Goal: Task Accomplishment & Management: Use online tool/utility

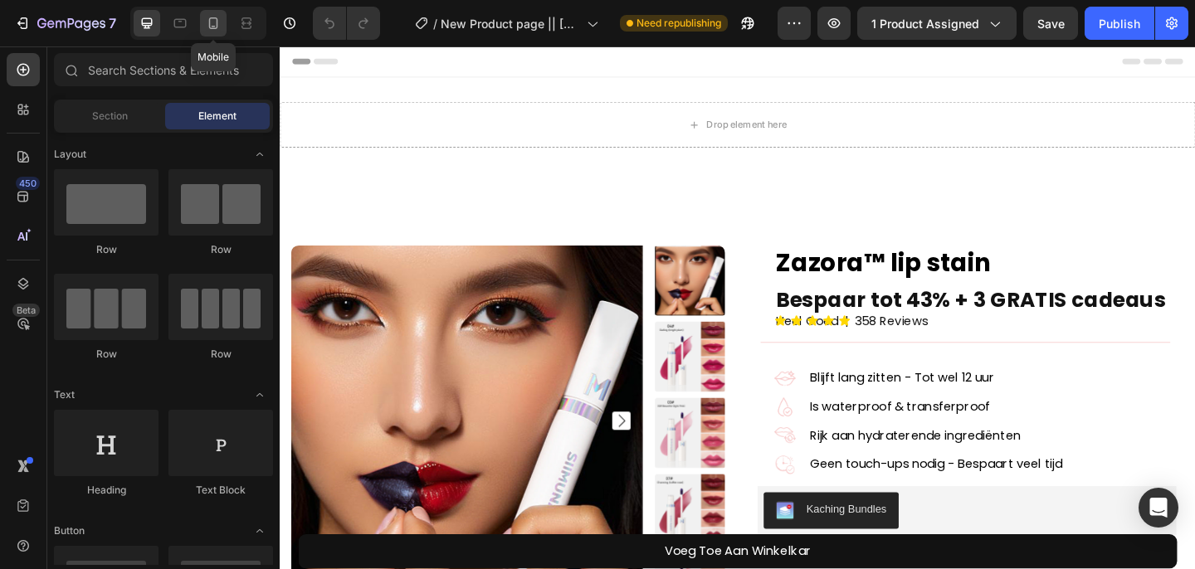
click at [217, 25] on icon at bounding box center [213, 23] width 17 height 17
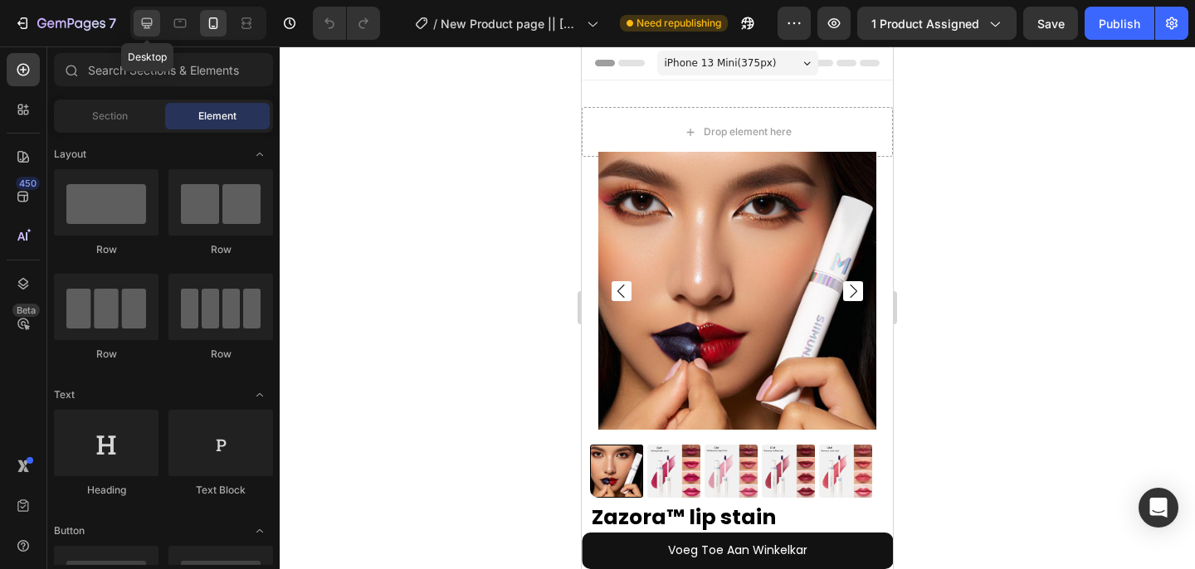
click at [151, 22] on icon at bounding box center [147, 23] width 17 height 17
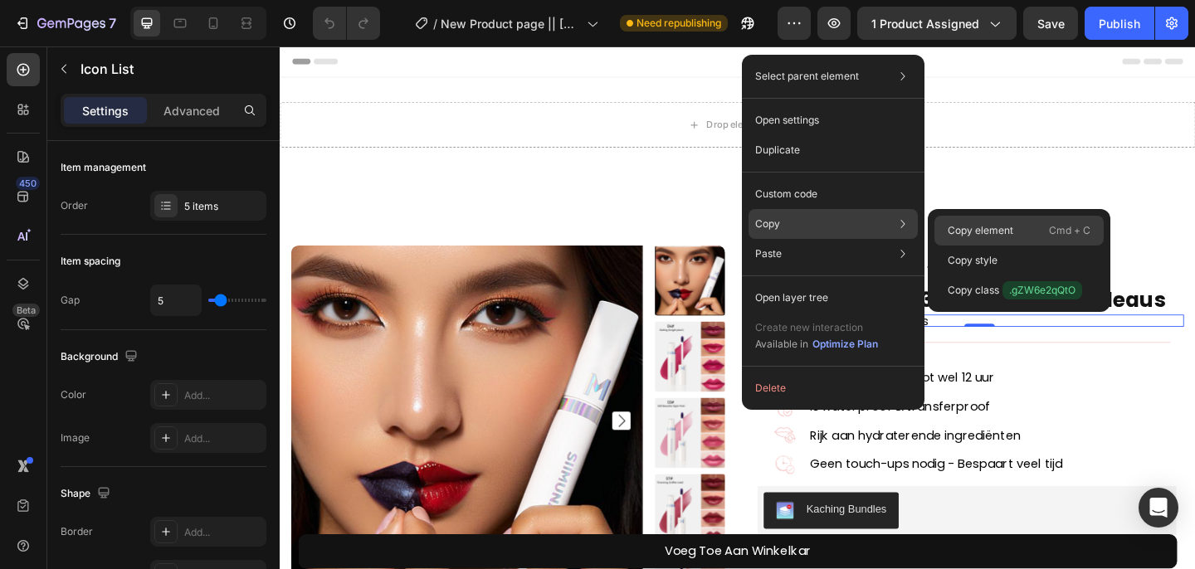
click at [953, 231] on p "Copy element" at bounding box center [981, 230] width 66 height 15
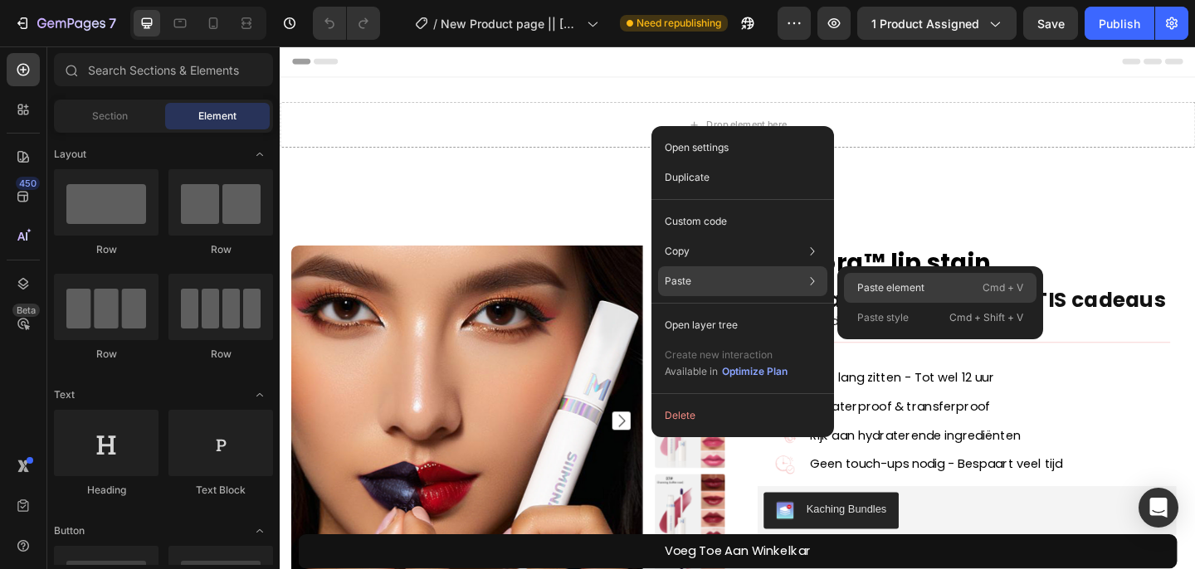
click at [863, 292] on p "Paste element" at bounding box center [890, 288] width 67 height 15
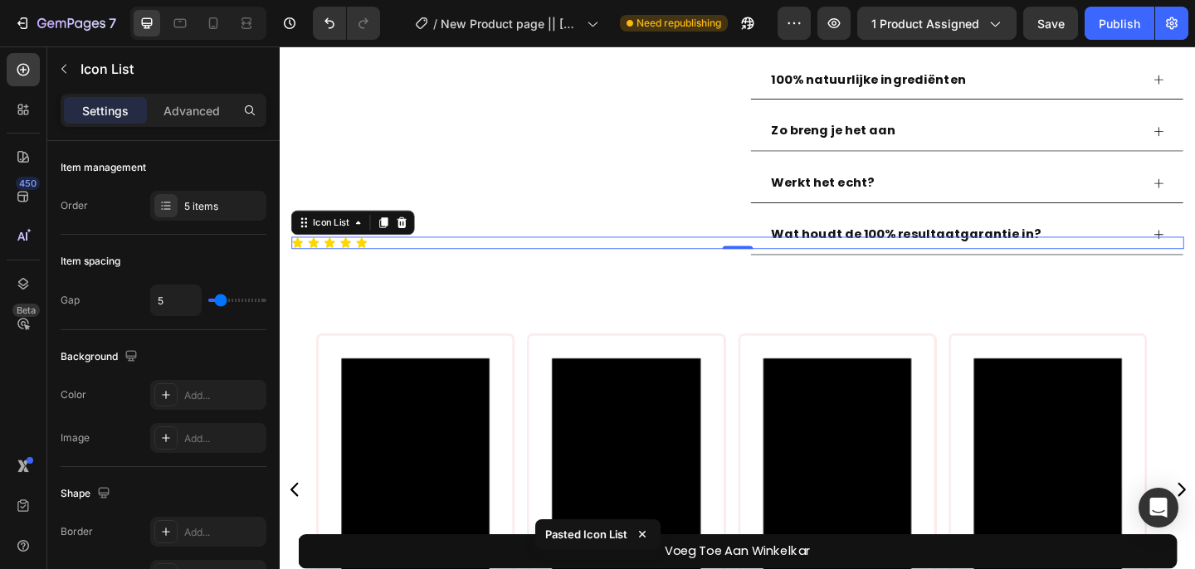
scroll to position [1316, 0]
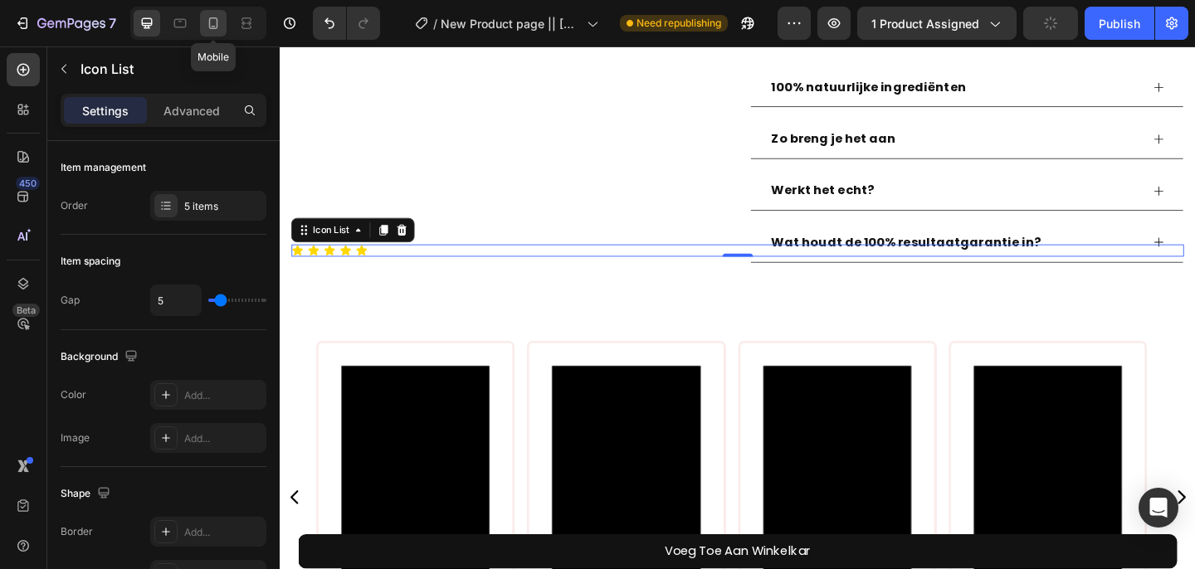
click at [217, 30] on icon at bounding box center [213, 23] width 17 height 17
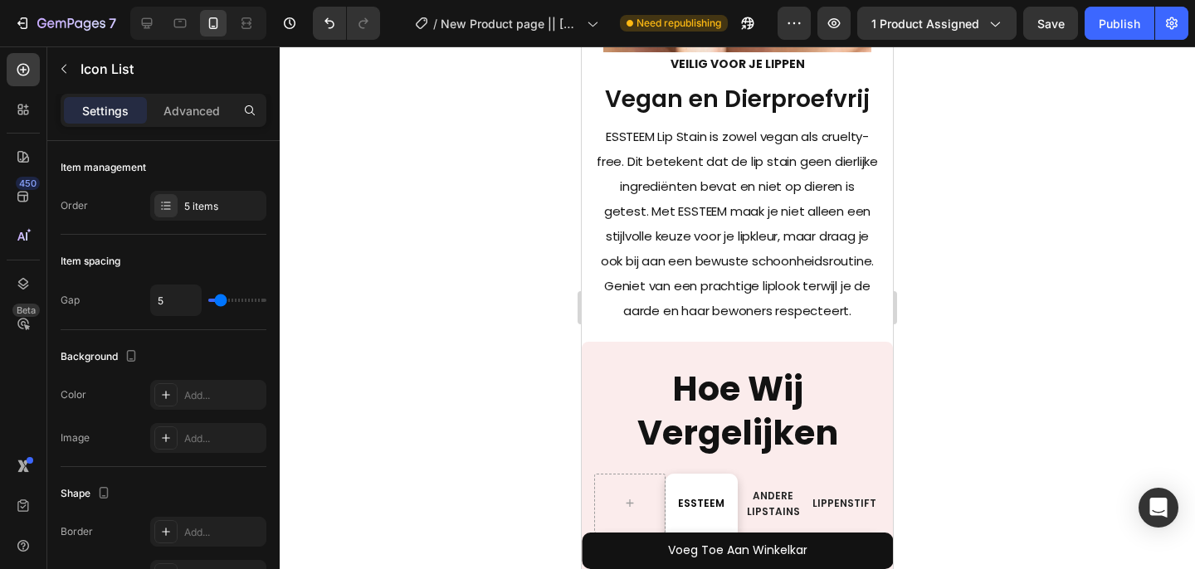
scroll to position [4471, 0]
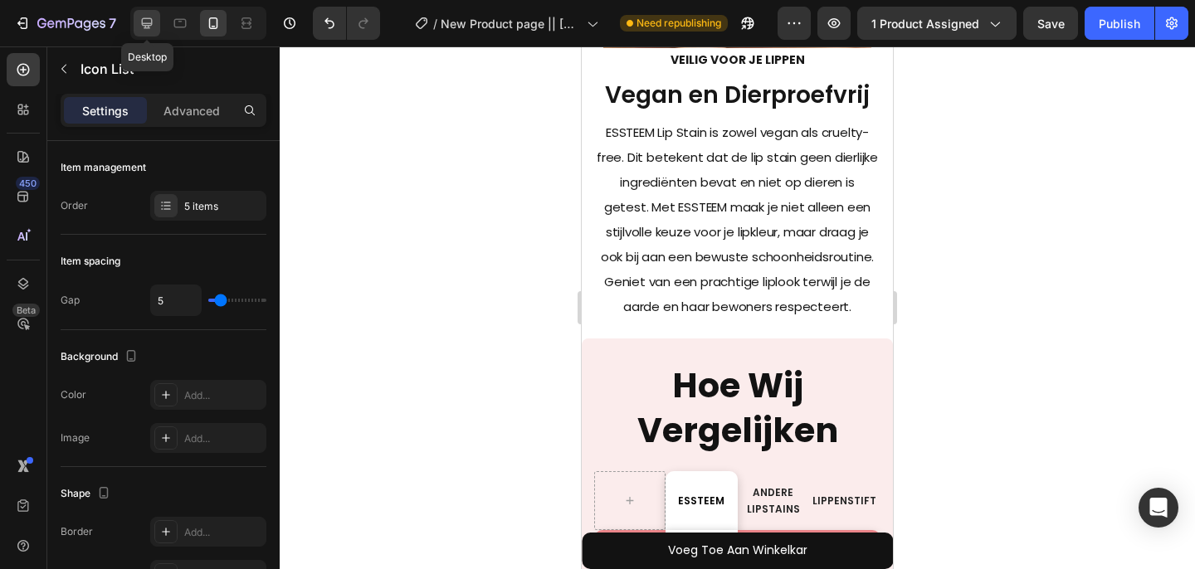
click at [144, 26] on icon at bounding box center [147, 23] width 17 height 17
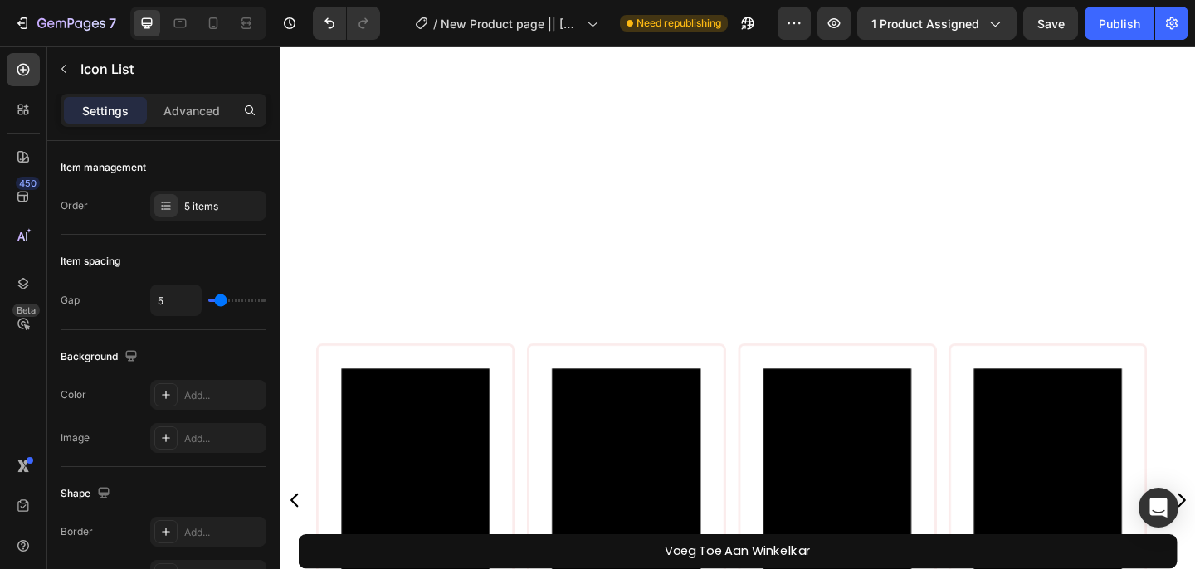
scroll to position [1289, 0]
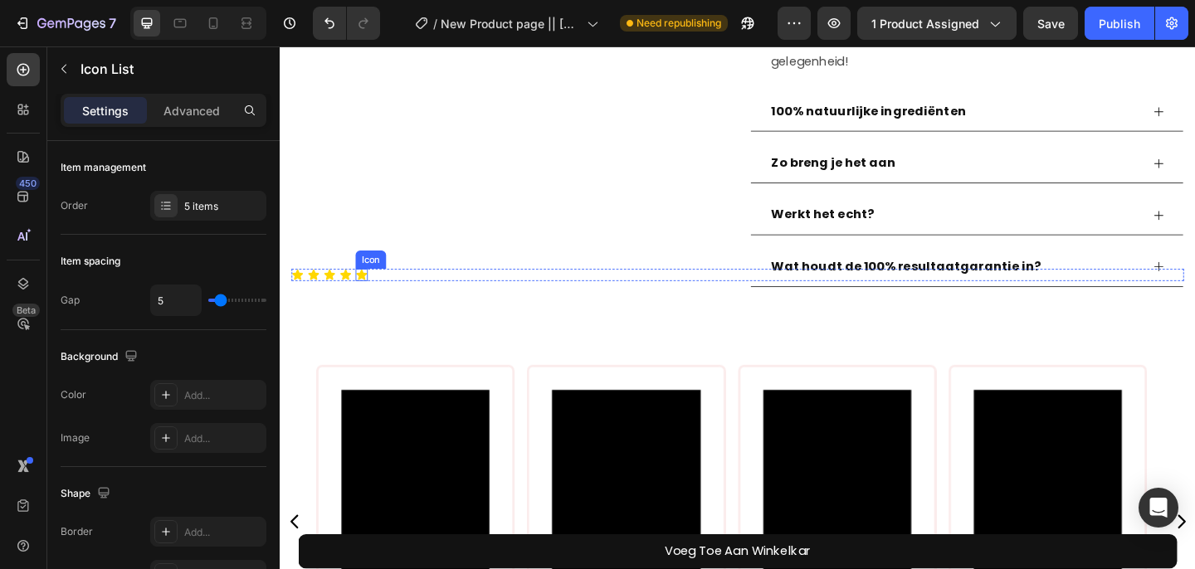
click at [372, 302] on icon at bounding box center [368, 295] width 13 height 13
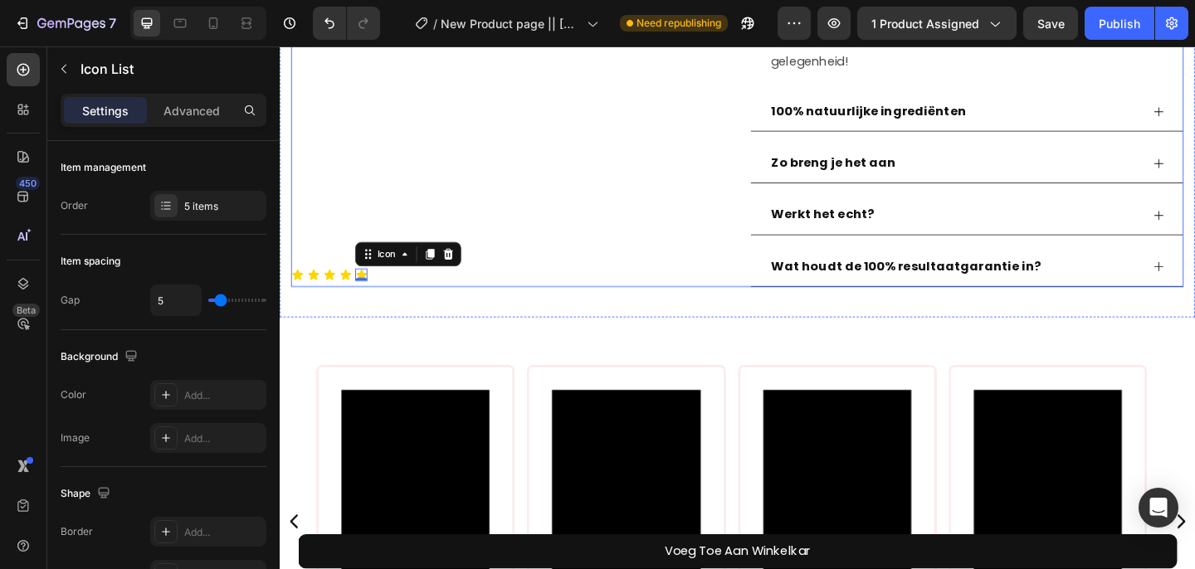
click at [456, 302] on div "Icon Icon Icon Icon Icon 0" at bounding box center [777, 295] width 971 height 13
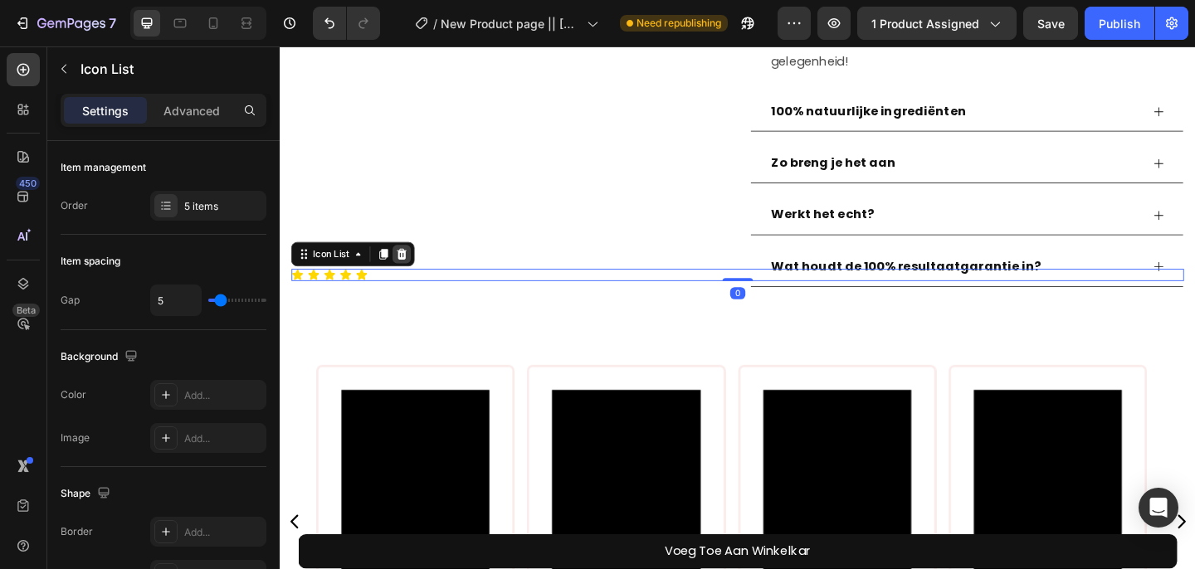
click at [417, 279] on icon at bounding box center [413, 273] width 11 height 12
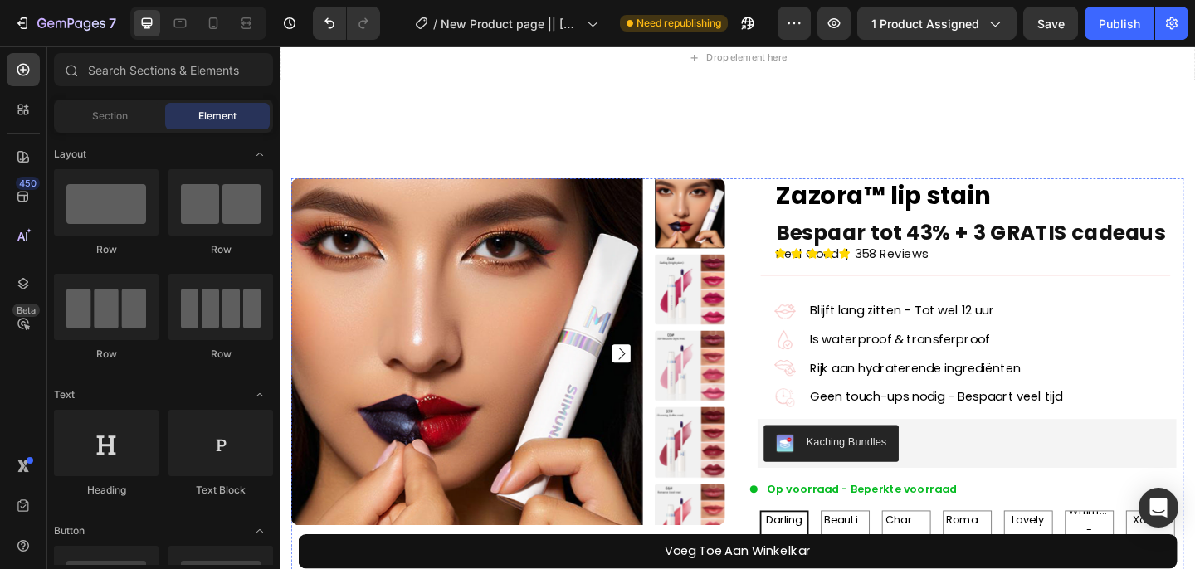
scroll to position [0, 0]
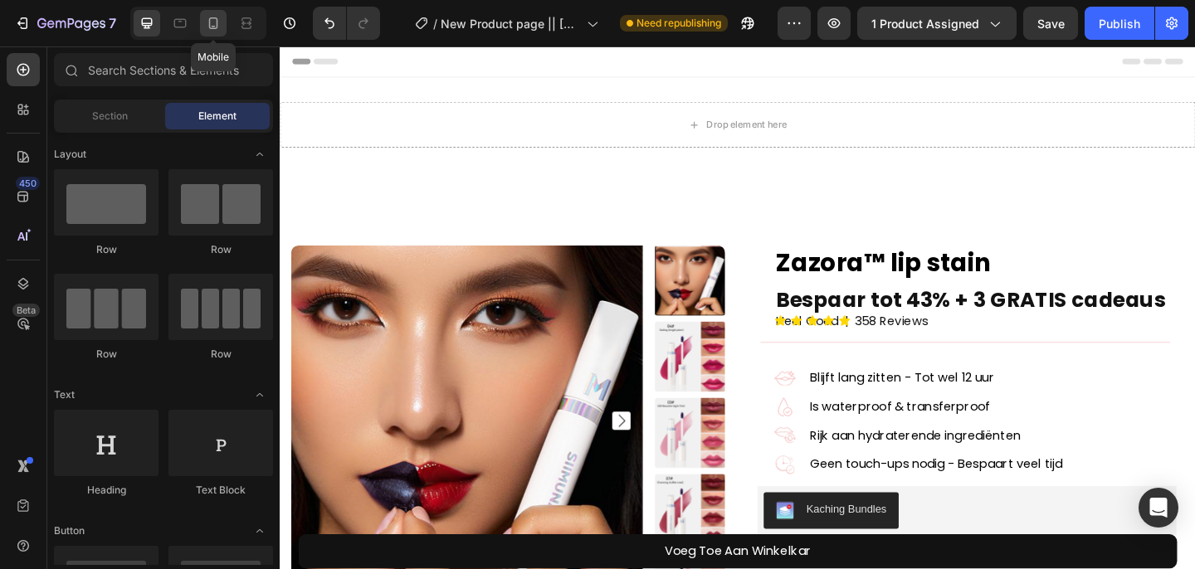
click at [207, 27] on icon at bounding box center [213, 23] width 17 height 17
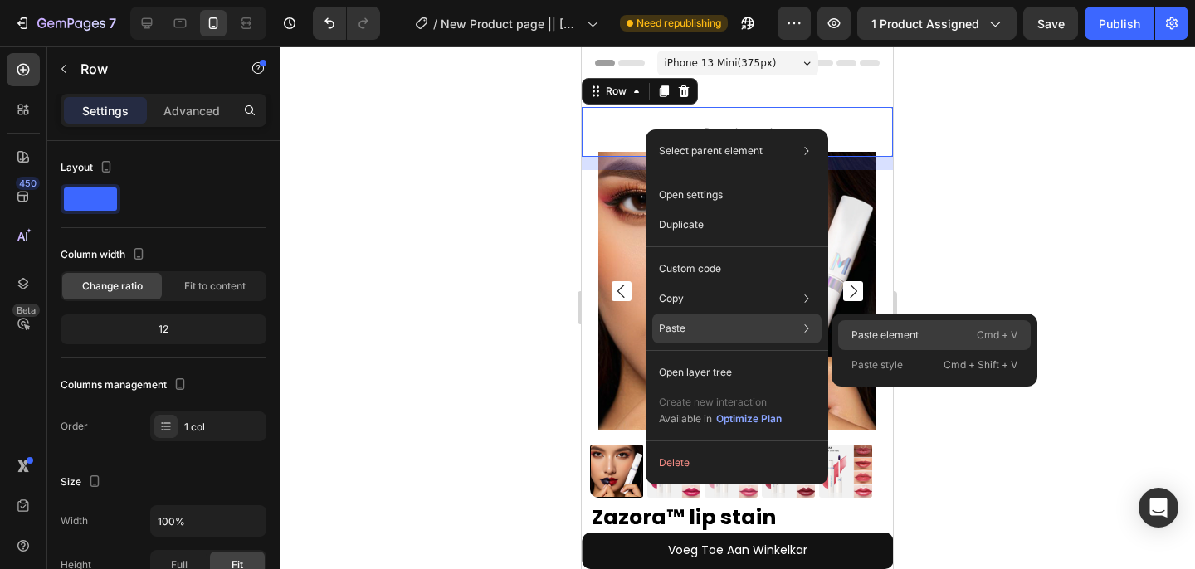
click at [892, 335] on p "Paste element" at bounding box center [885, 335] width 67 height 15
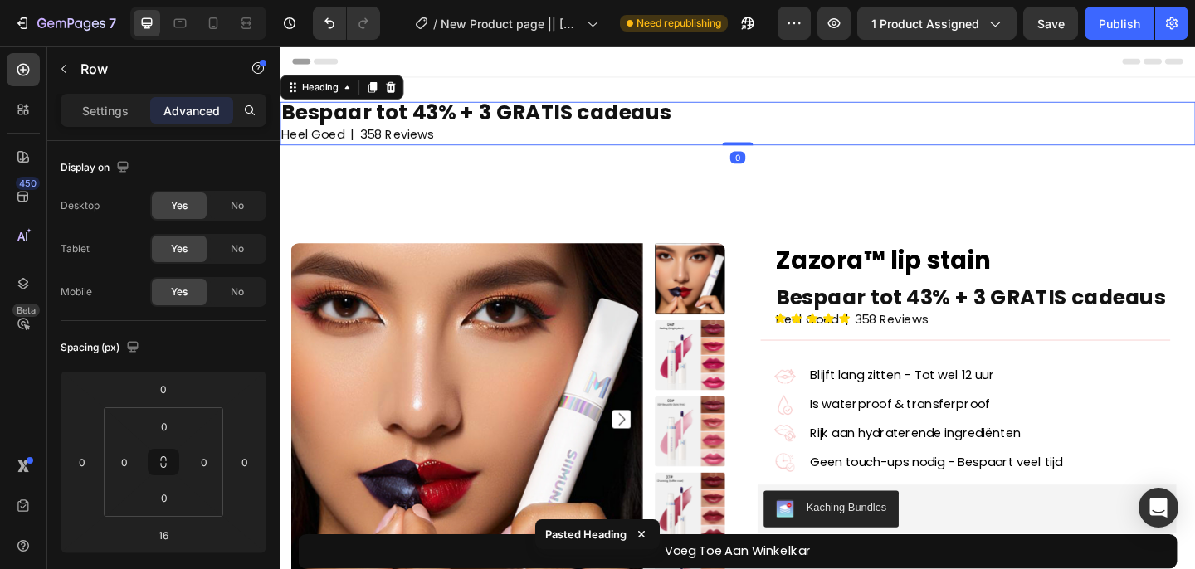
scroll to position [2, 0]
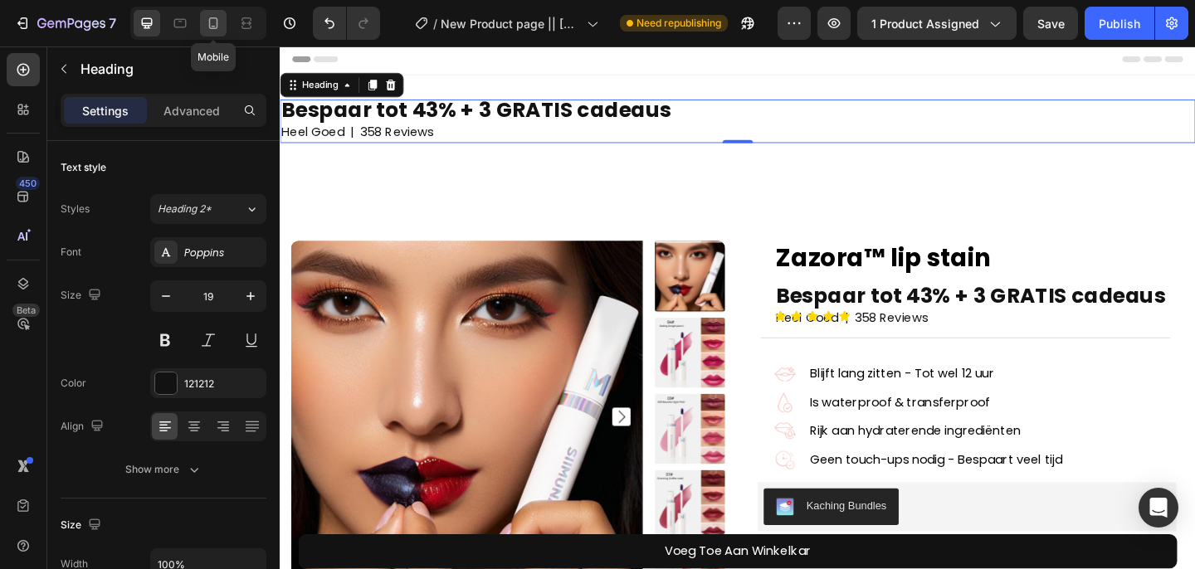
click at [205, 26] on icon at bounding box center [213, 23] width 17 height 17
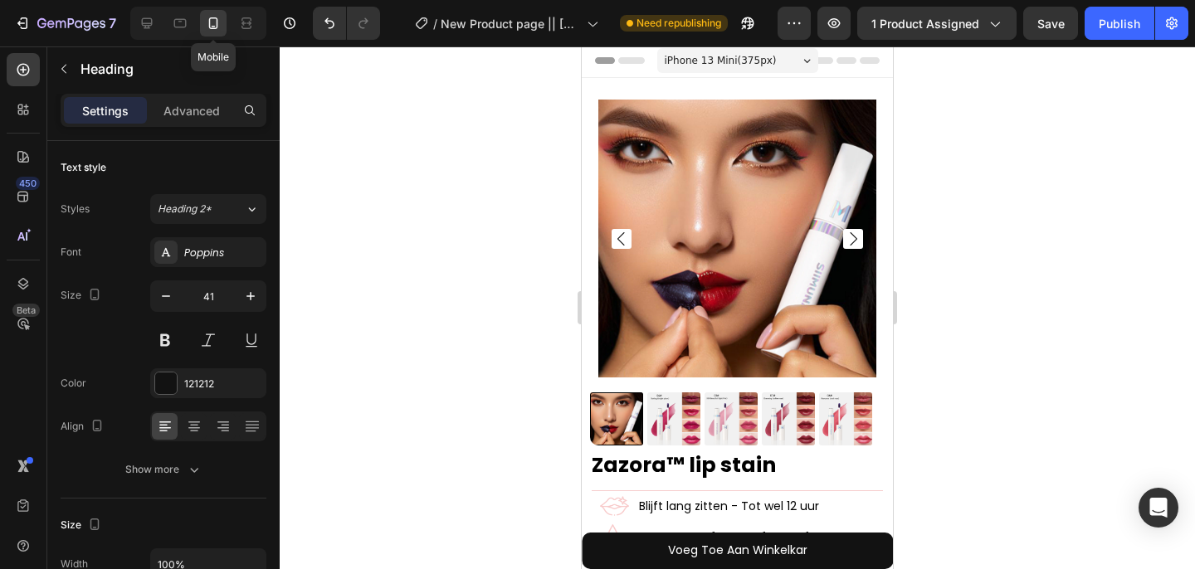
scroll to position [0, 0]
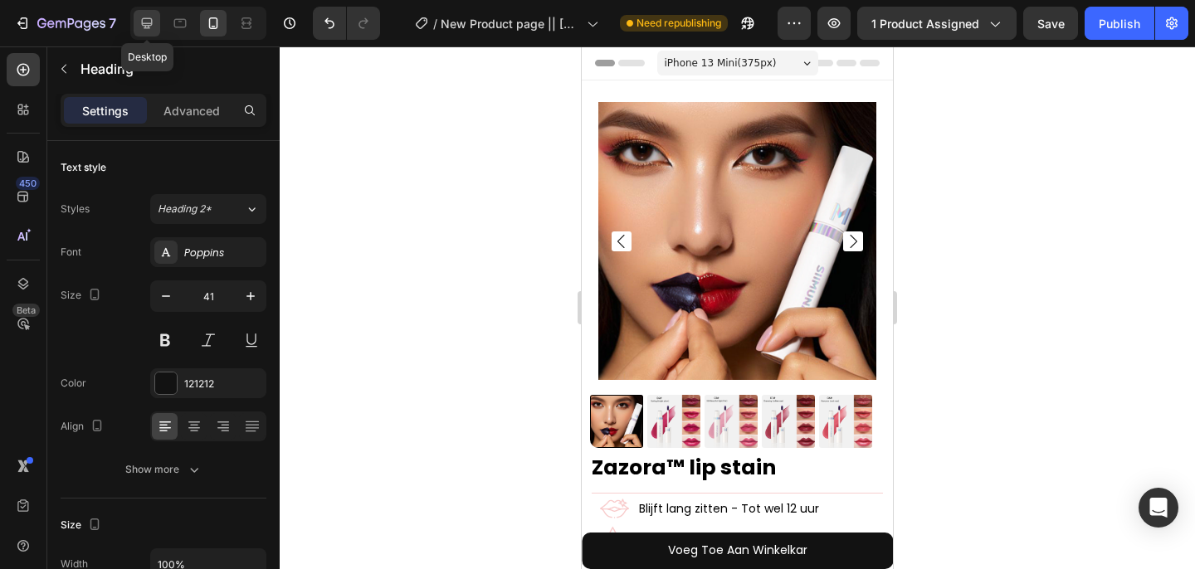
click at [151, 27] on icon at bounding box center [147, 23] width 17 height 17
type input "19"
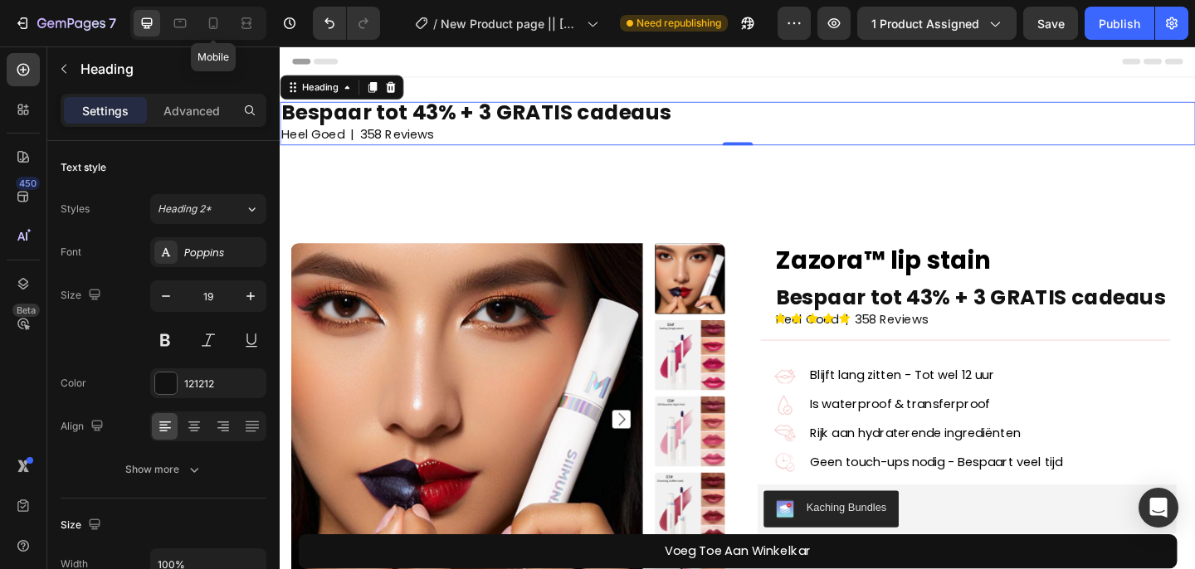
scroll to position [2, 0]
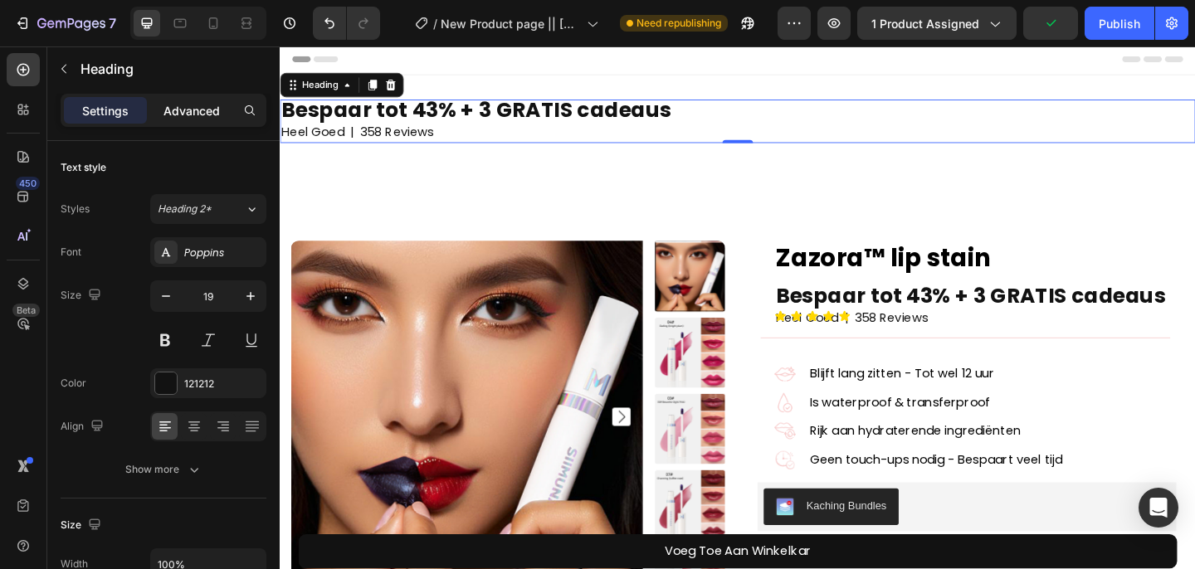
click at [196, 105] on p "Advanced" at bounding box center [192, 110] width 56 height 17
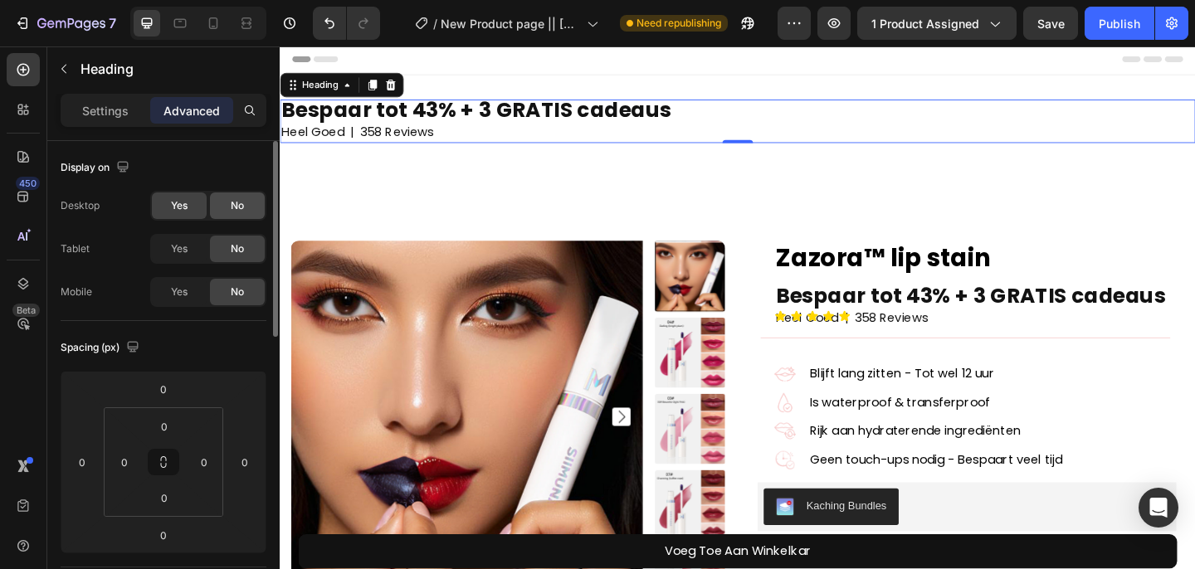
click at [217, 207] on div "No" at bounding box center [237, 206] width 55 height 27
click at [171, 292] on span "Yes" at bounding box center [179, 292] width 17 height 15
click at [222, 211] on div "No" at bounding box center [237, 206] width 55 height 27
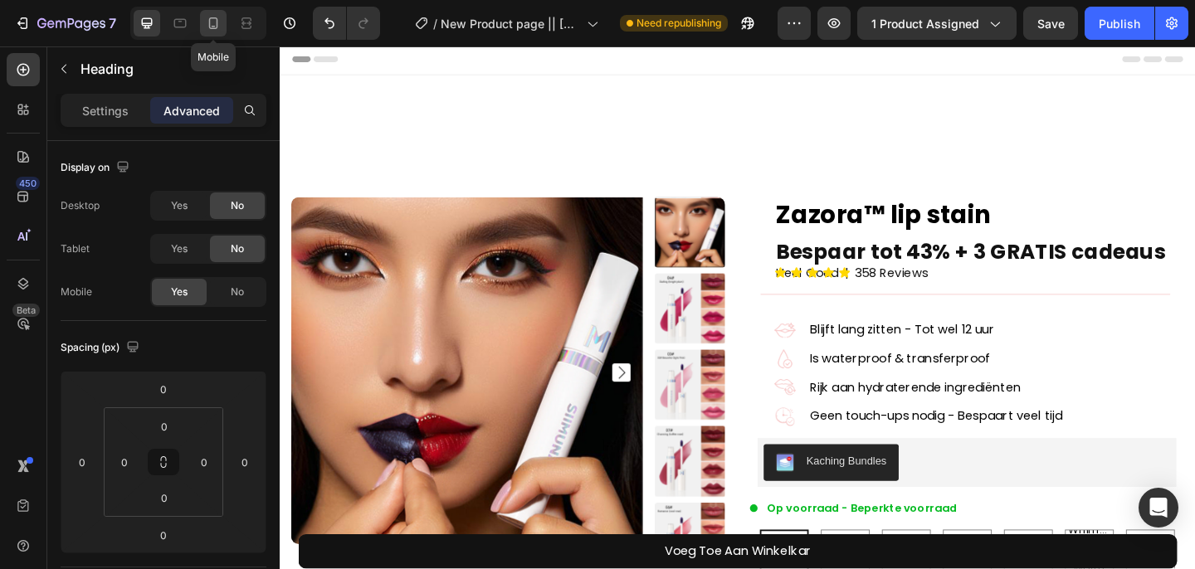
click at [212, 27] on icon at bounding box center [213, 23] width 17 height 17
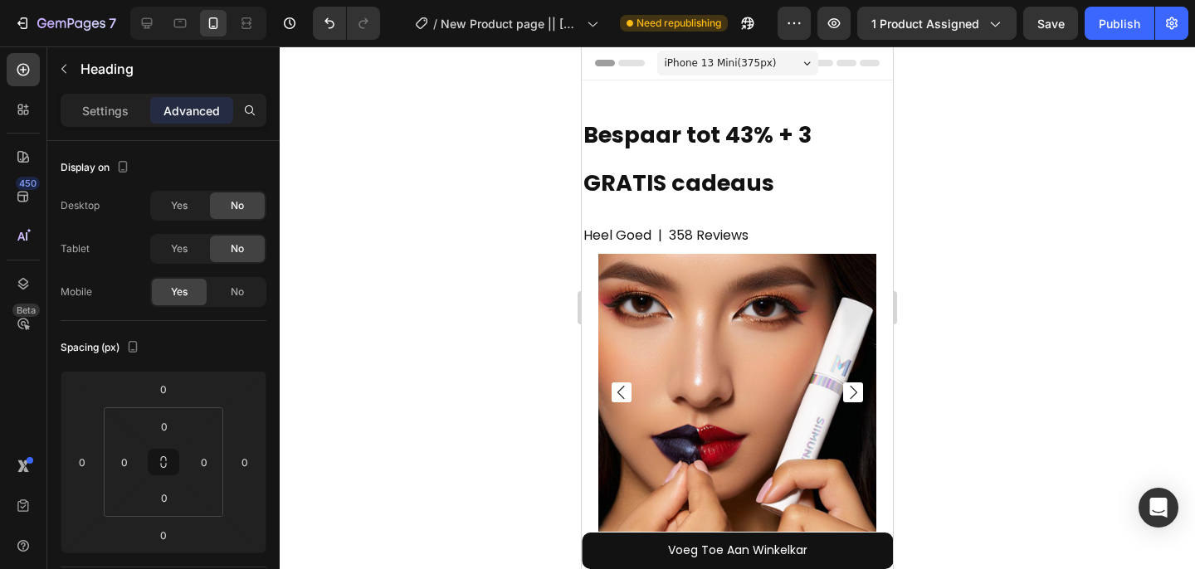
click at [643, 232] on span "Heel Goed | 358 Reviews" at bounding box center [665, 235] width 165 height 19
click at [108, 100] on div "Settings" at bounding box center [105, 110] width 83 height 27
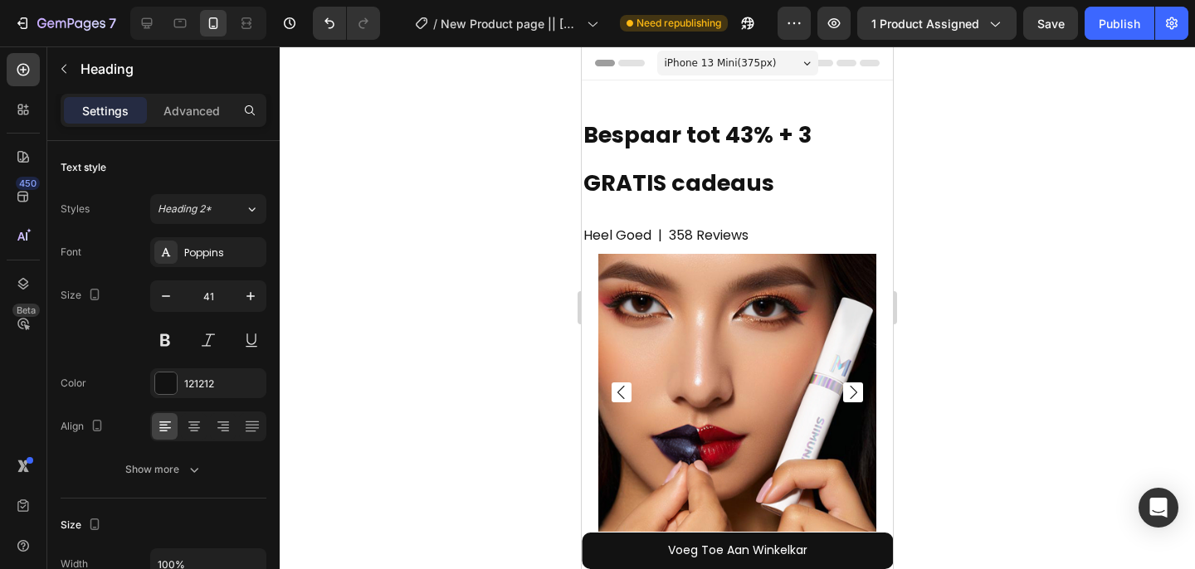
click at [705, 227] on span "Heel Goed | 358 Reviews" at bounding box center [665, 235] width 165 height 19
click at [663, 235] on span "Heel Goed | 358 Reviews" at bounding box center [665, 235] width 165 height 19
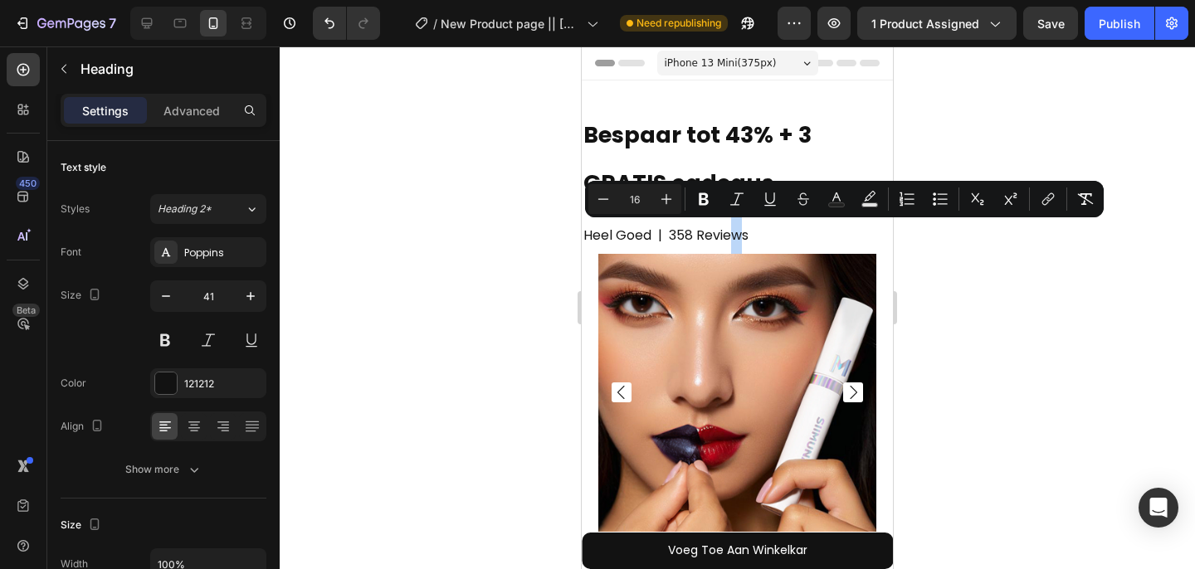
click at [663, 234] on span "Heel Goed | 358 Reviews" at bounding box center [665, 235] width 165 height 19
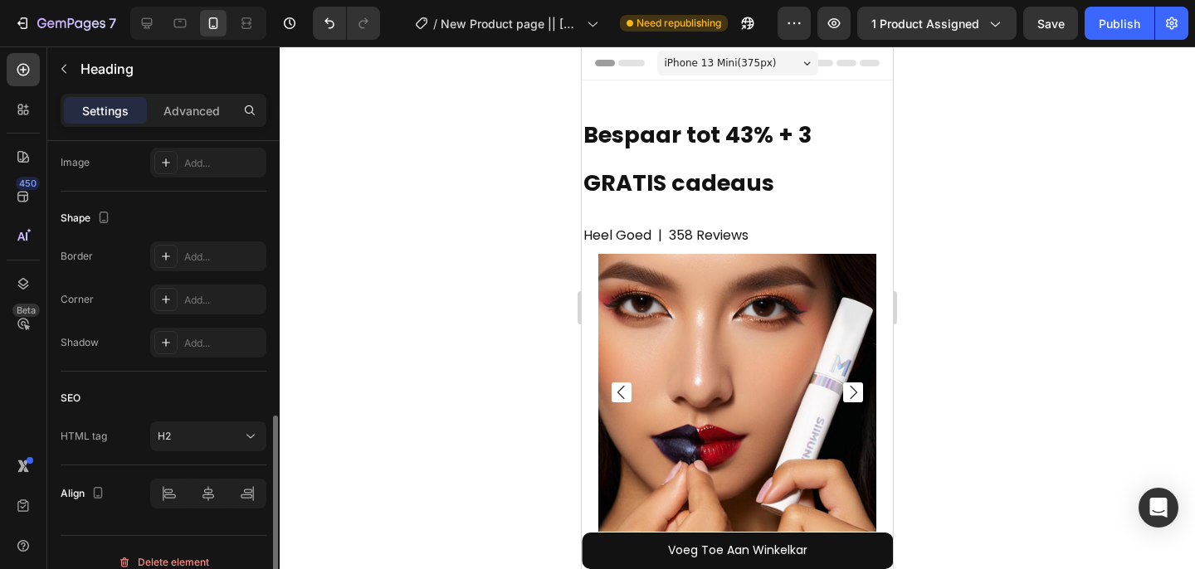
scroll to position [602, 0]
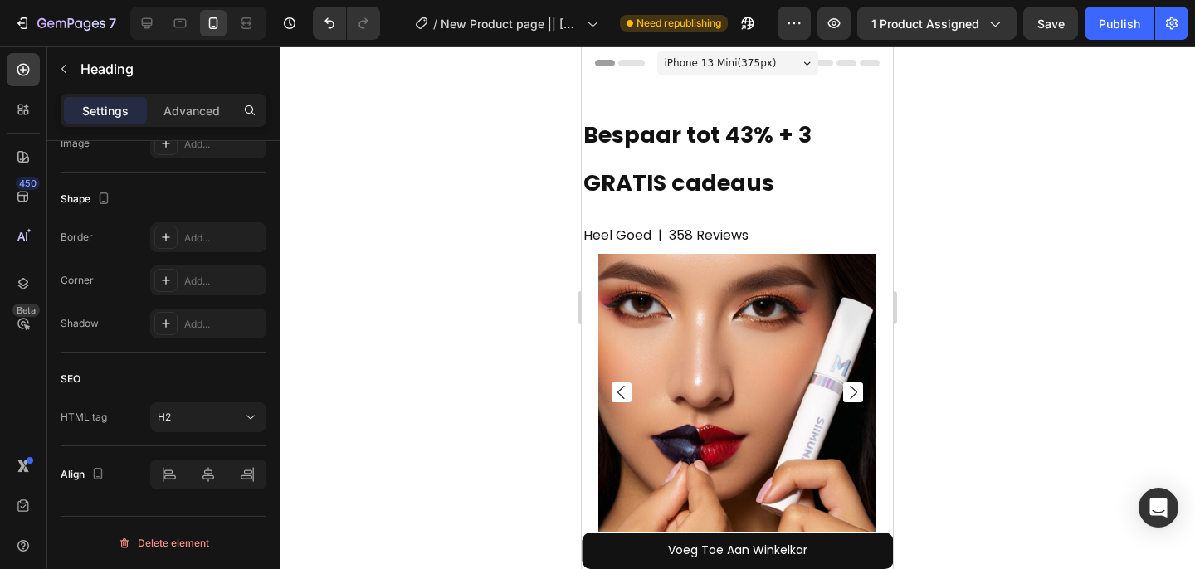
click at [685, 233] on span "Heel Goed | 358 Reviews" at bounding box center [665, 235] width 165 height 19
click at [640, 221] on p "Bespaar tot 43% + 3 GRATIS cadeaus Heel Goed | 358 Reviews" at bounding box center [737, 183] width 308 height 149
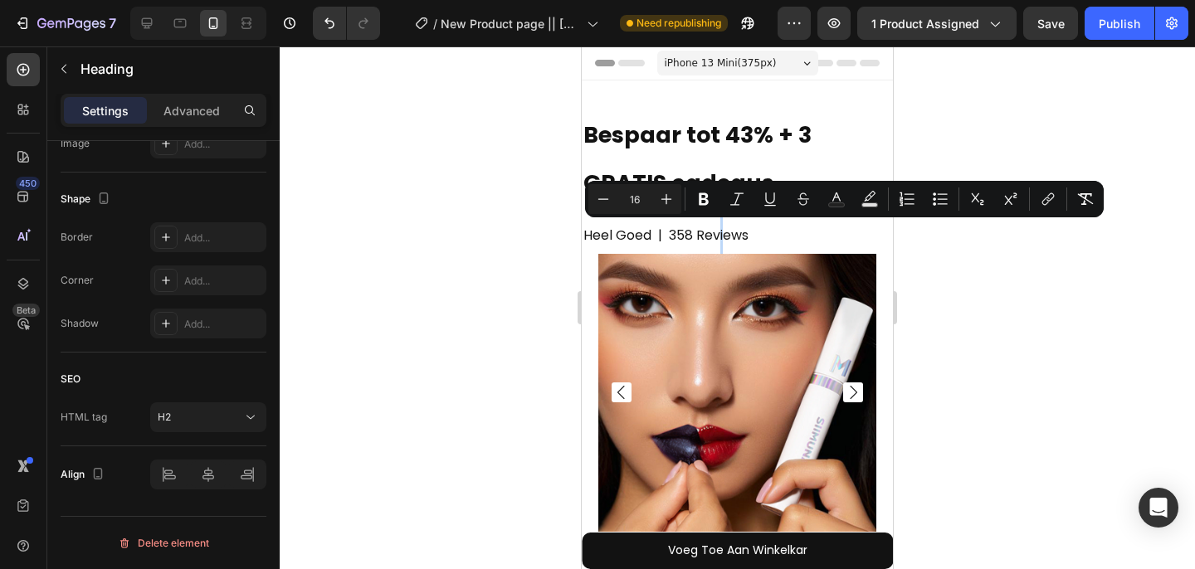
click at [655, 221] on p "Bespaar tot 43% + 3 GRATIS cadeaus Heel Goed | 358 Reviews" at bounding box center [737, 183] width 308 height 149
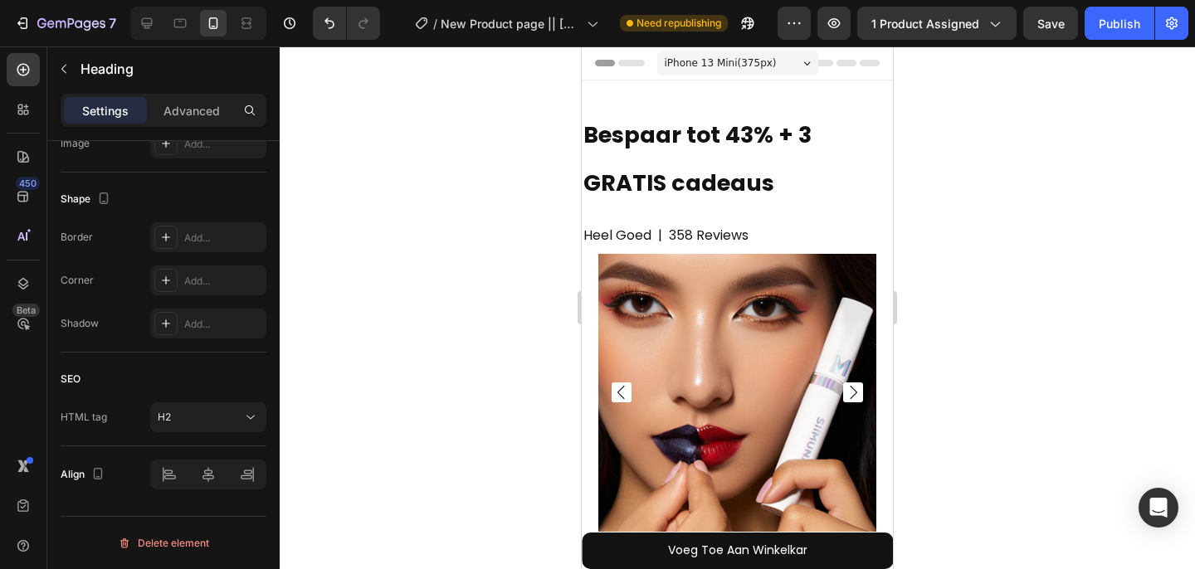
click at [768, 185] on strong "Bespaar tot 43% + 3 GRATIS cadeaus" at bounding box center [697, 159] width 228 height 79
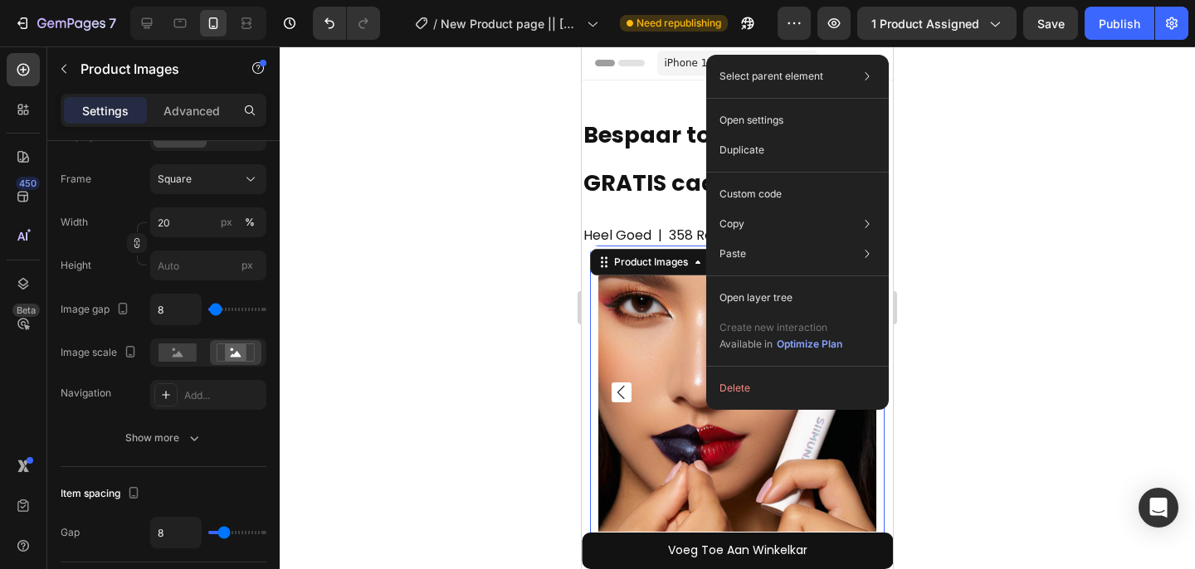
scroll to position [0, 0]
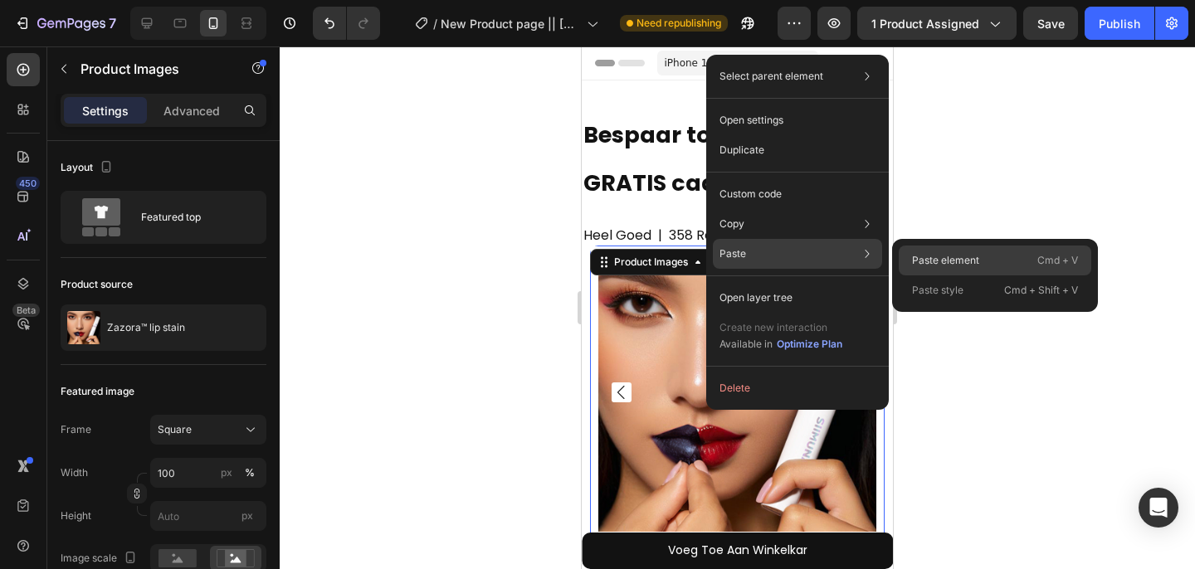
click at [969, 261] on p "Paste element" at bounding box center [945, 260] width 67 height 15
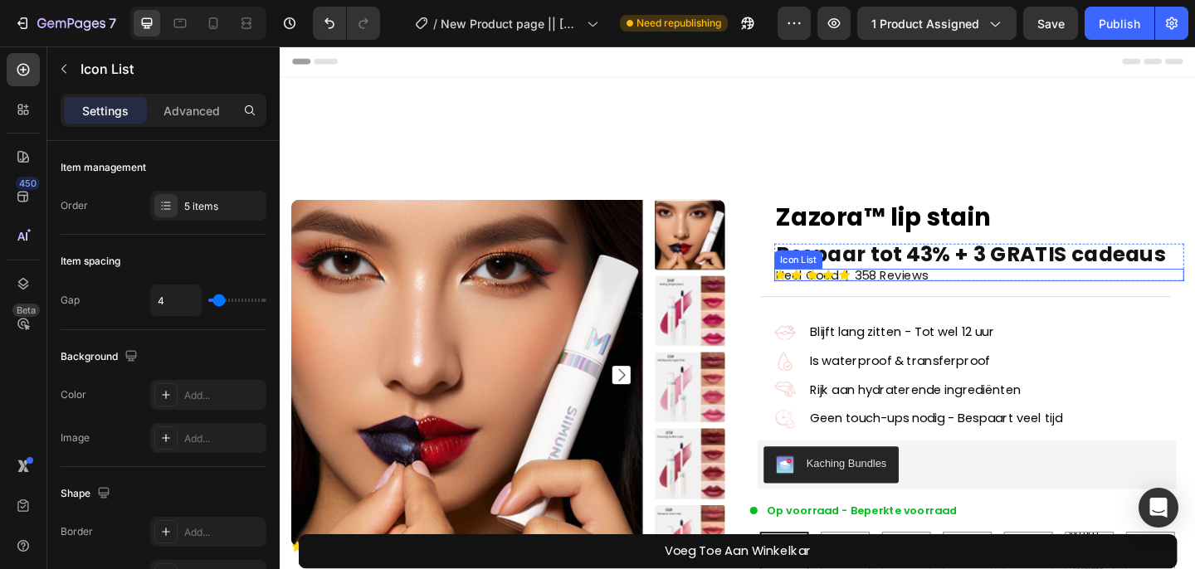
click at [911, 292] on div "Icon Icon Icon Icon Icon" at bounding box center [1041, 295] width 446 height 13
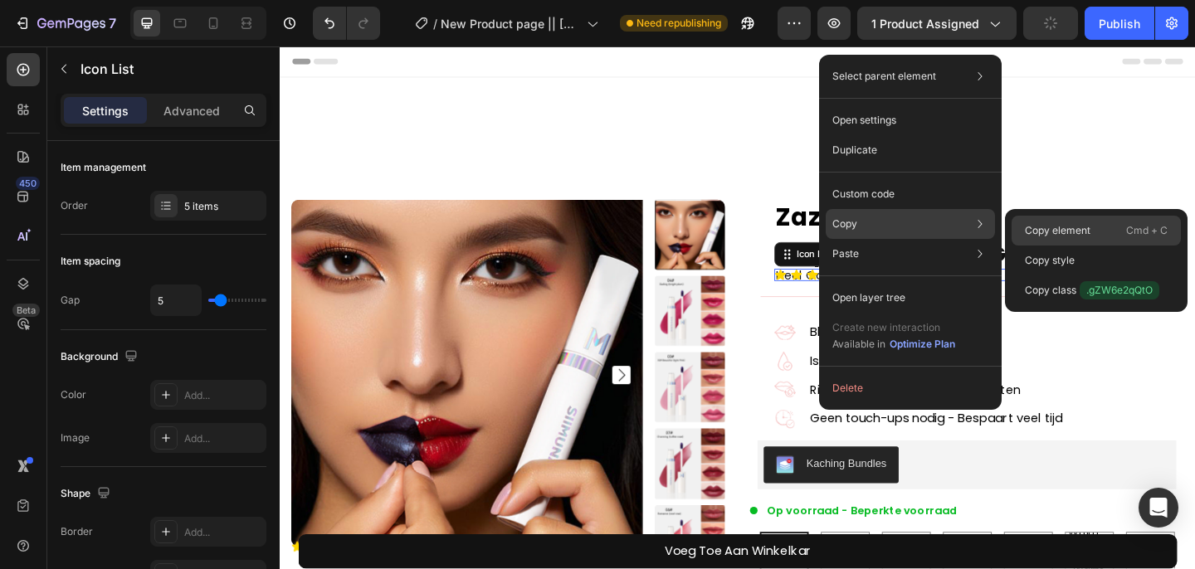
click at [1030, 224] on p "Copy element" at bounding box center [1058, 230] width 66 height 15
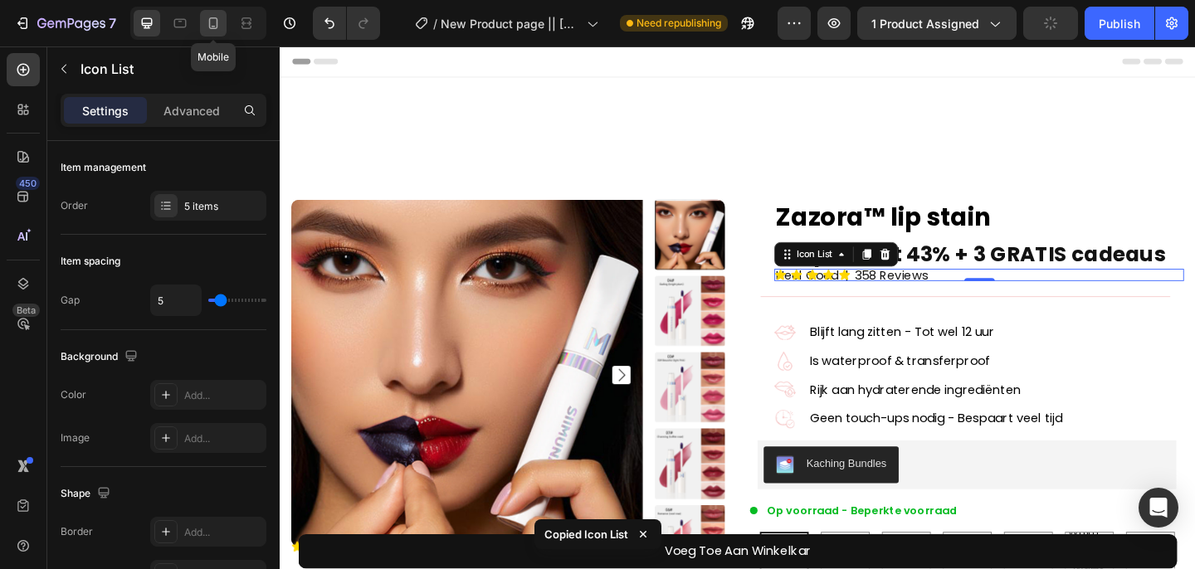
click at [208, 26] on icon at bounding box center [213, 23] width 17 height 17
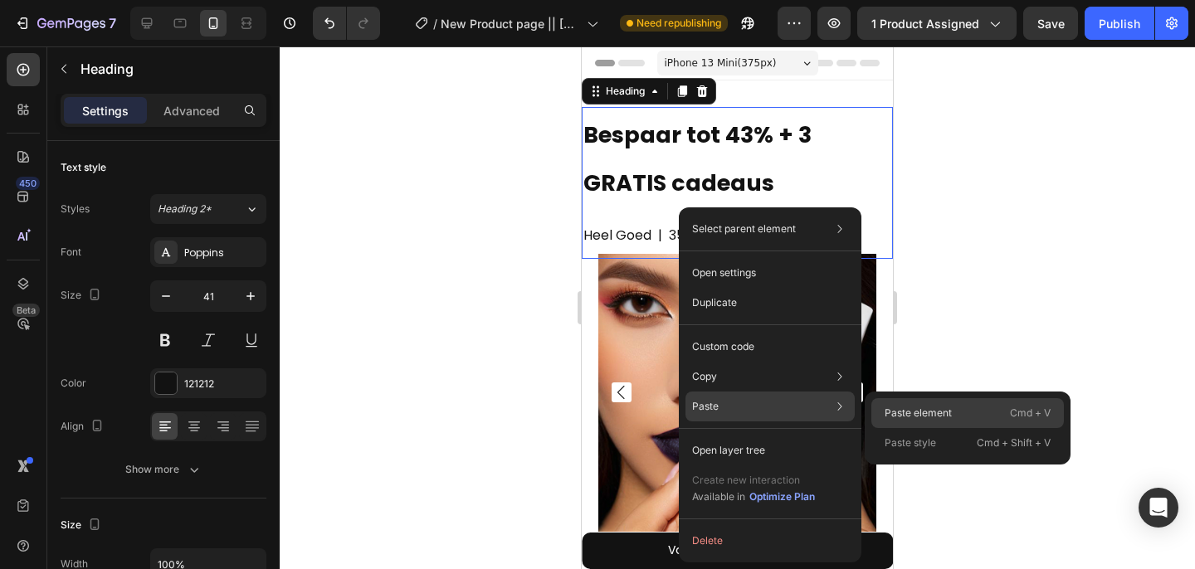
click at [894, 418] on p "Paste element" at bounding box center [918, 413] width 67 height 15
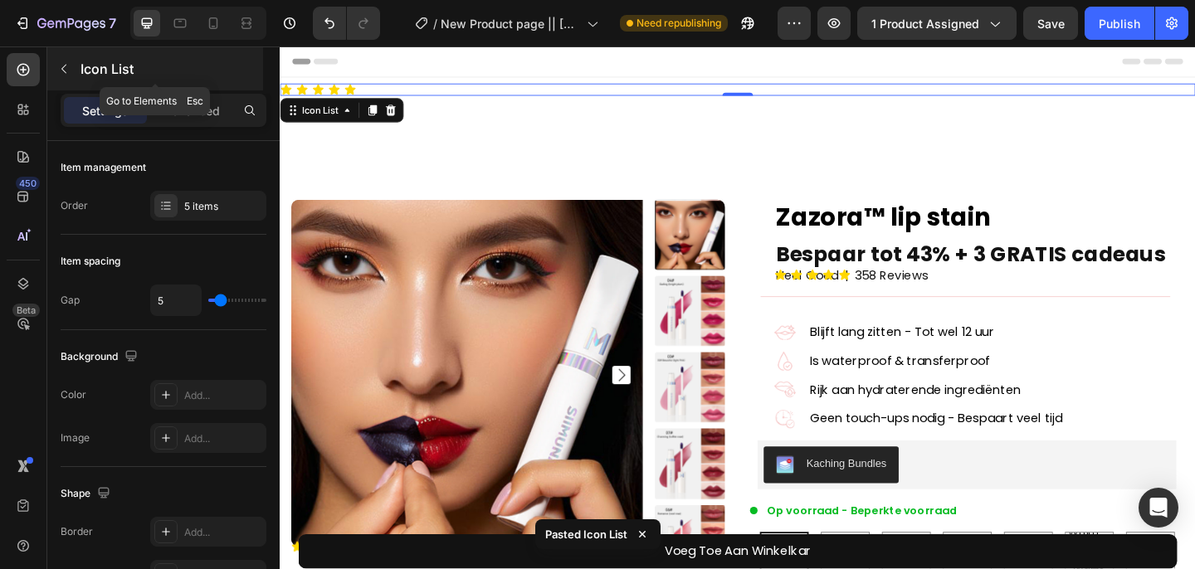
click at [62, 66] on icon "button" at bounding box center [63, 68] width 13 height 13
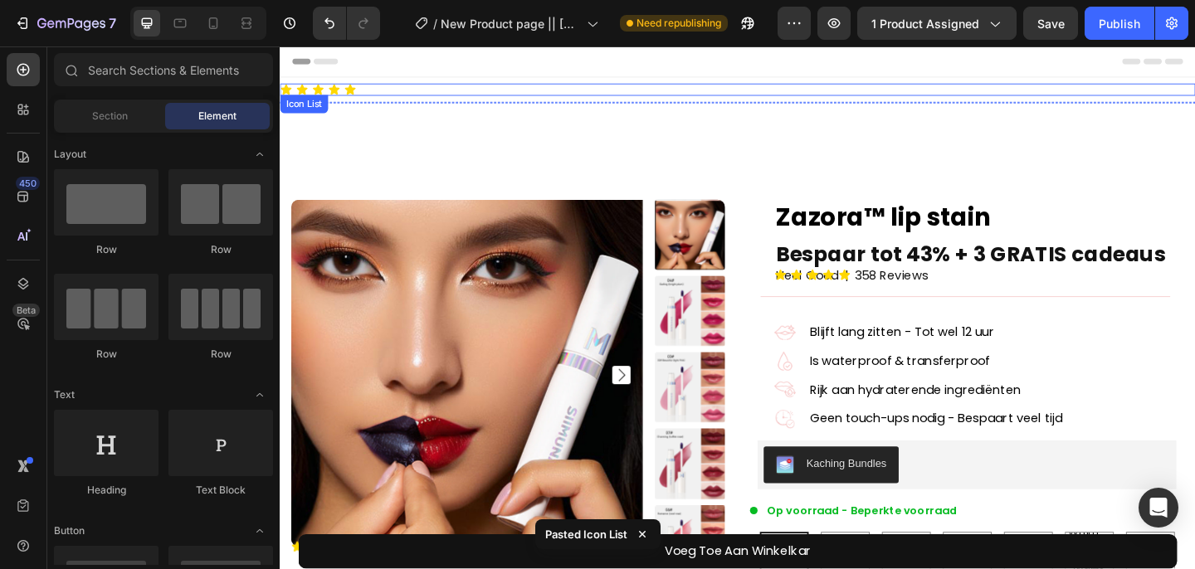
click at [400, 92] on div "Icon Icon Icon Icon Icon" at bounding box center [778, 93] width 996 height 13
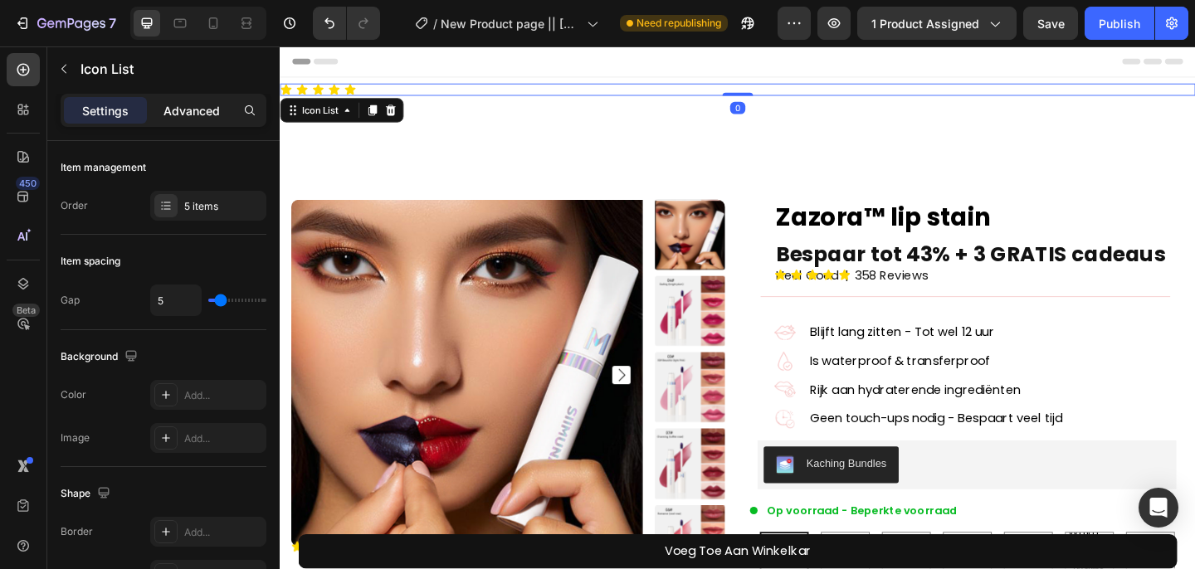
click at [193, 114] on p "Advanced" at bounding box center [192, 110] width 56 height 17
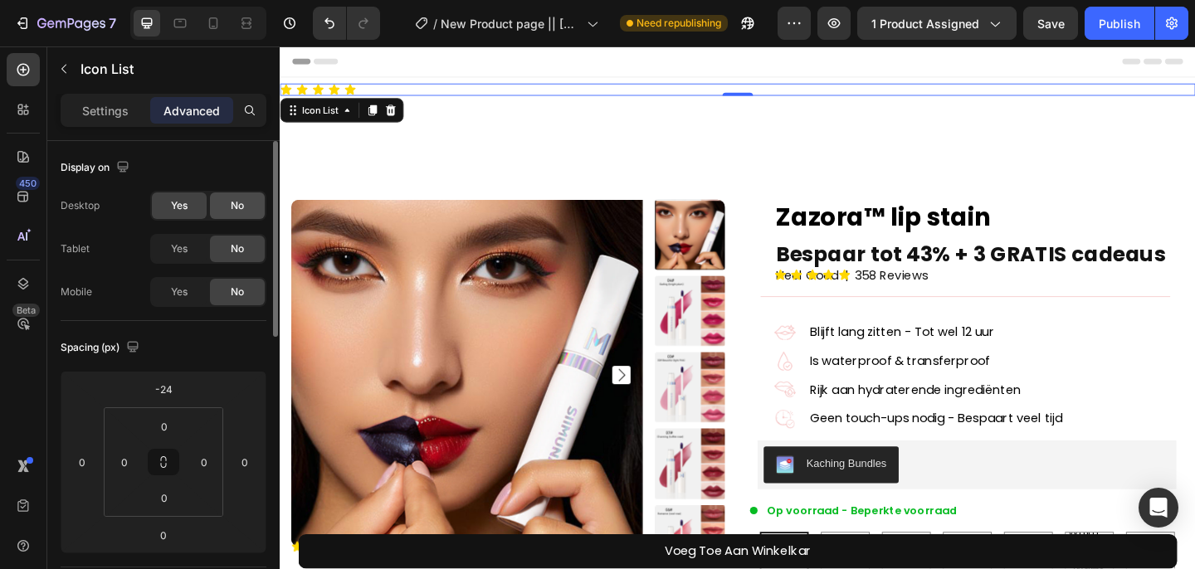
click at [218, 214] on div "No" at bounding box center [237, 206] width 55 height 27
click at [171, 287] on span "Yes" at bounding box center [179, 292] width 17 height 15
click at [238, 202] on span "No" at bounding box center [237, 205] width 13 height 15
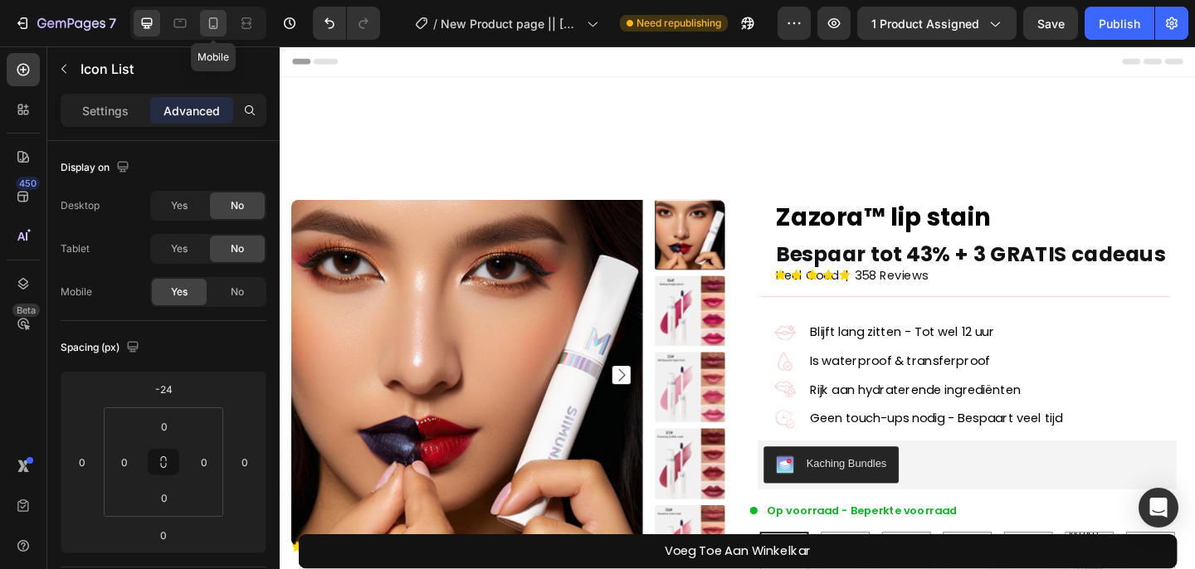
click at [210, 22] on icon at bounding box center [213, 23] width 17 height 17
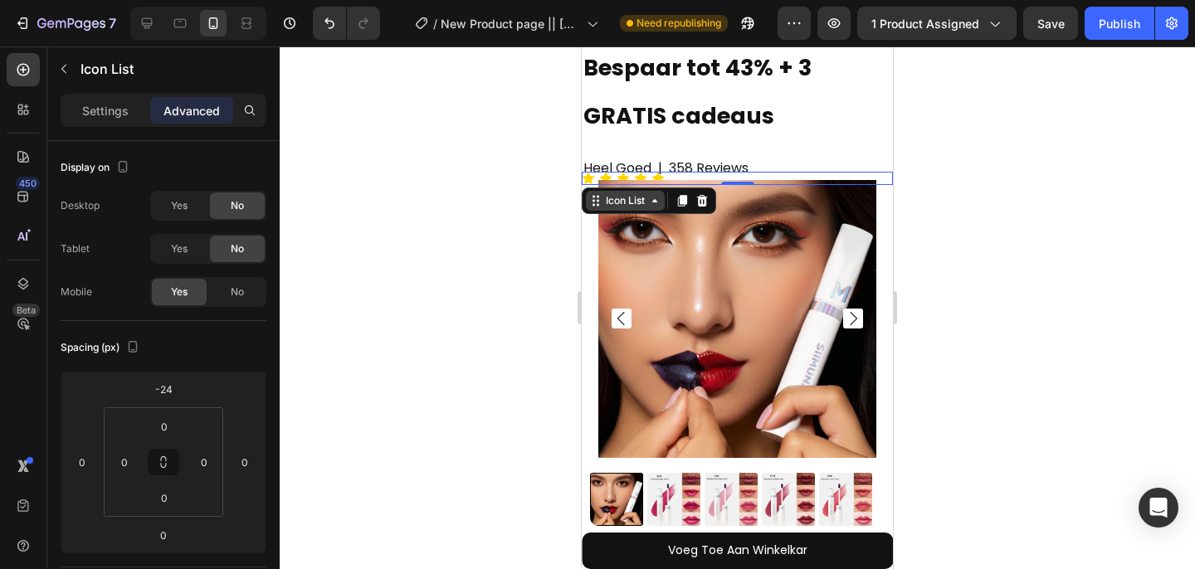
scroll to position [41, 0]
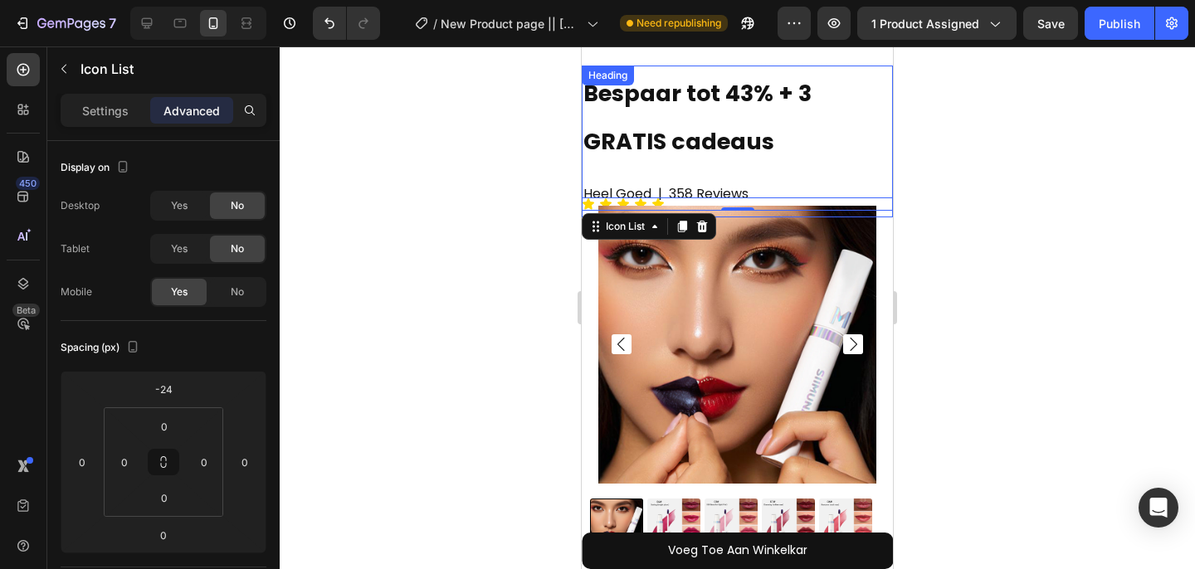
click at [617, 154] on strong "Bespaar tot 43% + 3 GRATIS cadeaus" at bounding box center [697, 117] width 228 height 79
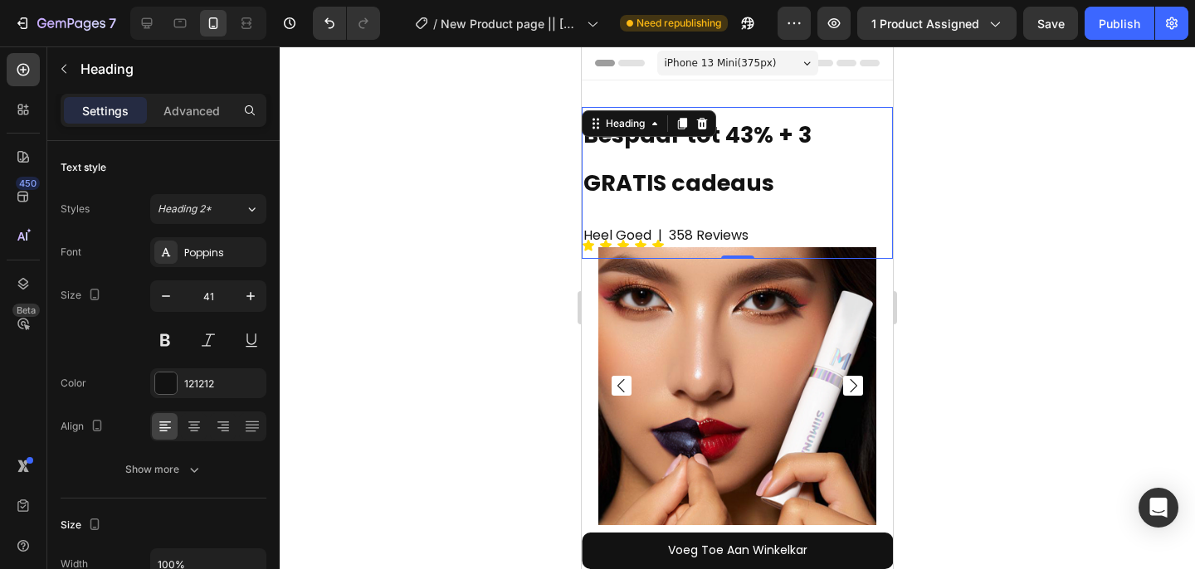
scroll to position [2, 0]
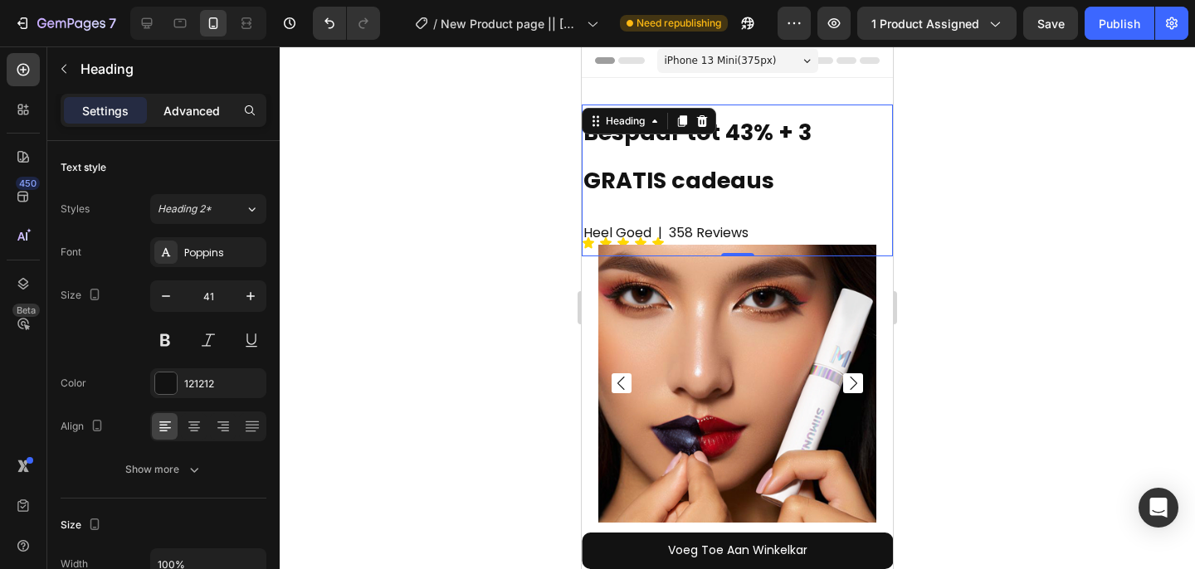
click at [172, 112] on p "Advanced" at bounding box center [192, 110] width 56 height 17
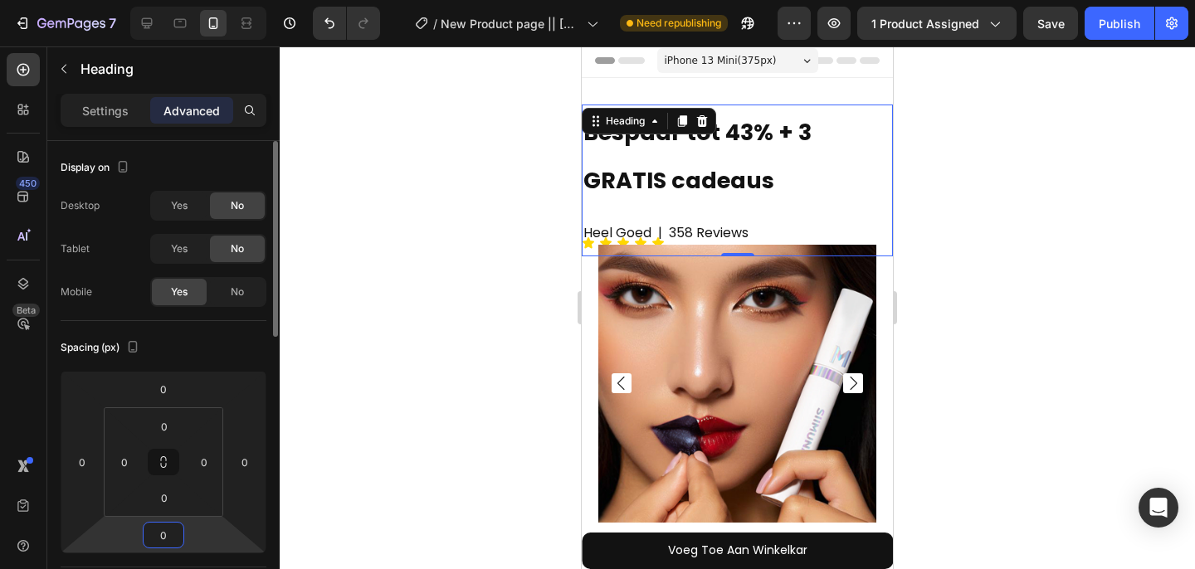
click at [162, 532] on input "0" at bounding box center [163, 535] width 33 height 25
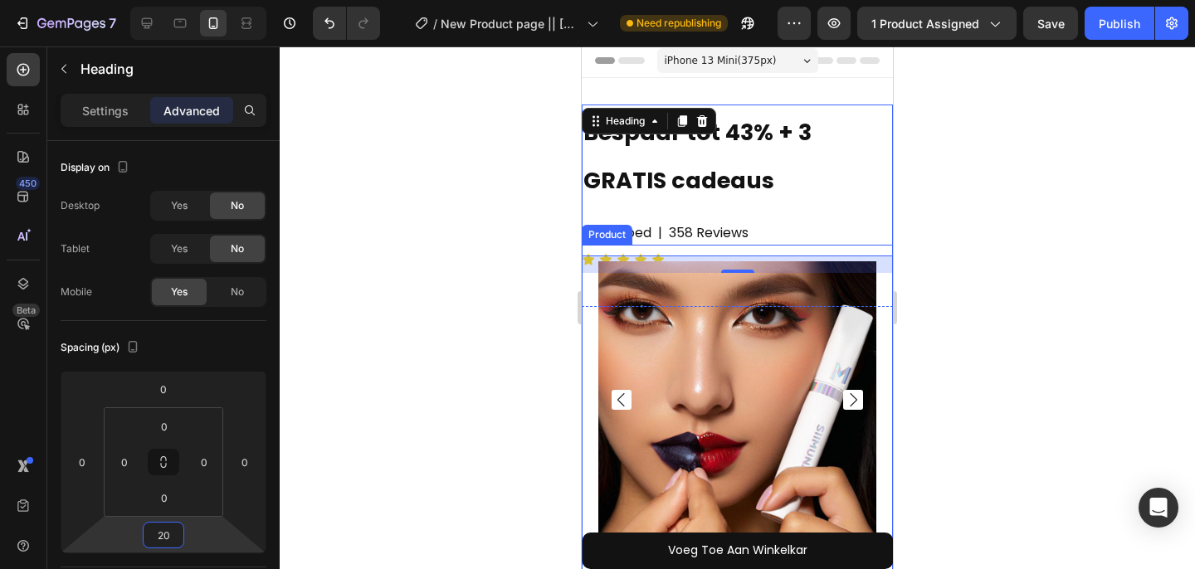
type input "20"
click at [587, 256] on div "20" at bounding box center [737, 264] width 311 height 17
click at [586, 262] on div "20" at bounding box center [737, 264] width 311 height 17
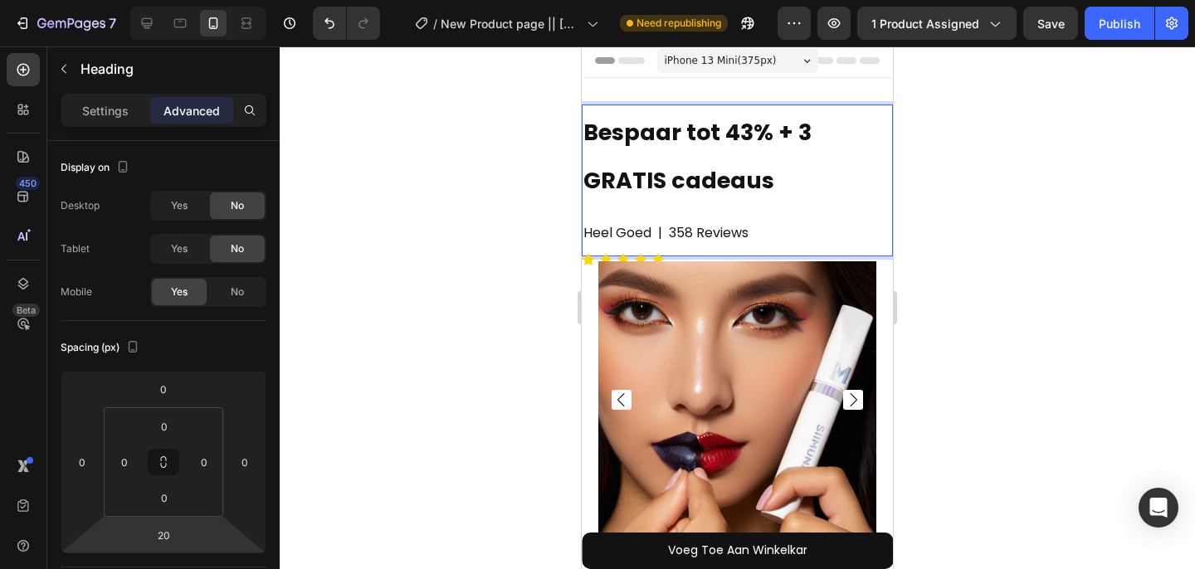
click at [749, 232] on span "Heel Goed | 358 Reviews" at bounding box center [665, 232] width 165 height 19
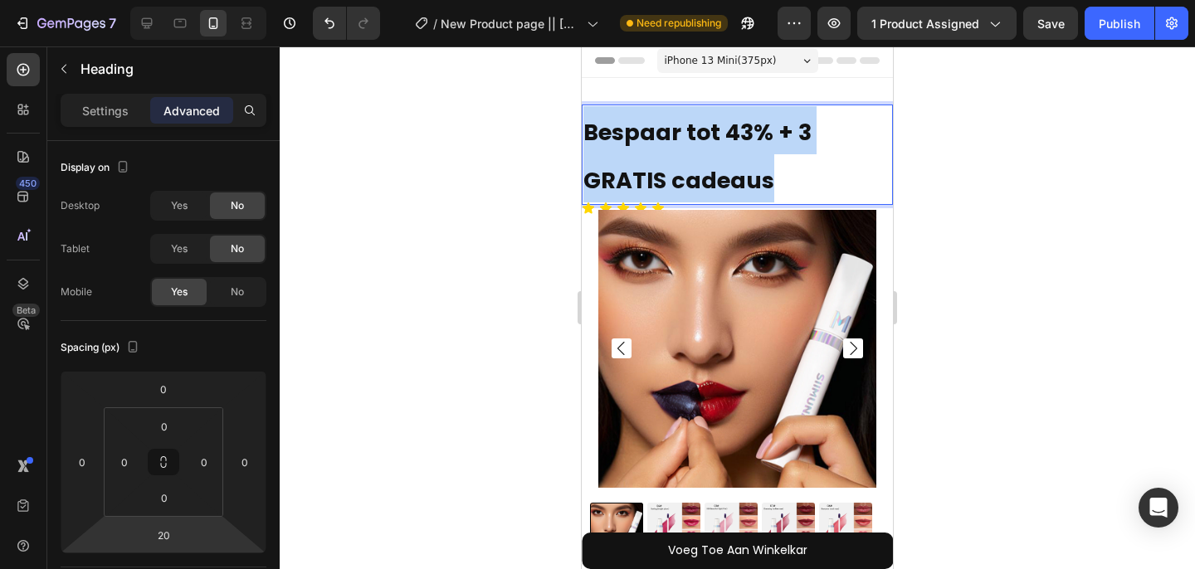
drag, startPoint x: 779, startPoint y: 174, endPoint x: 564, endPoint y: 104, distance: 226.2
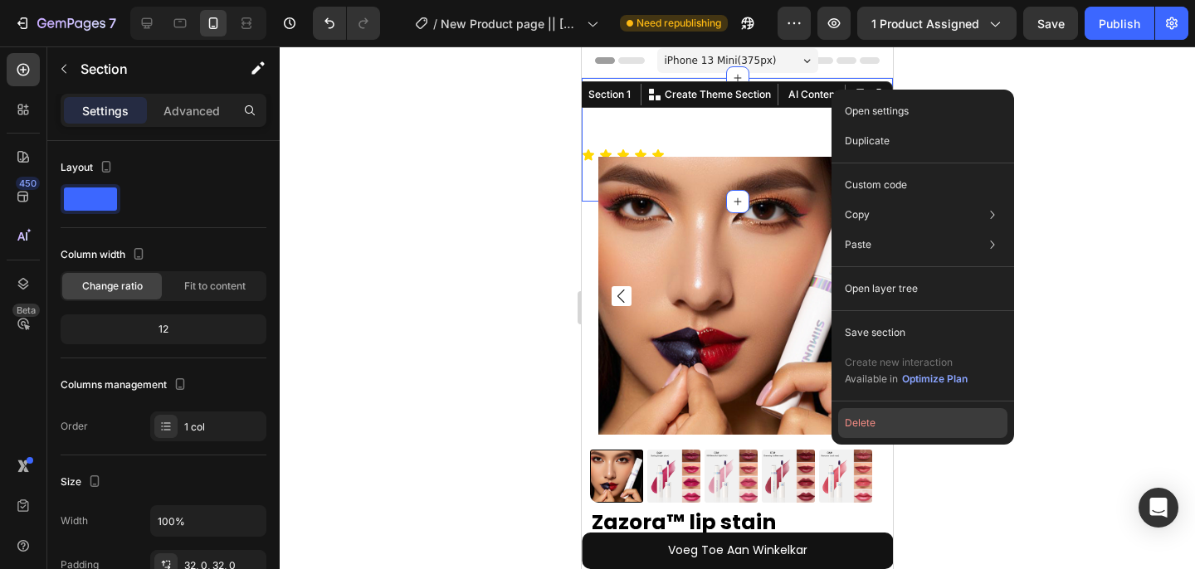
click at [863, 416] on button "Delete" at bounding box center [922, 423] width 169 height 30
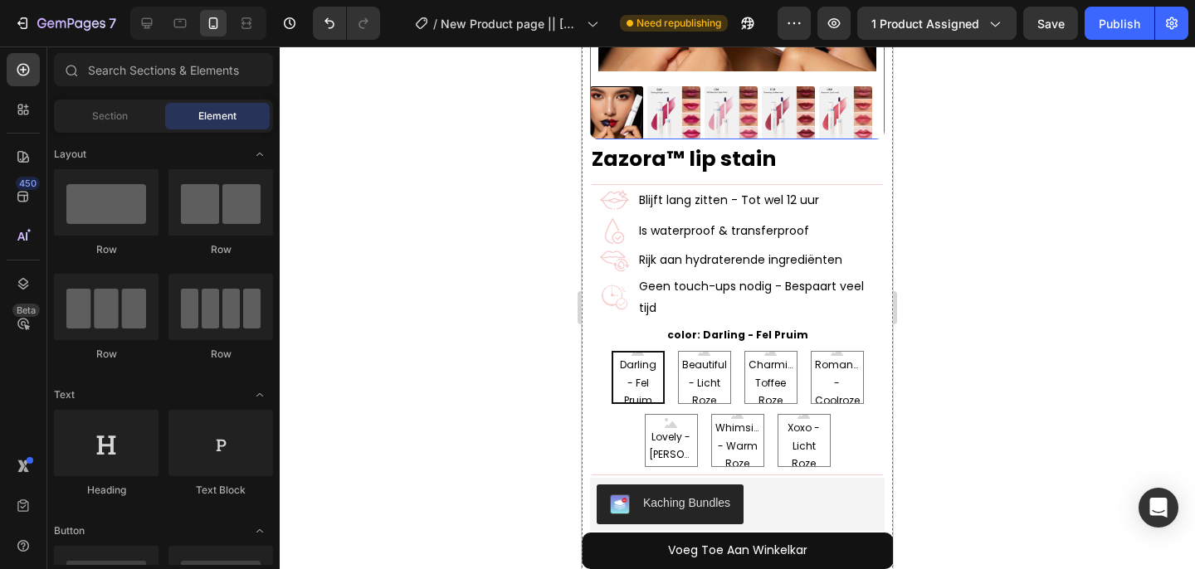
scroll to position [0, 0]
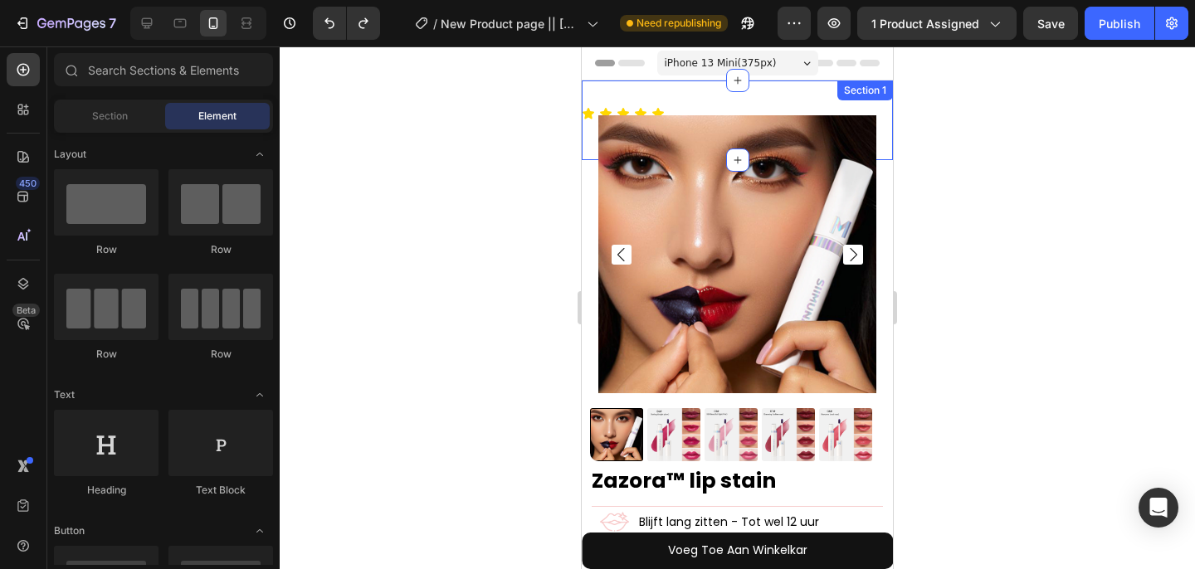
click at [664, 93] on div "Heading Icon Icon Icon Icon Icon Icon List Row Section 1" at bounding box center [737, 121] width 311 height 80
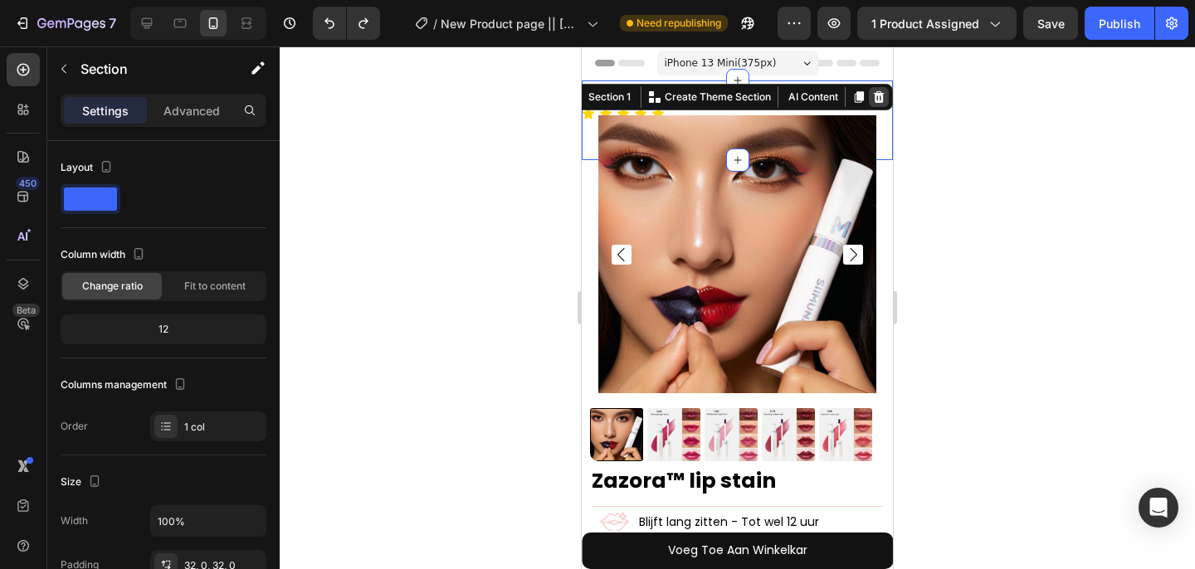
click at [874, 95] on icon at bounding box center [879, 97] width 11 height 12
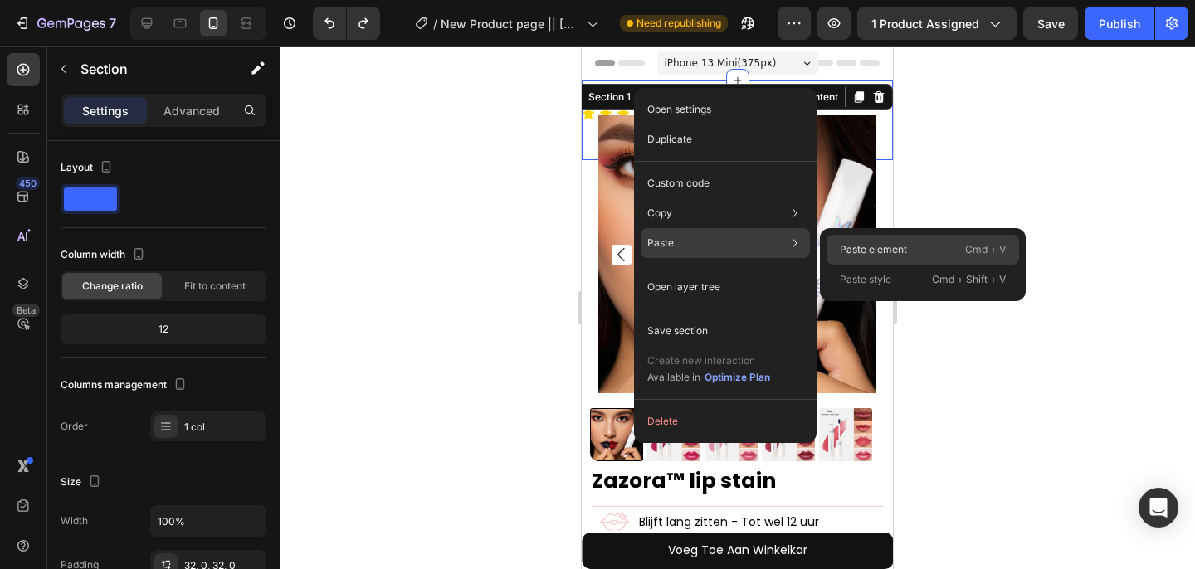
click at [866, 245] on p "Paste element" at bounding box center [873, 249] width 67 height 15
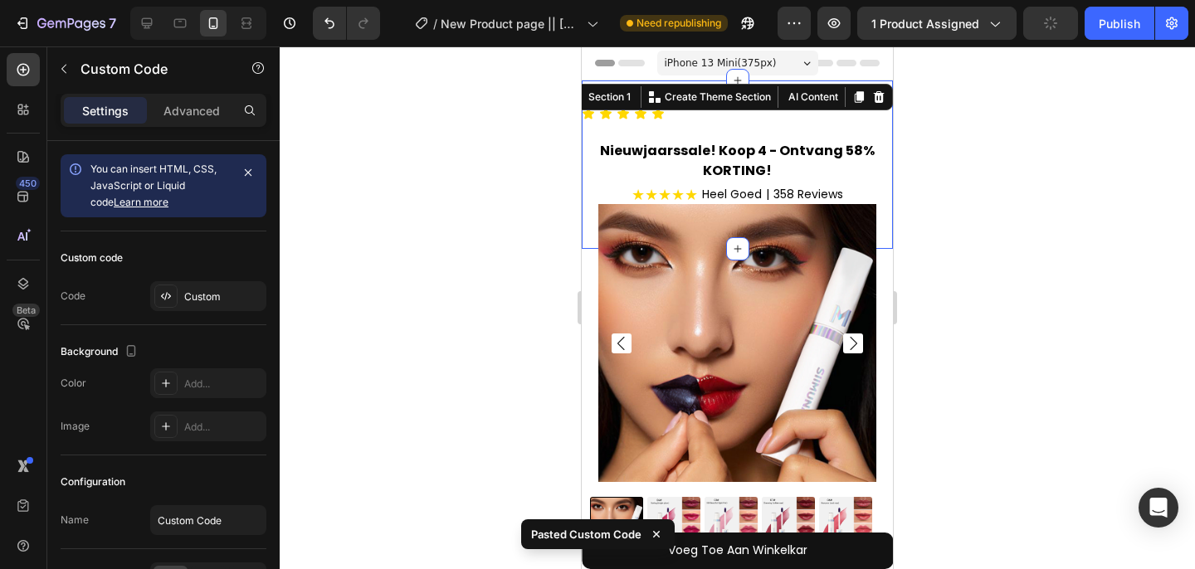
click at [768, 101] on div "Heading Icon Icon Icon Icon Icon Icon List Row Nieuwjaarssale! Koop 4 - Ontvang…" at bounding box center [737, 165] width 311 height 168
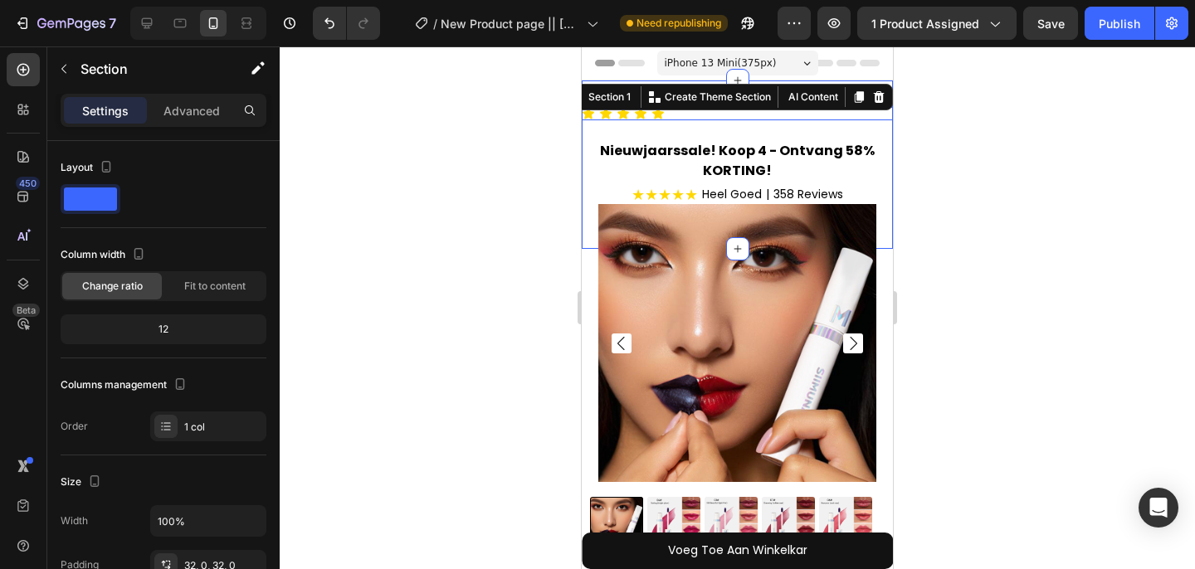
click at [616, 112] on div "Icon Icon Icon Icon Icon" at bounding box center [737, 113] width 311 height 13
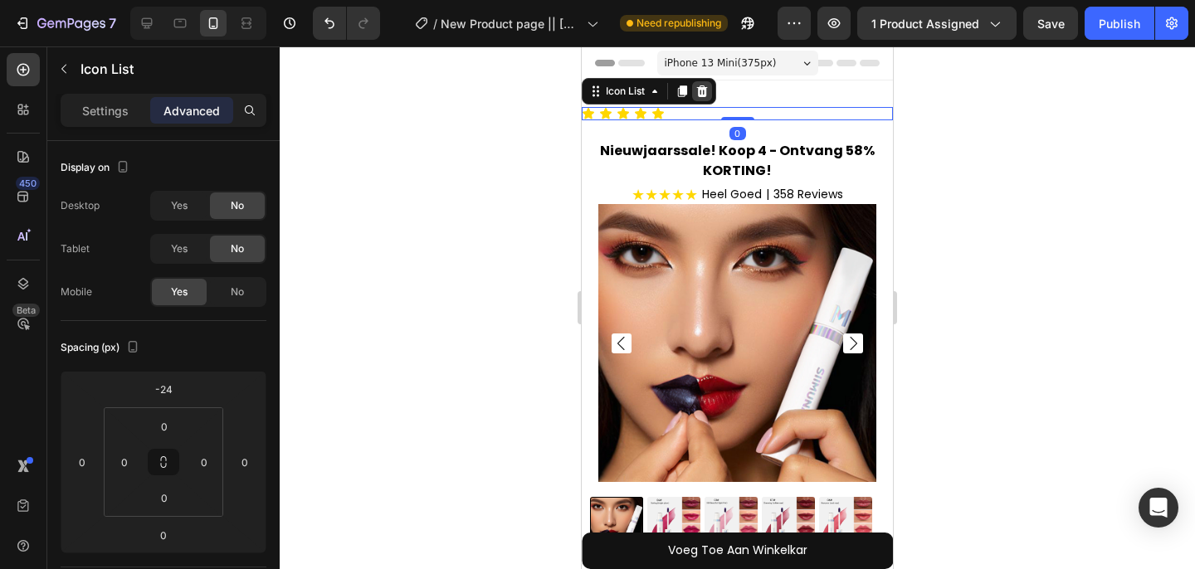
click at [701, 93] on icon at bounding box center [702, 91] width 13 height 13
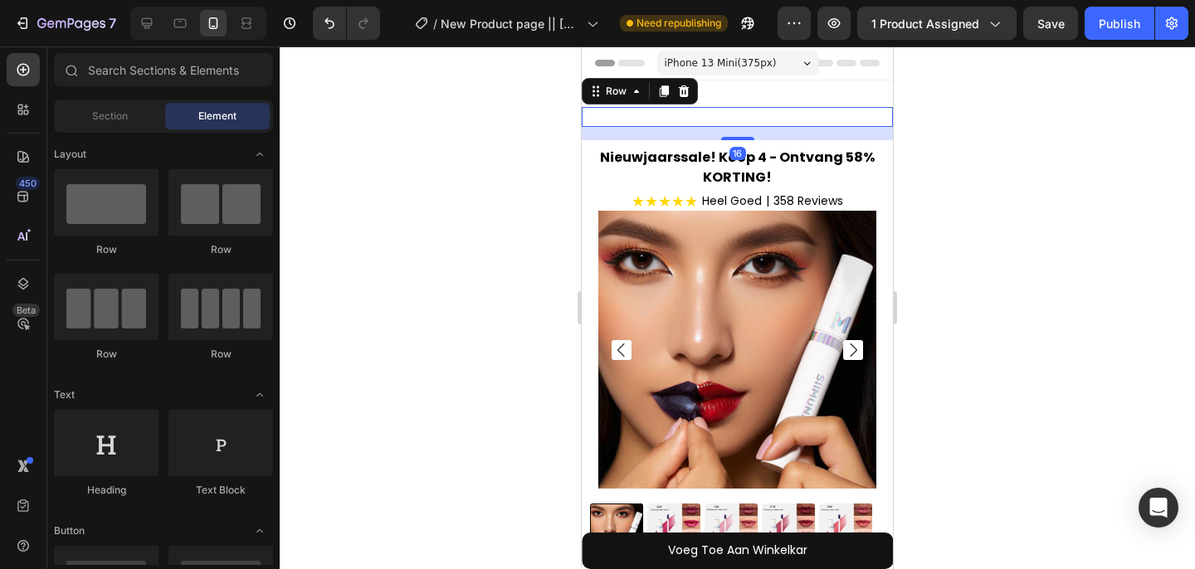
click at [676, 124] on div "Heading" at bounding box center [737, 117] width 311 height 20
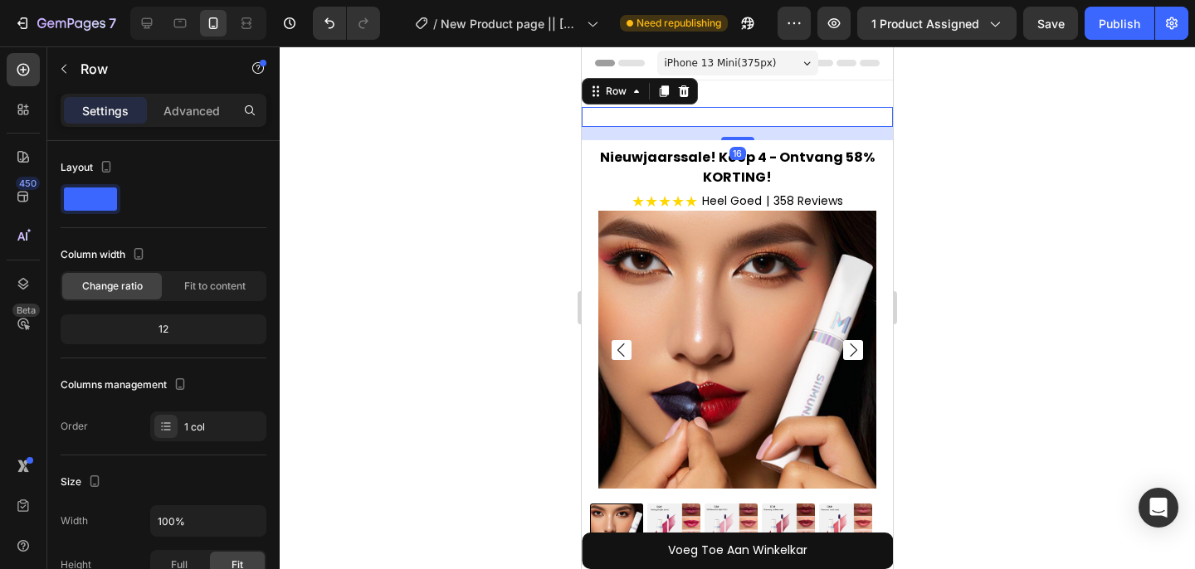
click at [682, 115] on div "Heading" at bounding box center [737, 117] width 311 height 20
click at [683, 90] on icon at bounding box center [684, 91] width 11 height 12
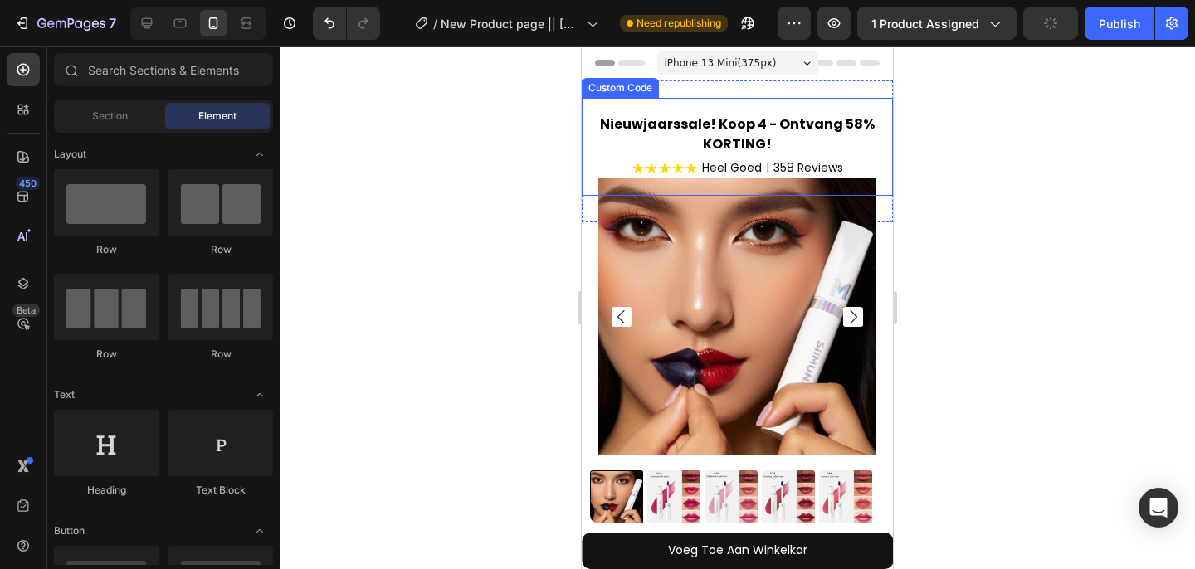
click at [699, 134] on h2 "Nieuwjaarssale! Koop 4 - Ontvang 58% KORTING!" at bounding box center [737, 135] width 311 height 40
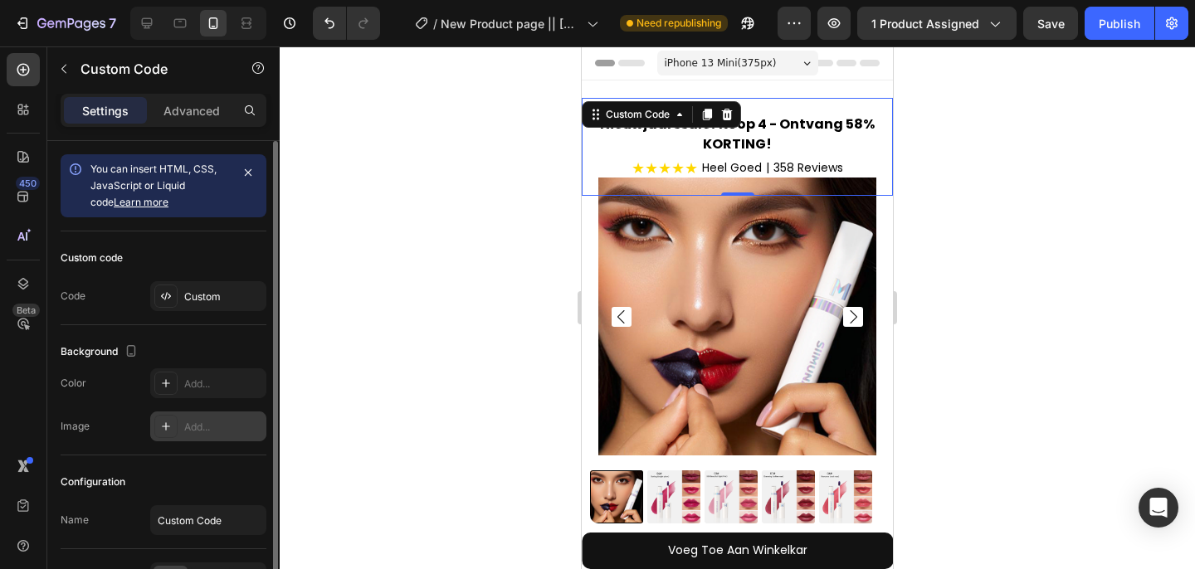
scroll to position [103, 0]
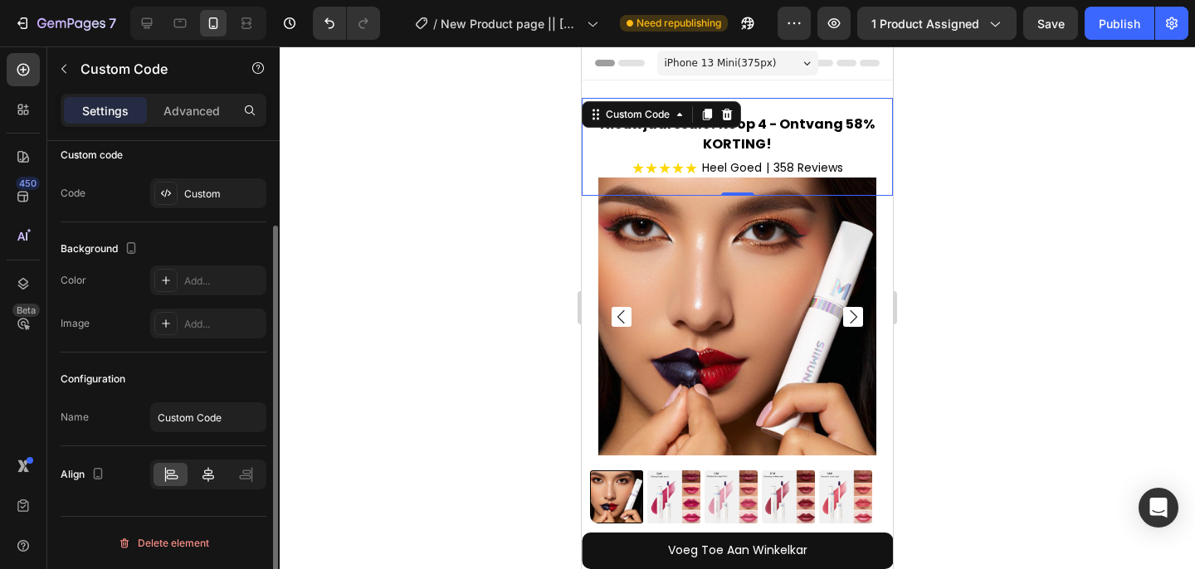
click at [202, 482] on icon at bounding box center [208, 474] width 17 height 17
click at [178, 481] on icon at bounding box center [171, 474] width 17 height 17
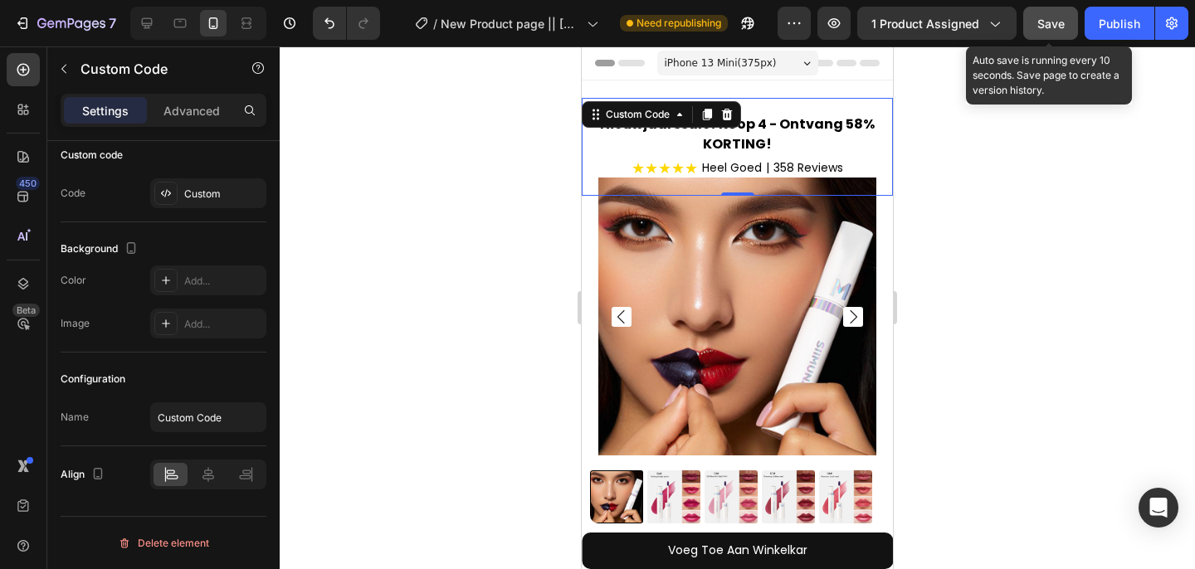
click at [1053, 25] on span "Save" at bounding box center [1050, 24] width 27 height 14
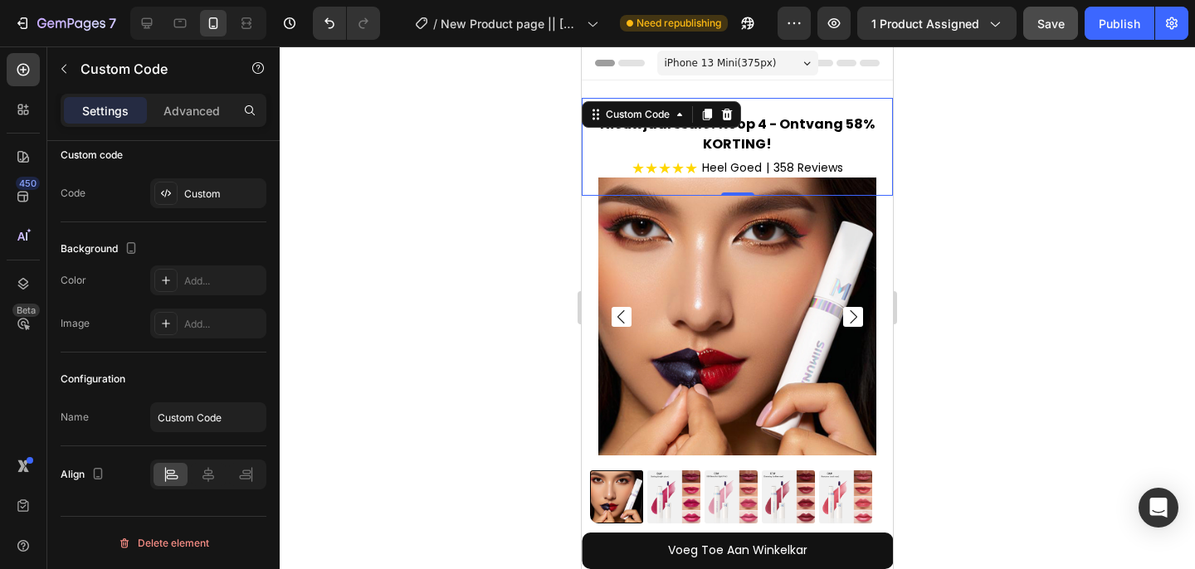
click at [686, 136] on h2 "Nieuwjaarssale! Koop 4 - Ontvang 58% KORTING!" at bounding box center [737, 135] width 311 height 40
click at [206, 114] on p "Advanced" at bounding box center [192, 110] width 56 height 17
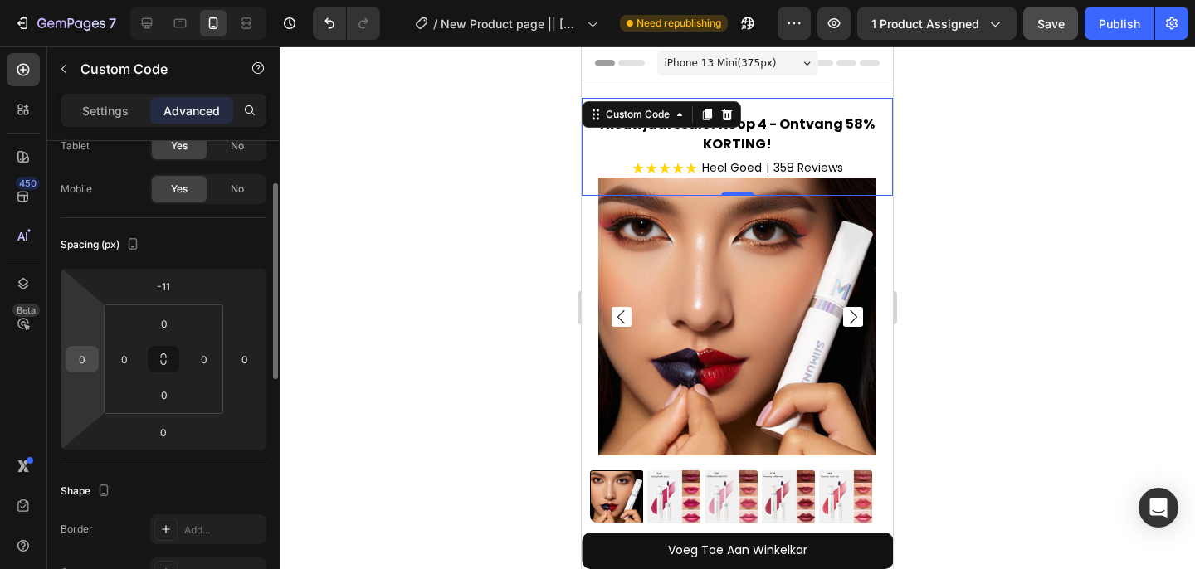
click at [94, 363] on input "0" at bounding box center [82, 359] width 25 height 25
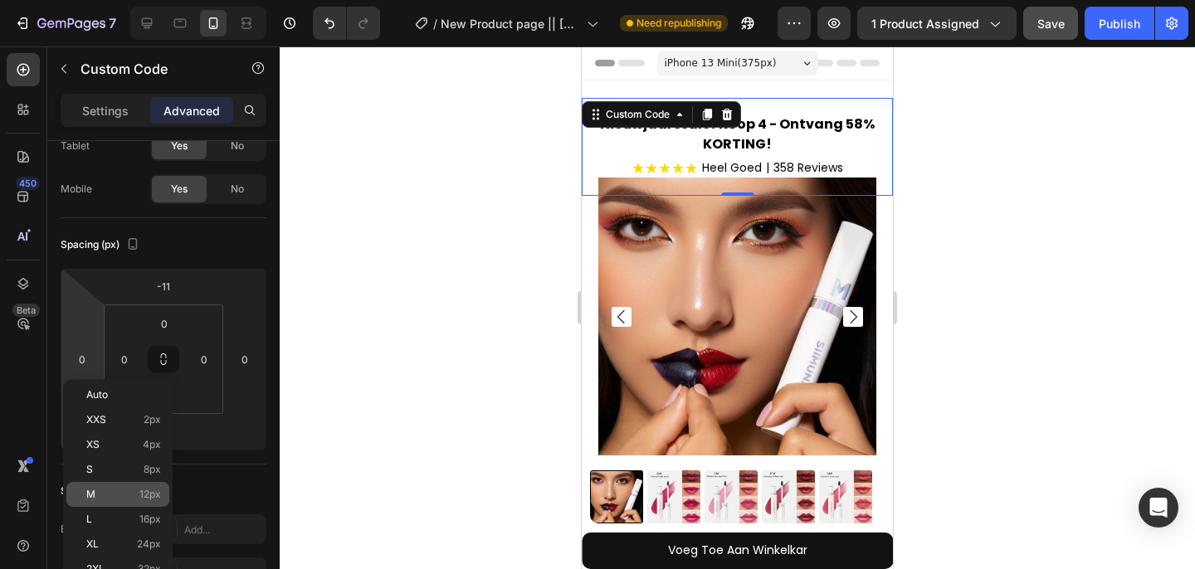
click at [147, 484] on div "M 12px" at bounding box center [117, 494] width 103 height 25
type input "12"
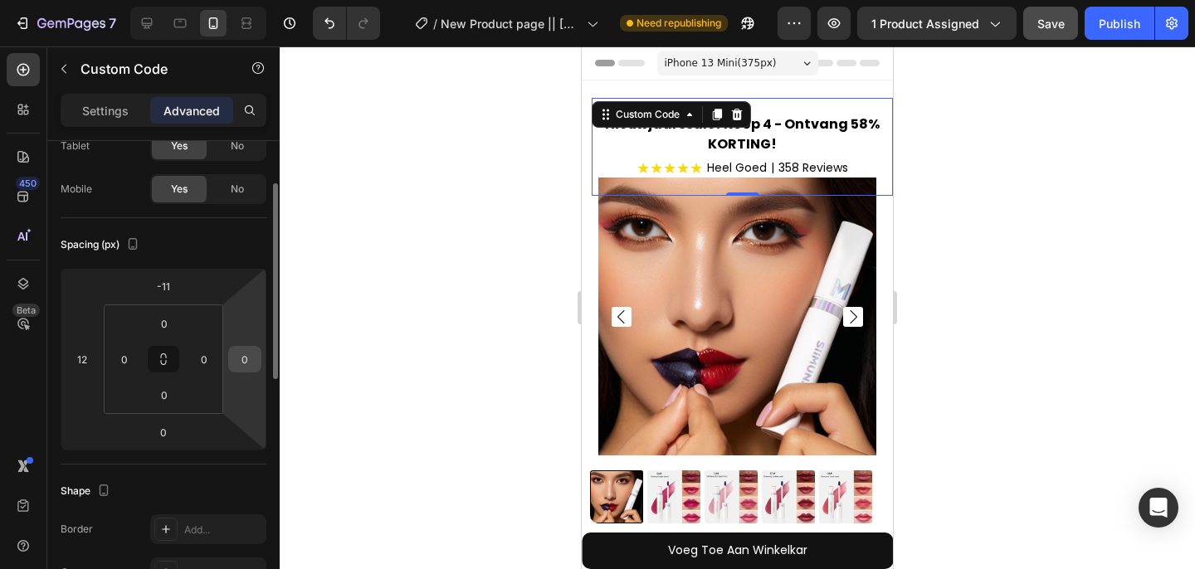
click at [252, 365] on input "0" at bounding box center [244, 359] width 25 height 25
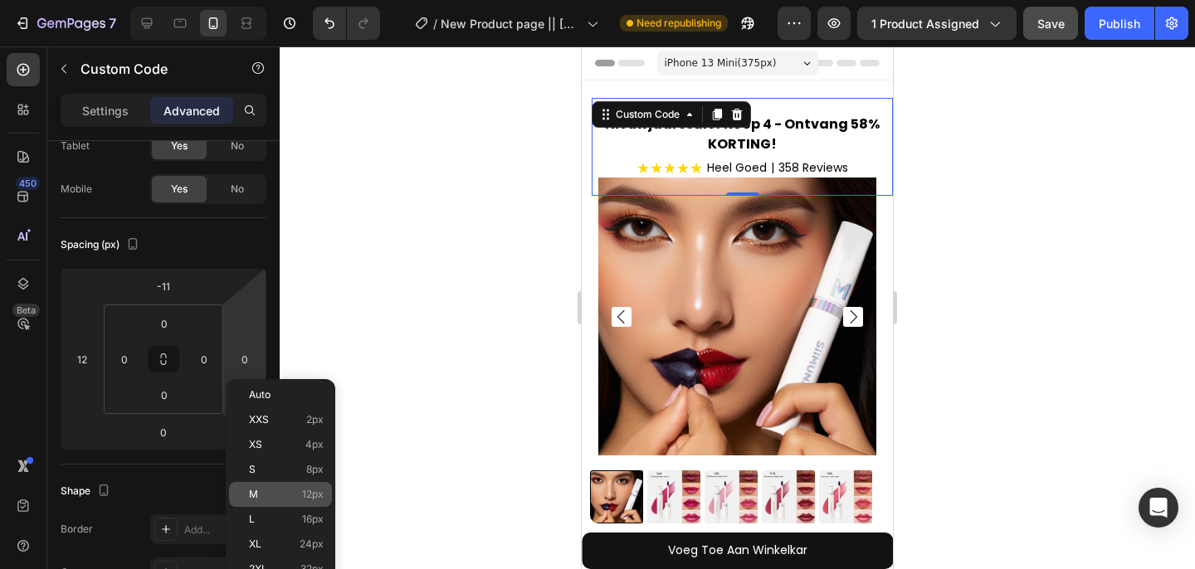
click at [264, 499] on p "M 12px" at bounding box center [286, 495] width 75 height 12
type input "12"
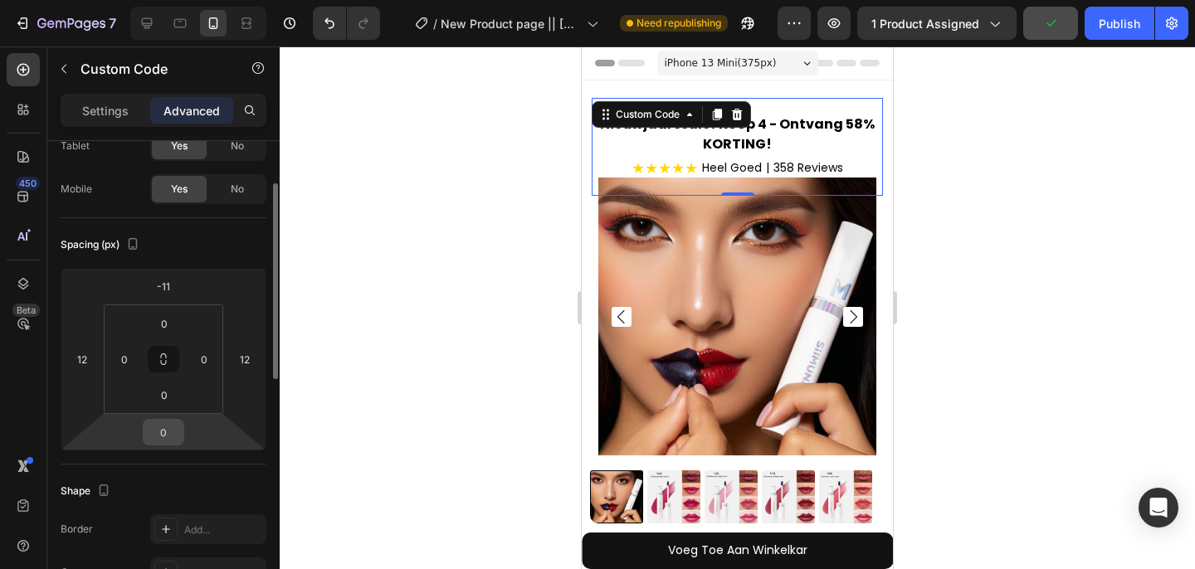
click at [161, 435] on input "0" at bounding box center [163, 432] width 33 height 25
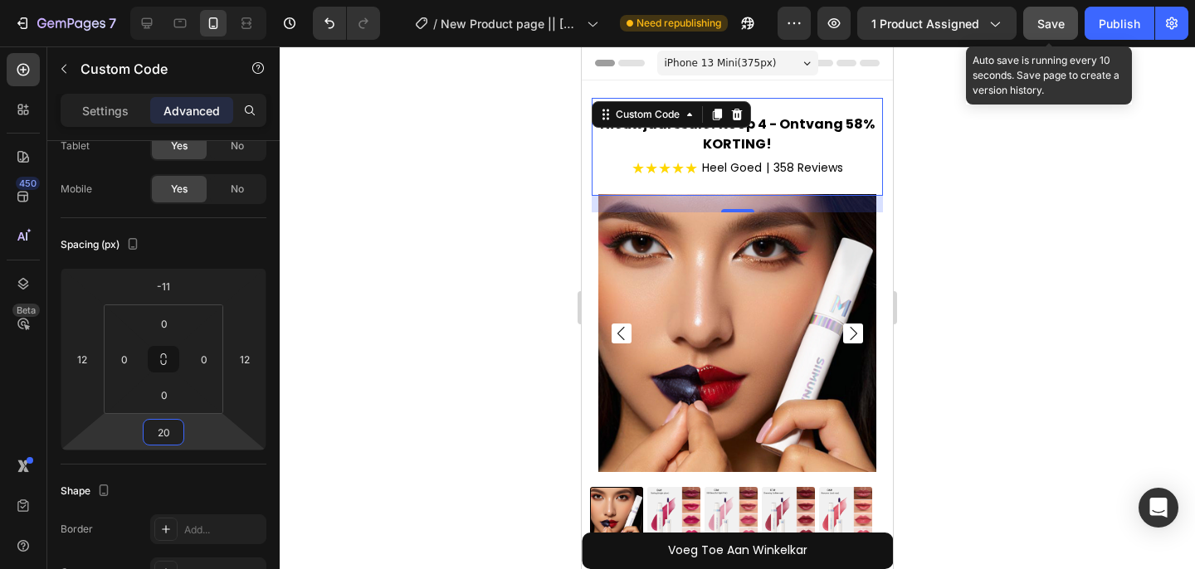
type input "20"
click at [1042, 20] on span "Save" at bounding box center [1050, 24] width 27 height 14
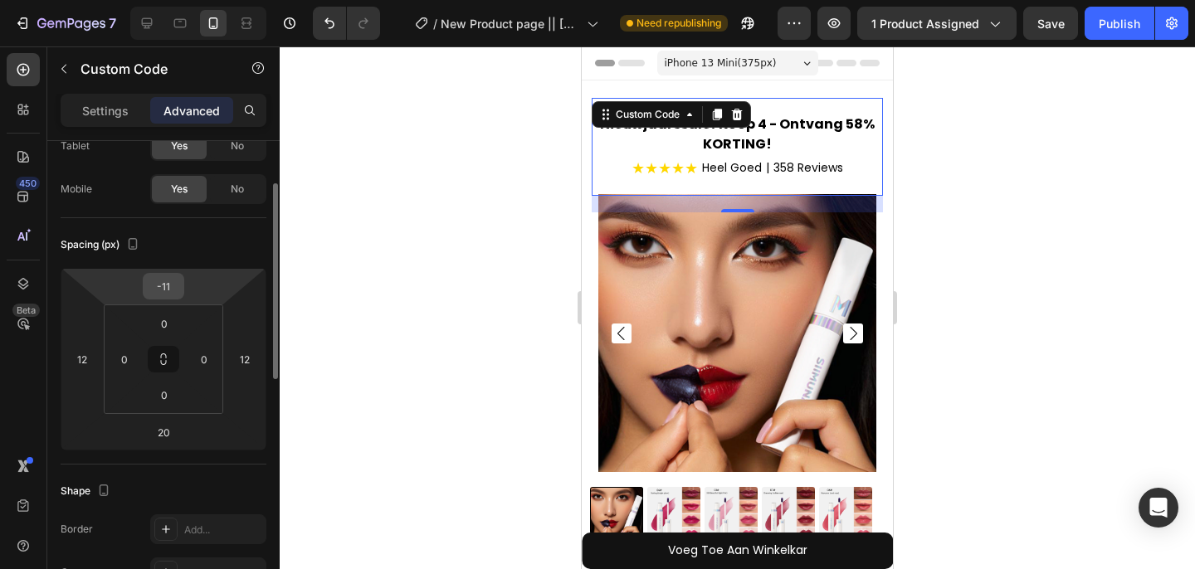
click at [171, 283] on input "-11" at bounding box center [163, 286] width 33 height 25
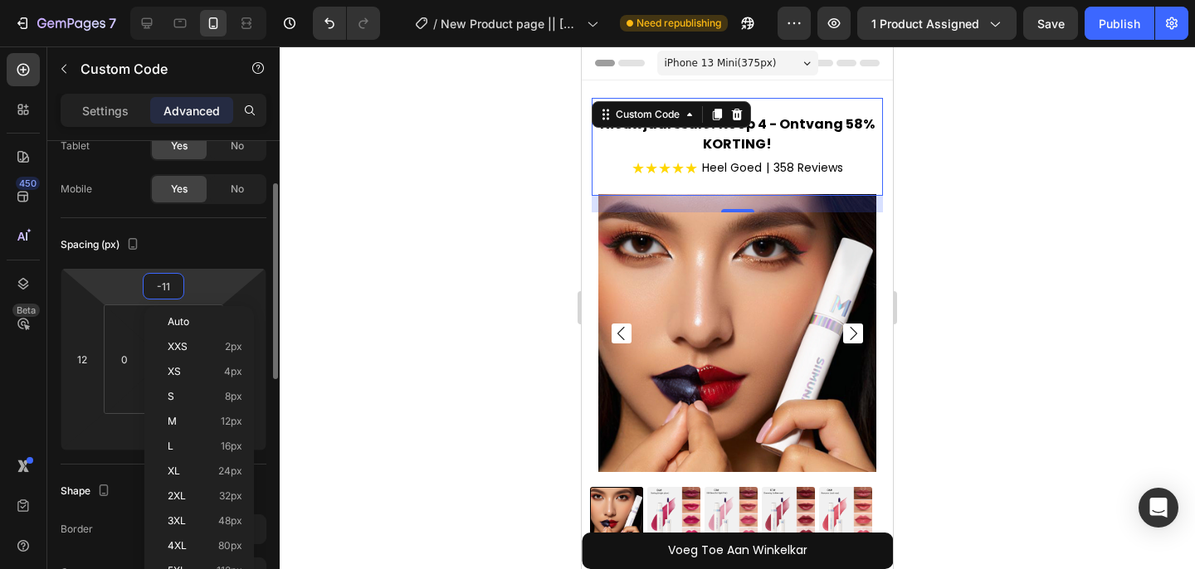
type input "0"
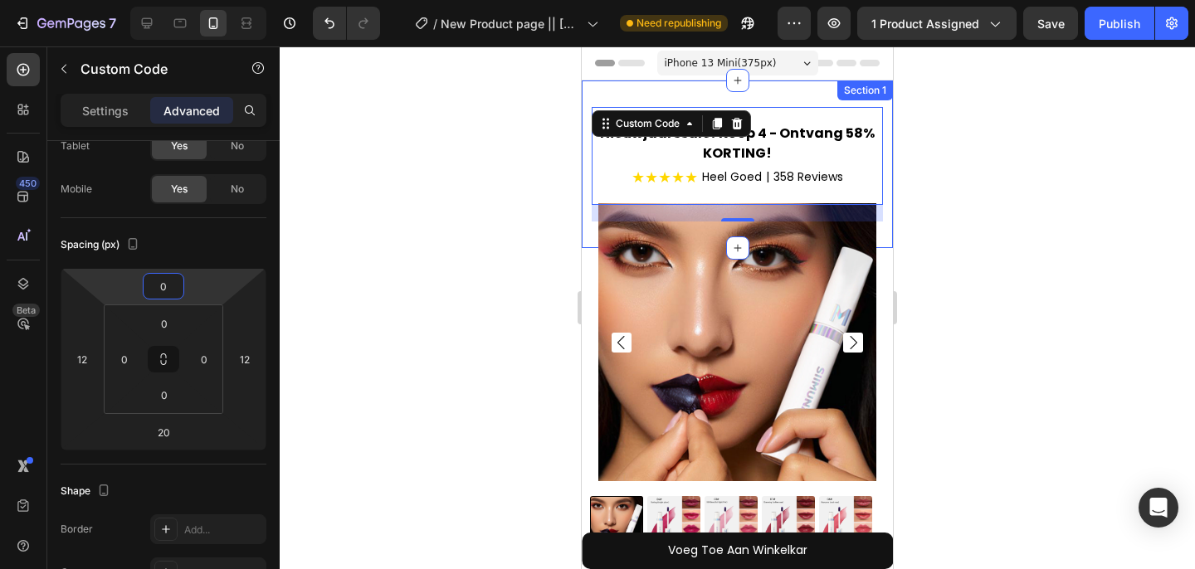
click at [612, 92] on div "Nieuwjaarssale! Koop 4 - Ontvang 58% KORTING! ★★★★★ Heel Goed | 358 Reviews Cus…" at bounding box center [737, 165] width 311 height 168
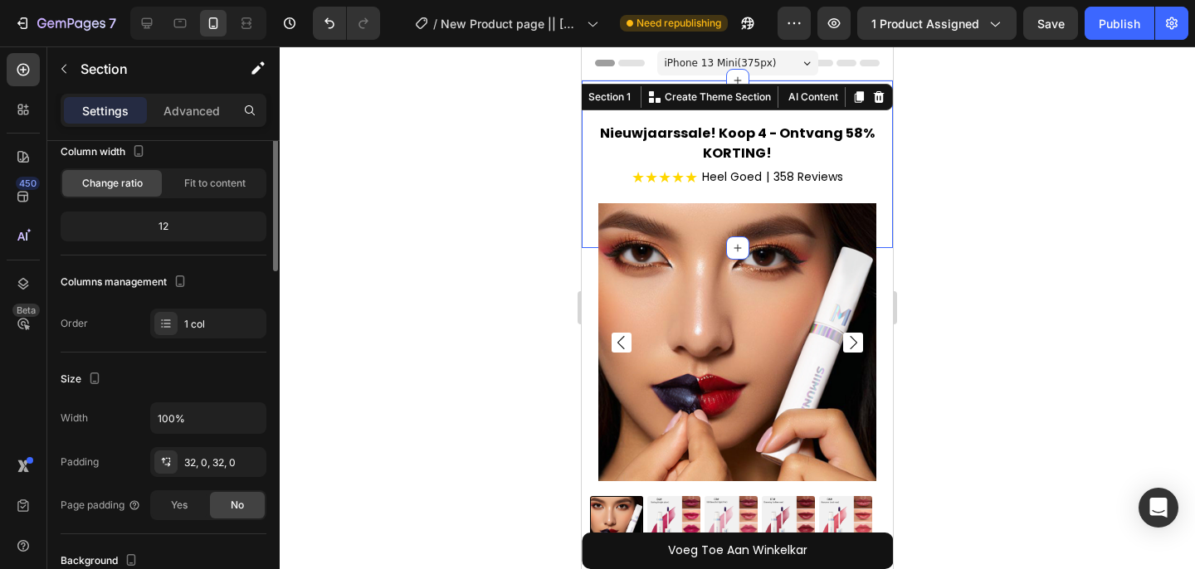
scroll to position [0, 0]
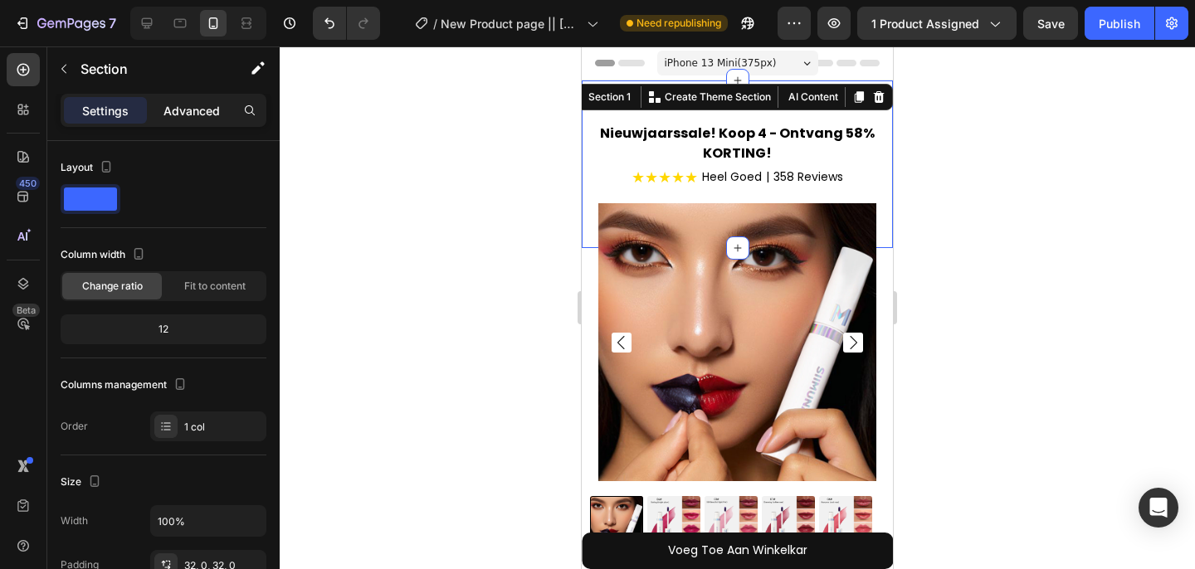
click at [192, 102] on p "Advanced" at bounding box center [192, 110] width 56 height 17
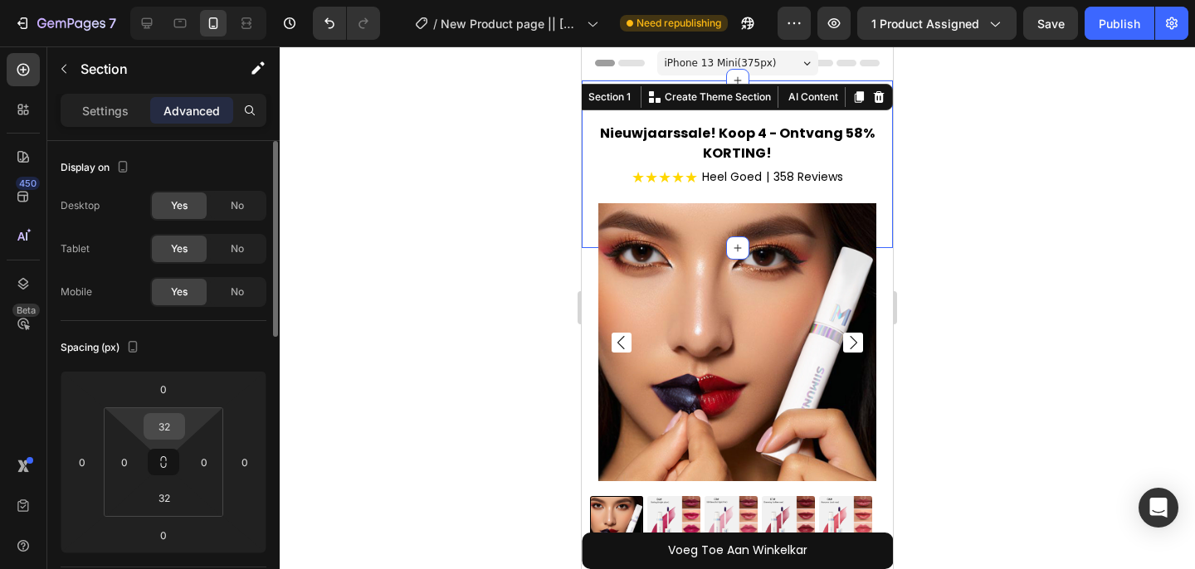
click at [161, 434] on input "32" at bounding box center [164, 426] width 33 height 25
type input "0"
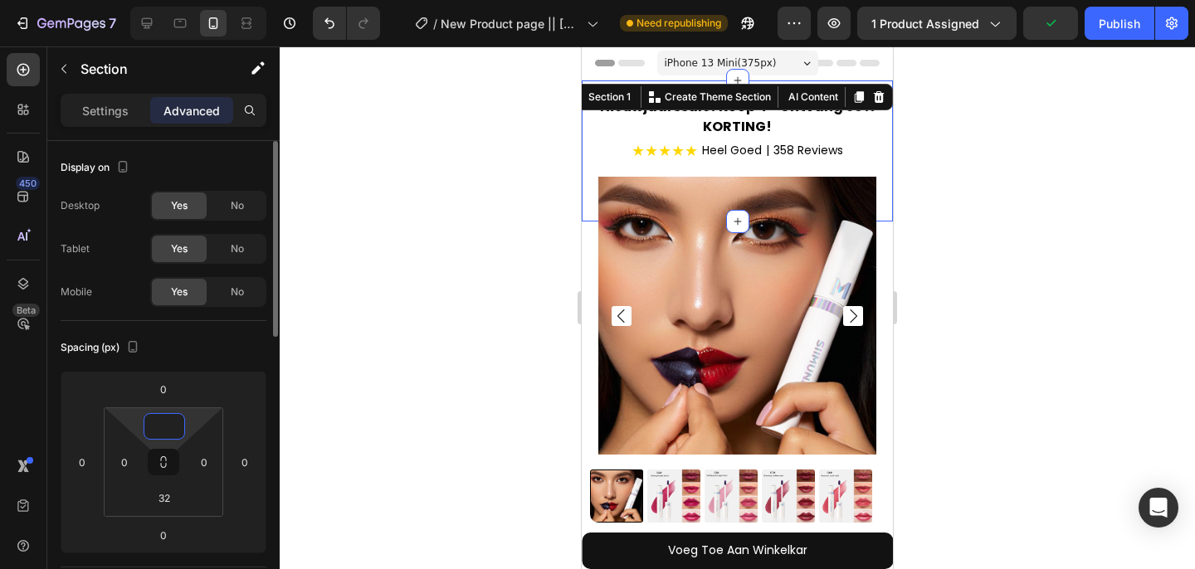
type input "5"
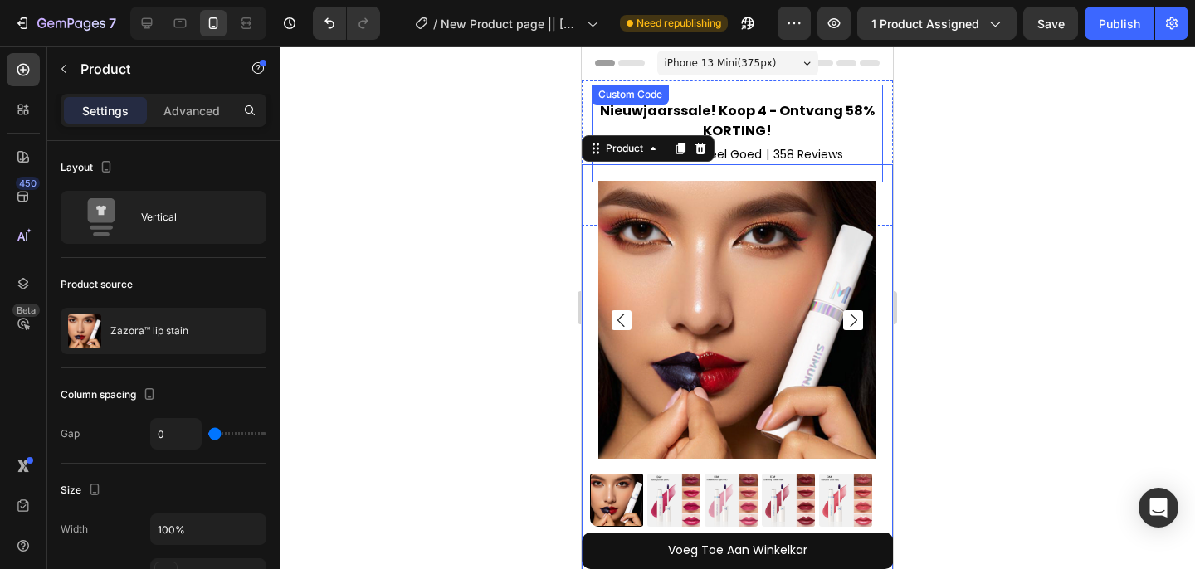
click at [846, 122] on h2 "Nieuwjaarssale! Koop 4 - Ontvang 58% KORTING!" at bounding box center [737, 121] width 291 height 40
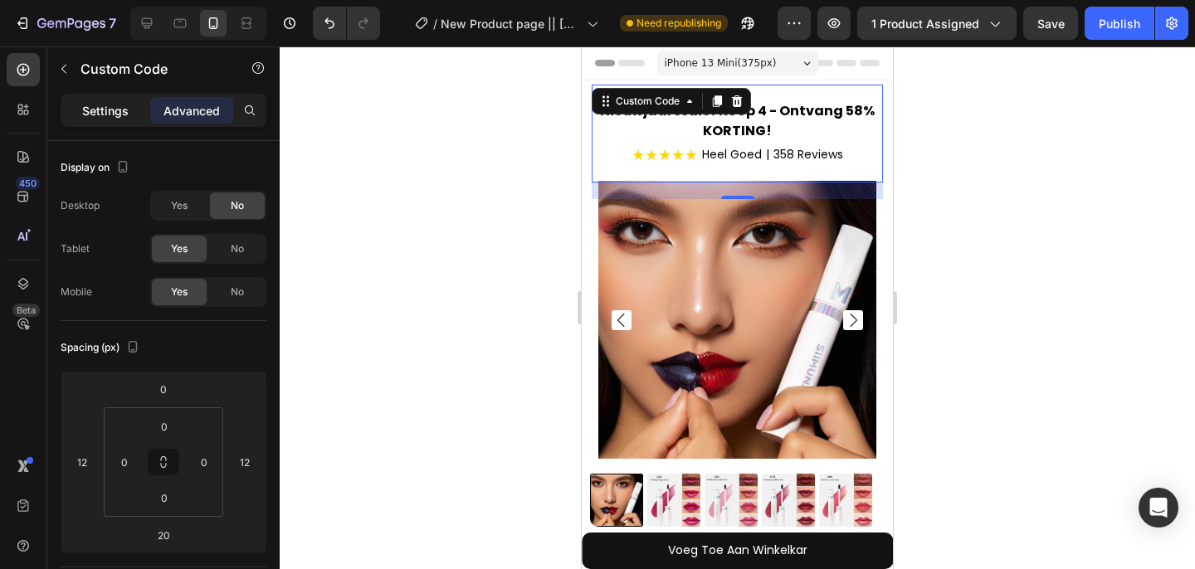
click at [110, 111] on p "Settings" at bounding box center [105, 110] width 46 height 17
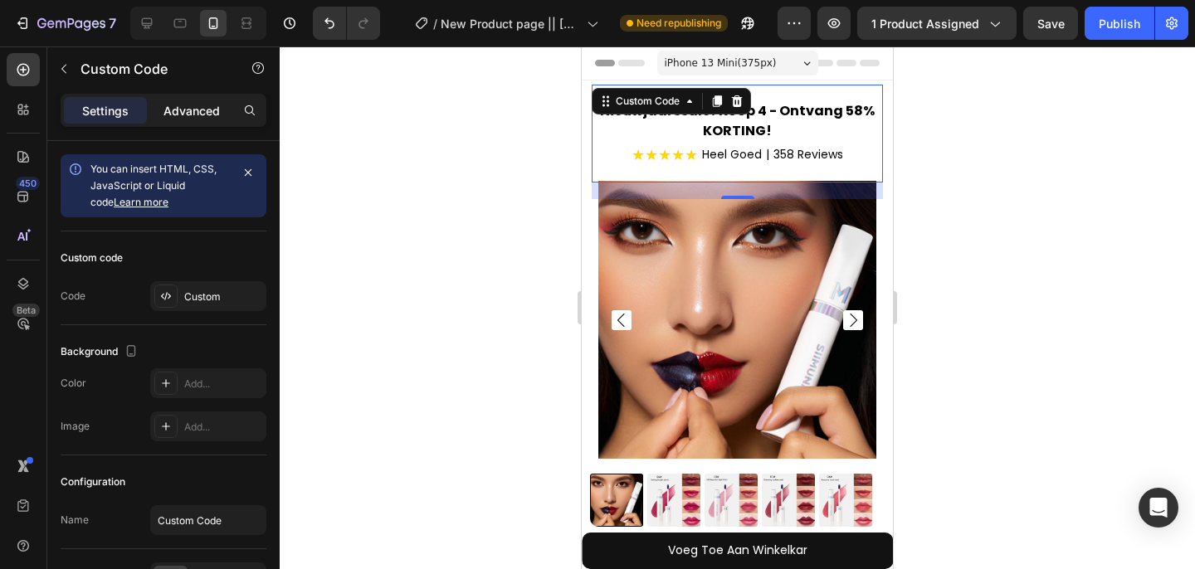
click at [176, 105] on p "Advanced" at bounding box center [192, 110] width 56 height 17
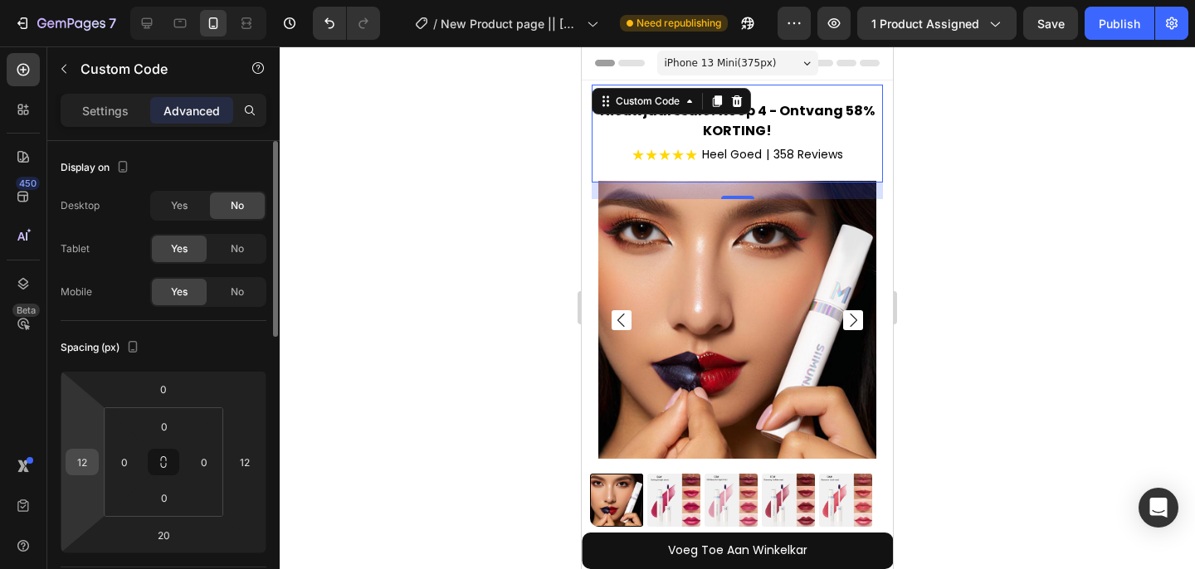
click at [88, 466] on input "12" at bounding box center [82, 462] width 25 height 25
type input "10"
click at [241, 461] on input "12" at bounding box center [244, 462] width 25 height 25
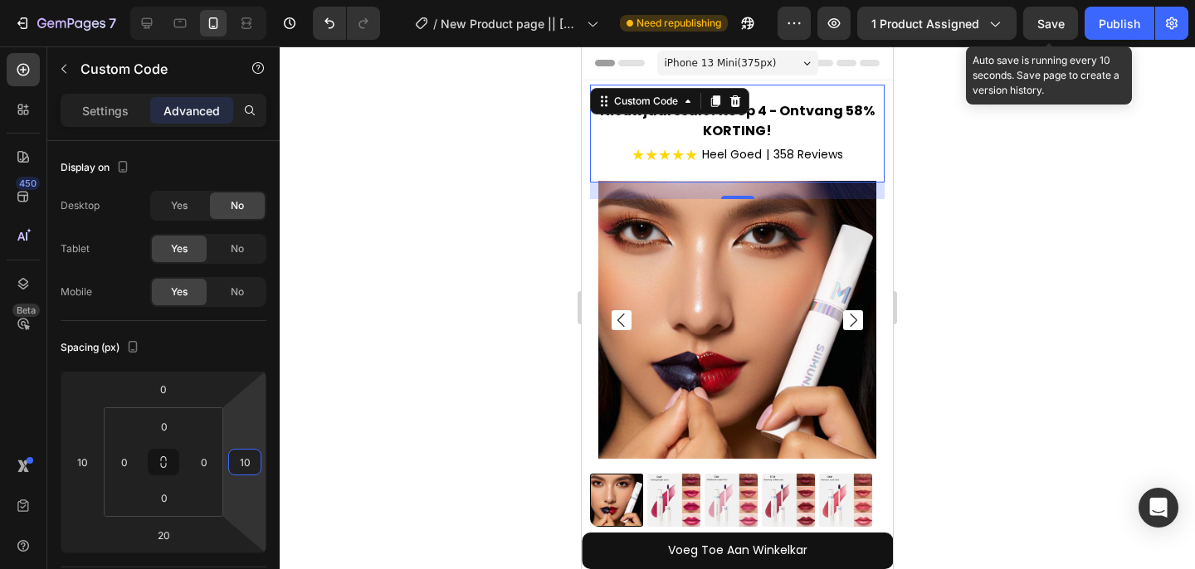
type input "10"
click at [1065, 19] on span "Save" at bounding box center [1050, 24] width 27 height 14
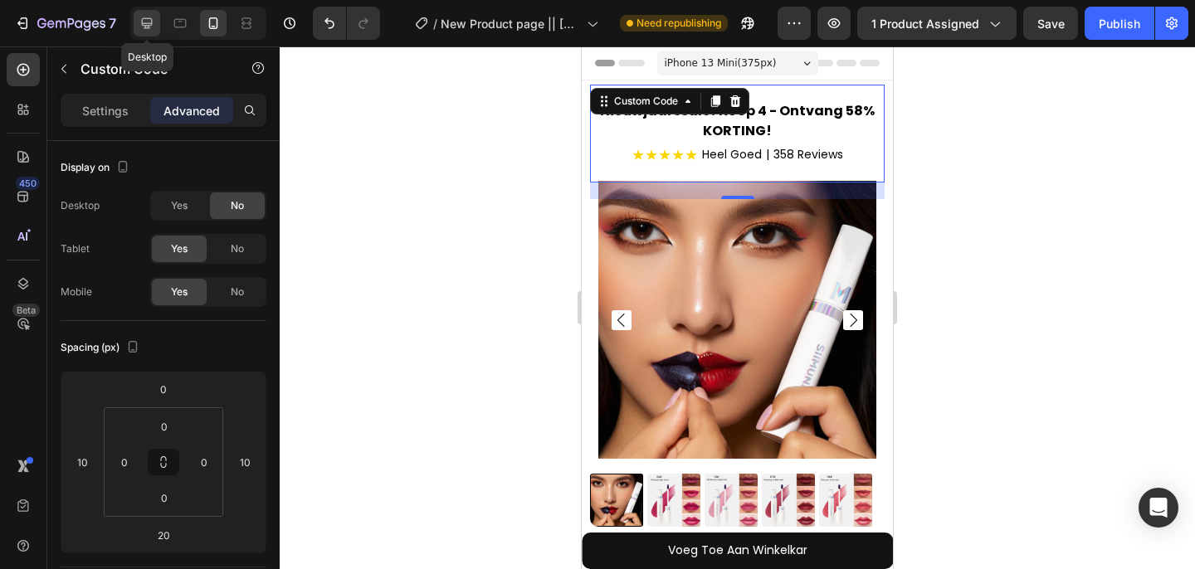
click at [155, 27] on div at bounding box center [147, 23] width 27 height 27
type input "0"
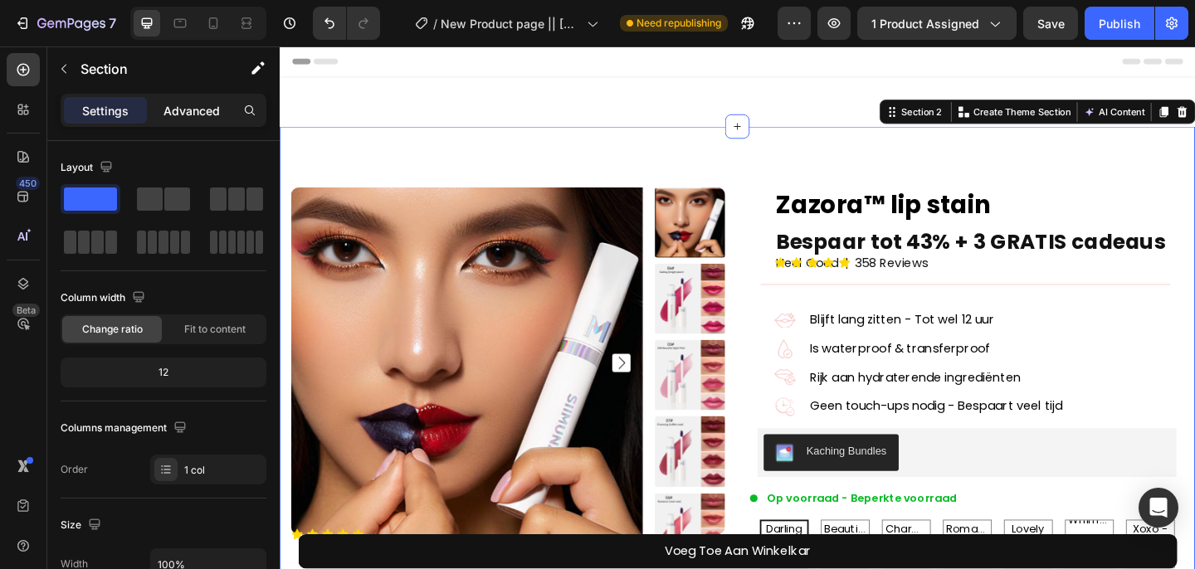
click at [189, 116] on p "Advanced" at bounding box center [192, 110] width 56 height 17
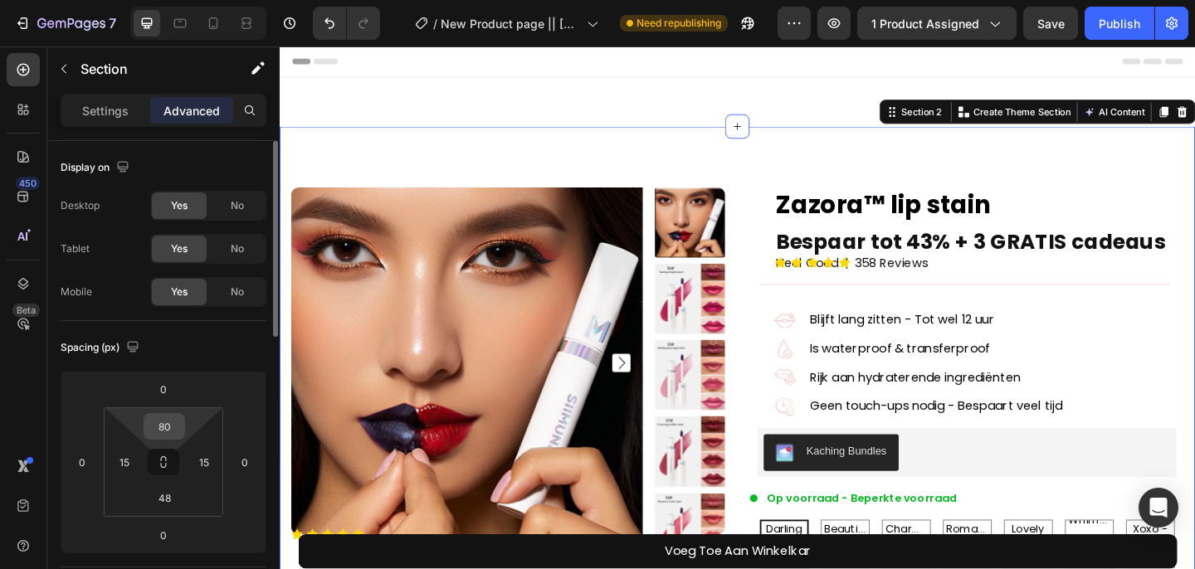
click at [163, 428] on input "80" at bounding box center [164, 426] width 33 height 25
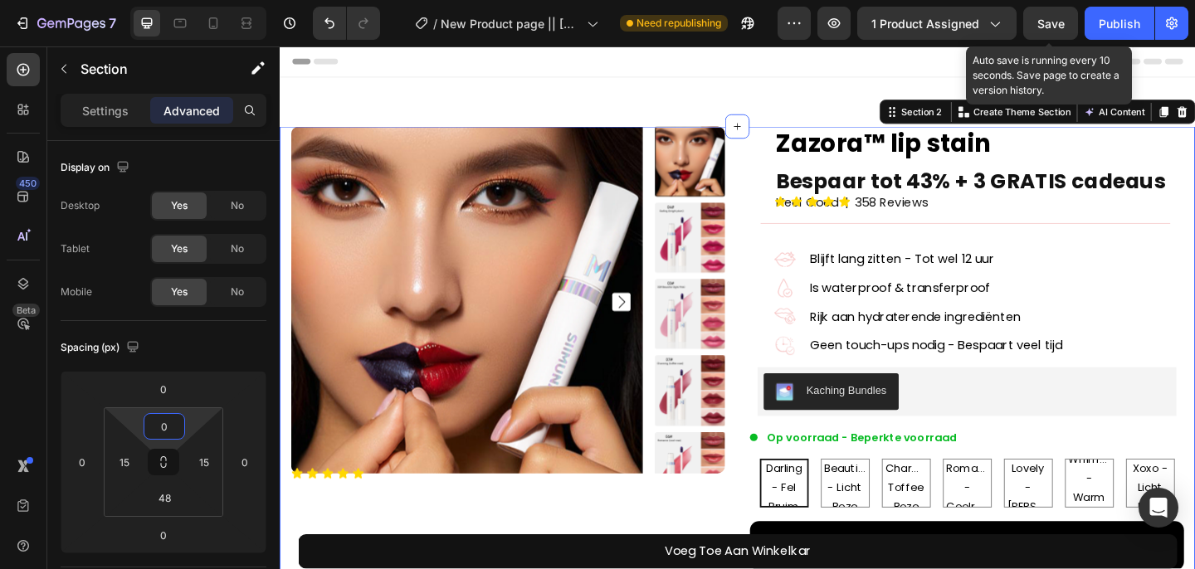
type input "0"
click at [1062, 26] on span "Save" at bounding box center [1050, 24] width 27 height 14
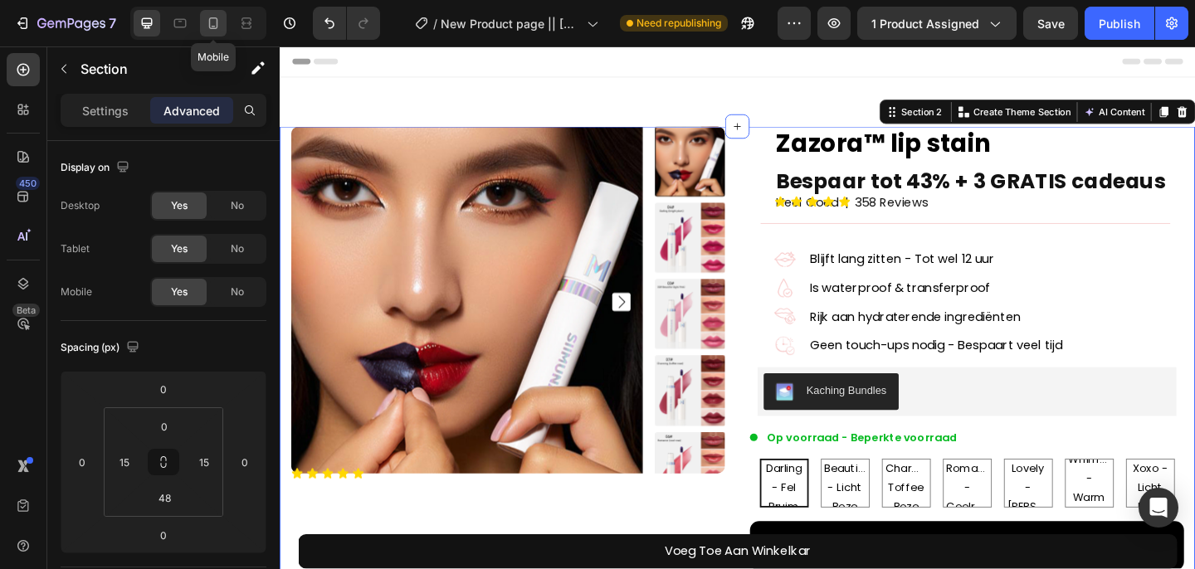
click at [215, 17] on icon at bounding box center [213, 23] width 9 height 12
type input "0"
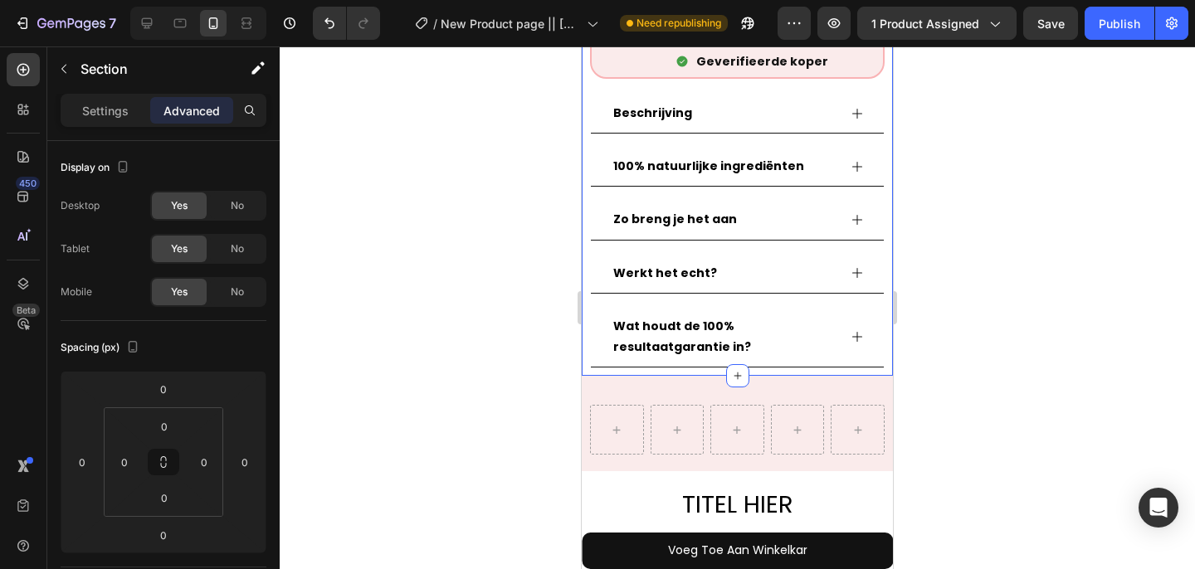
scroll to position [1184, 0]
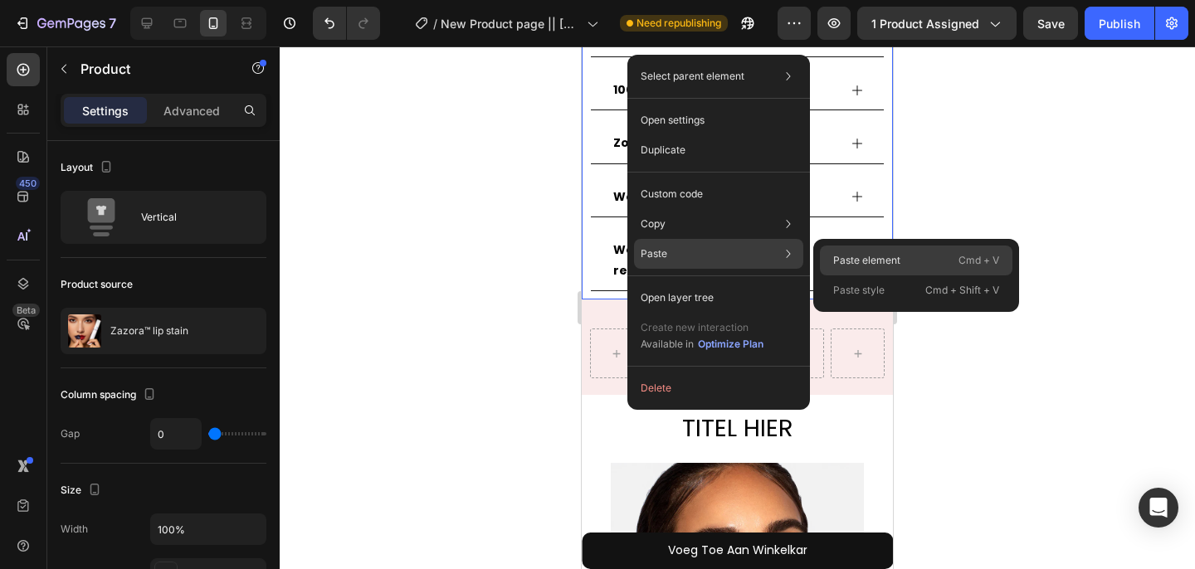
click at [837, 257] on p "Paste element" at bounding box center [866, 260] width 67 height 15
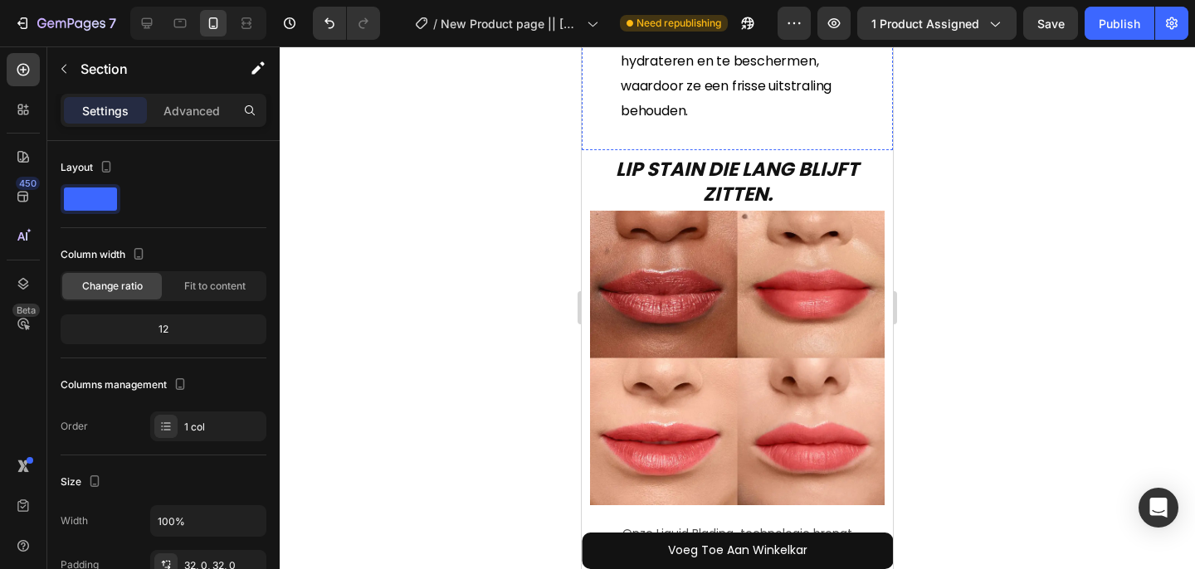
scroll to position [3262, 0]
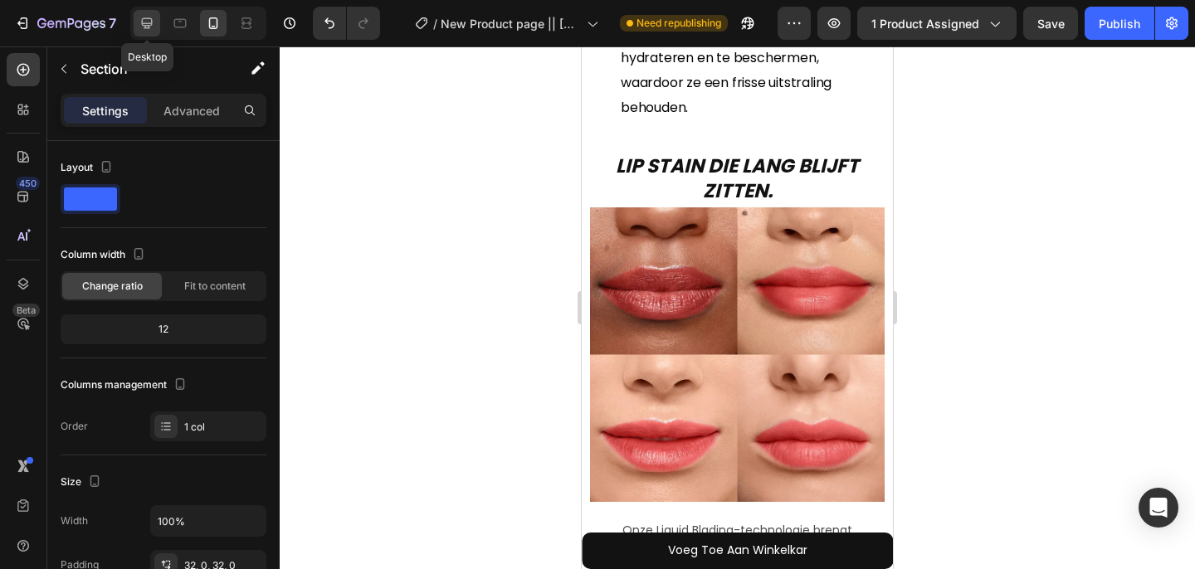
click at [144, 20] on icon at bounding box center [147, 23] width 17 height 17
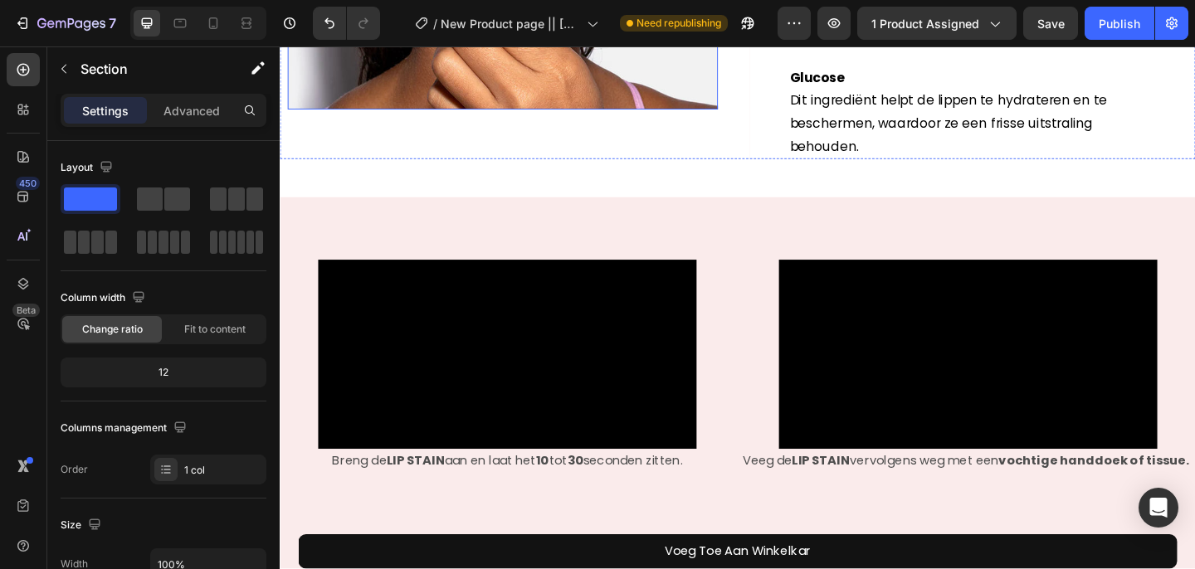
scroll to position [2626, 0]
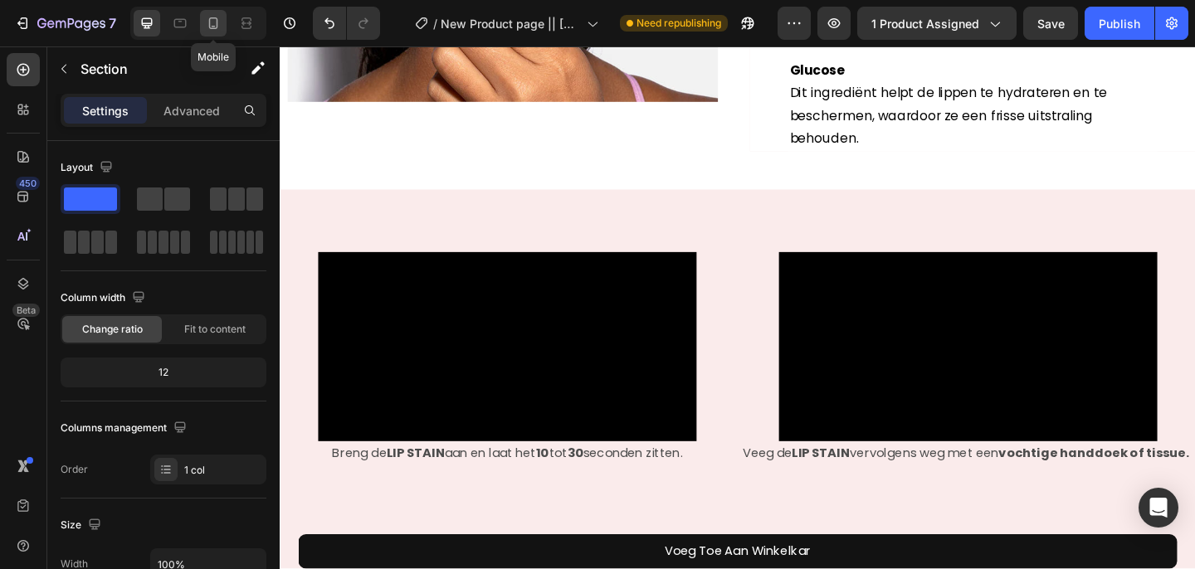
click at [207, 33] on div at bounding box center [213, 23] width 27 height 27
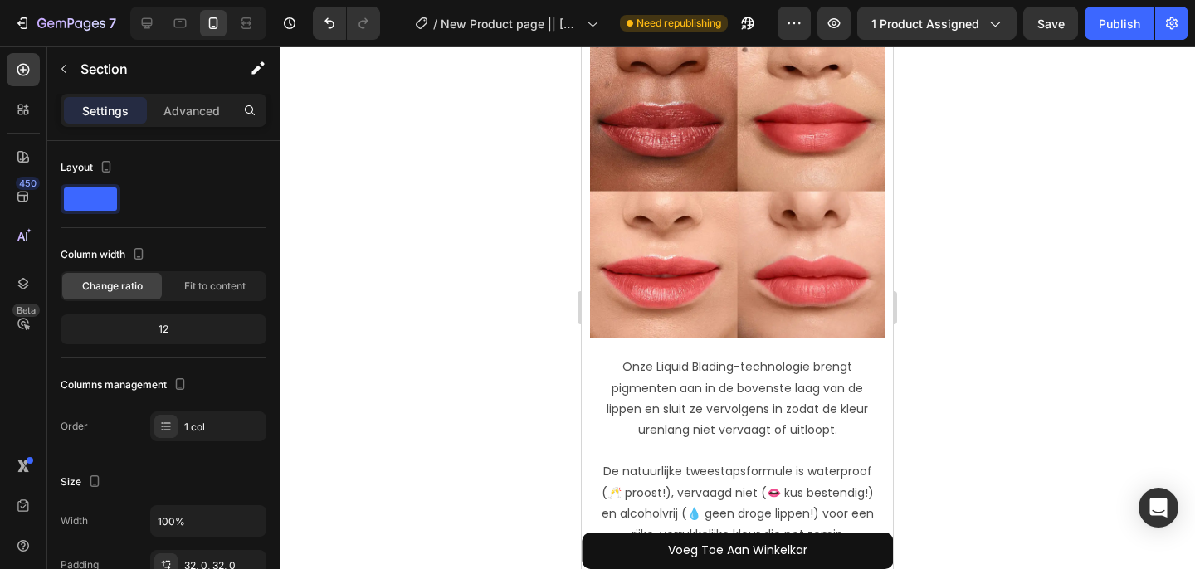
scroll to position [3228, 0]
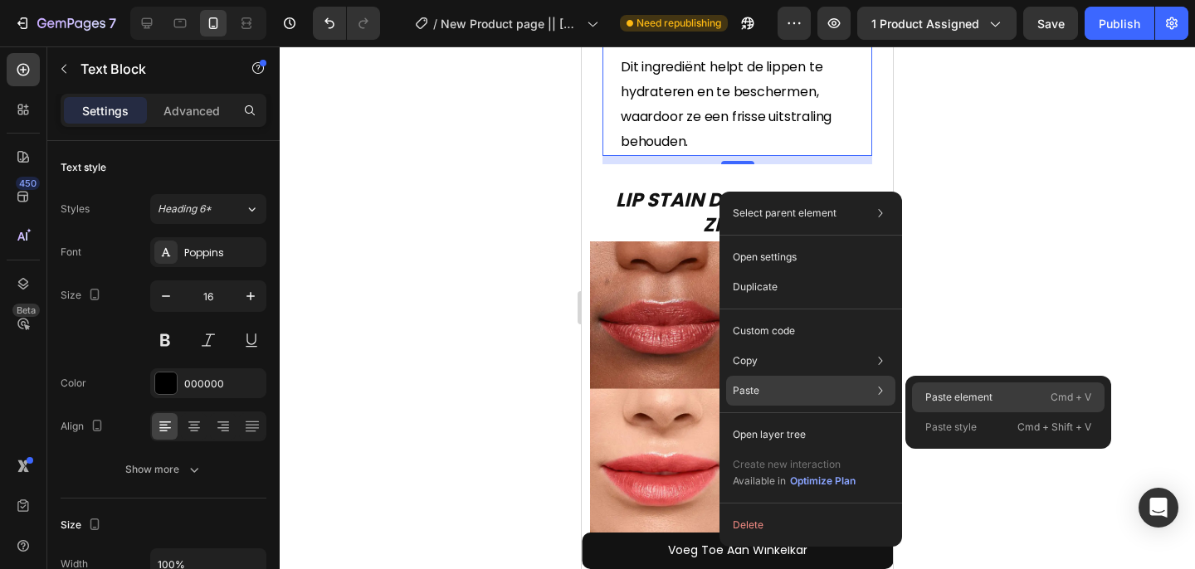
click at [926, 394] on p "Paste element" at bounding box center [958, 397] width 67 height 15
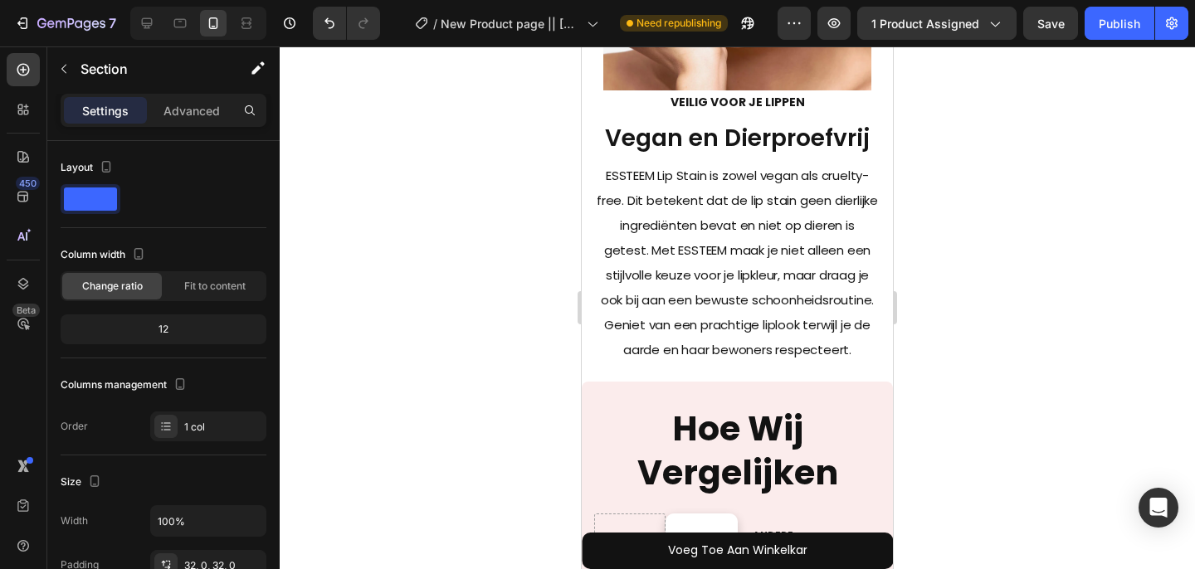
scroll to position [5357, 0]
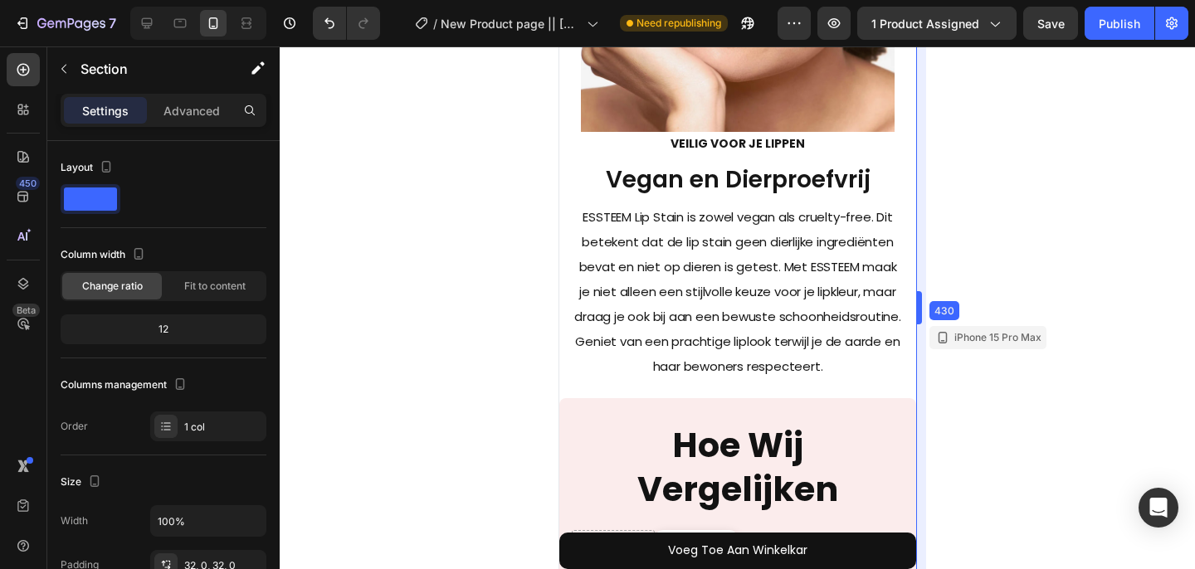
drag, startPoint x: 899, startPoint y: 310, endPoint x: 945, endPoint y: 325, distance: 48.0
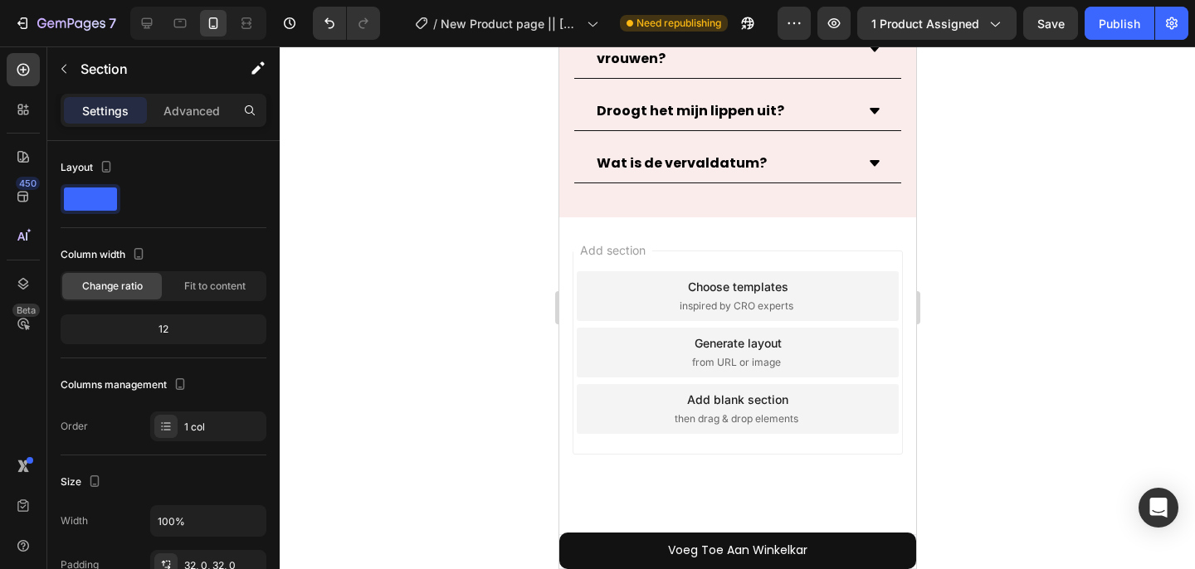
scroll to position [8605, 0]
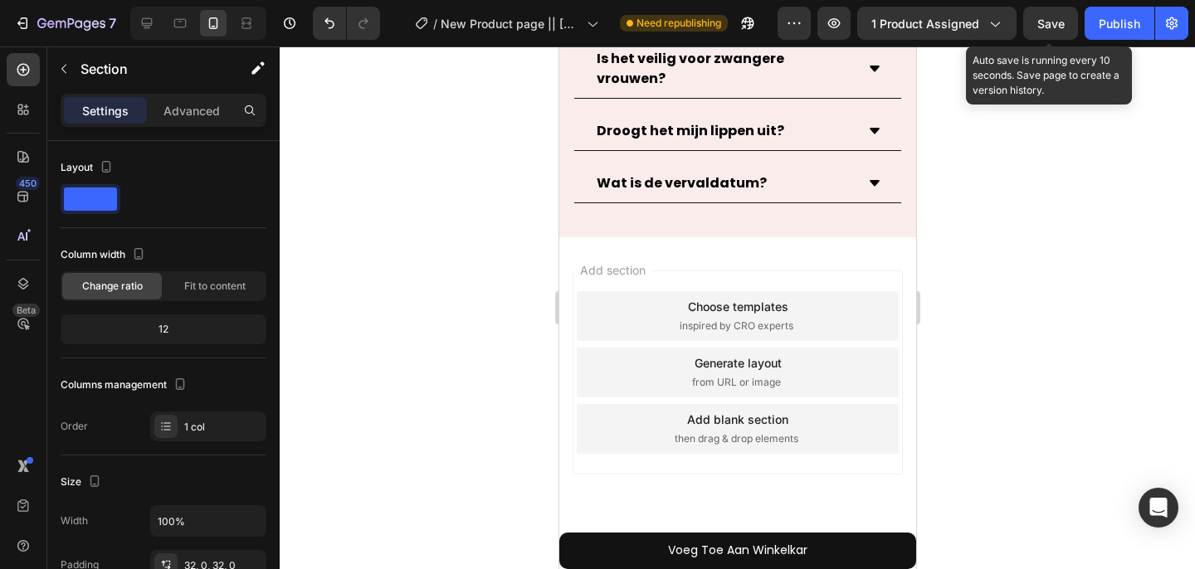
click at [1050, 19] on span "Save" at bounding box center [1050, 24] width 27 height 14
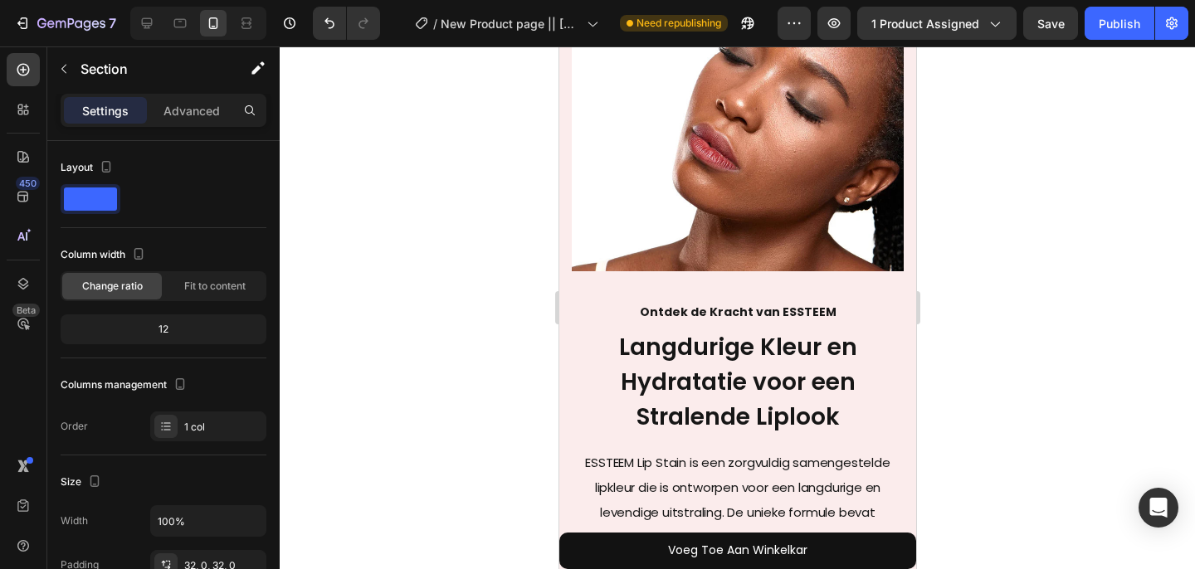
scroll to position [6648, 0]
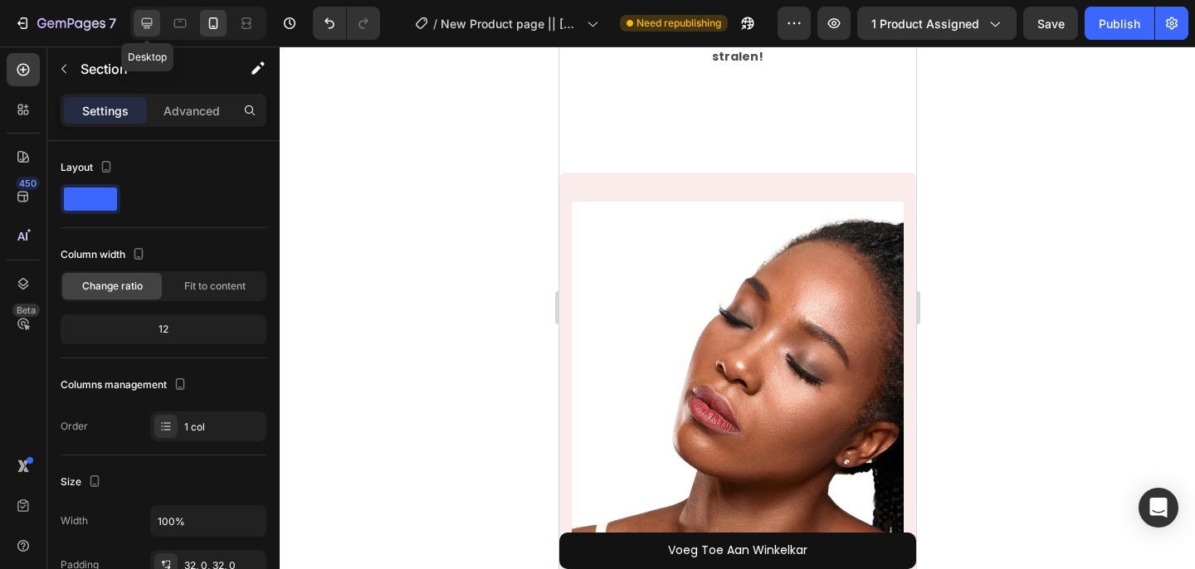
click at [156, 26] on div at bounding box center [147, 23] width 27 height 27
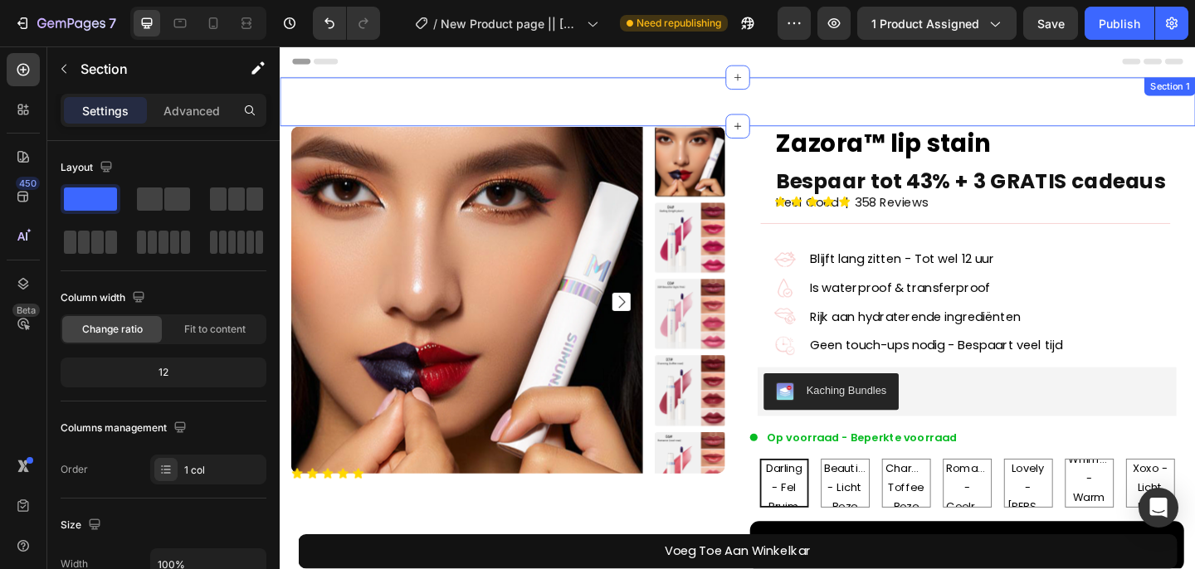
click at [539, 105] on div "Nieuwjaarssale! Koop 4 - Ontvang 58% KORTING! ★★★★★ Heel Goed | 358 Reviews Cus…" at bounding box center [778, 107] width 996 height 53
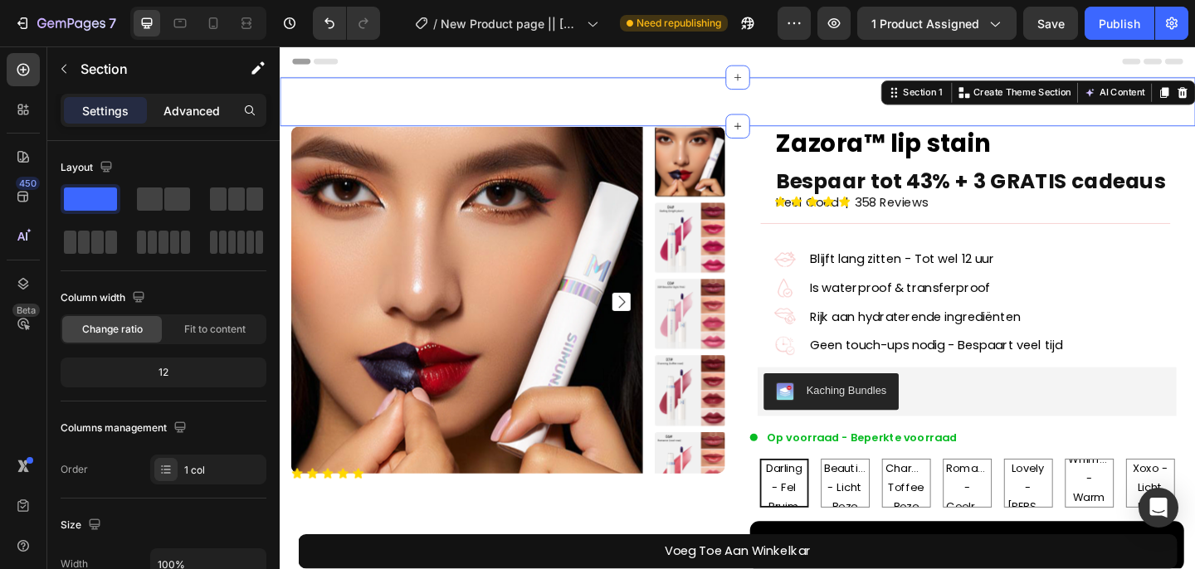
click at [185, 108] on p "Advanced" at bounding box center [192, 110] width 56 height 17
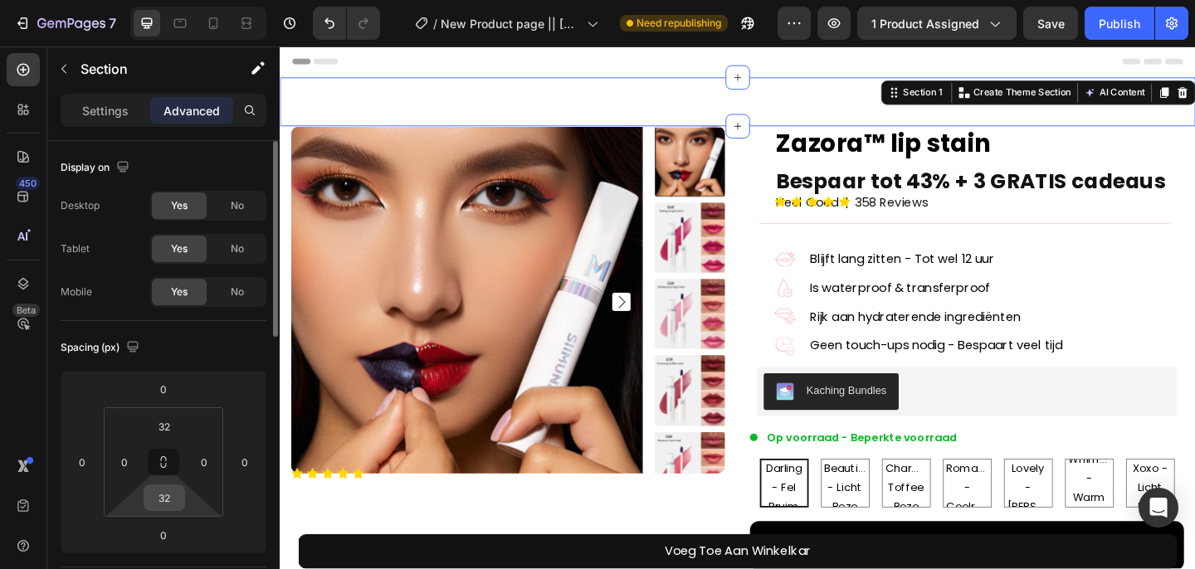
click at [161, 495] on input "32" at bounding box center [164, 498] width 33 height 25
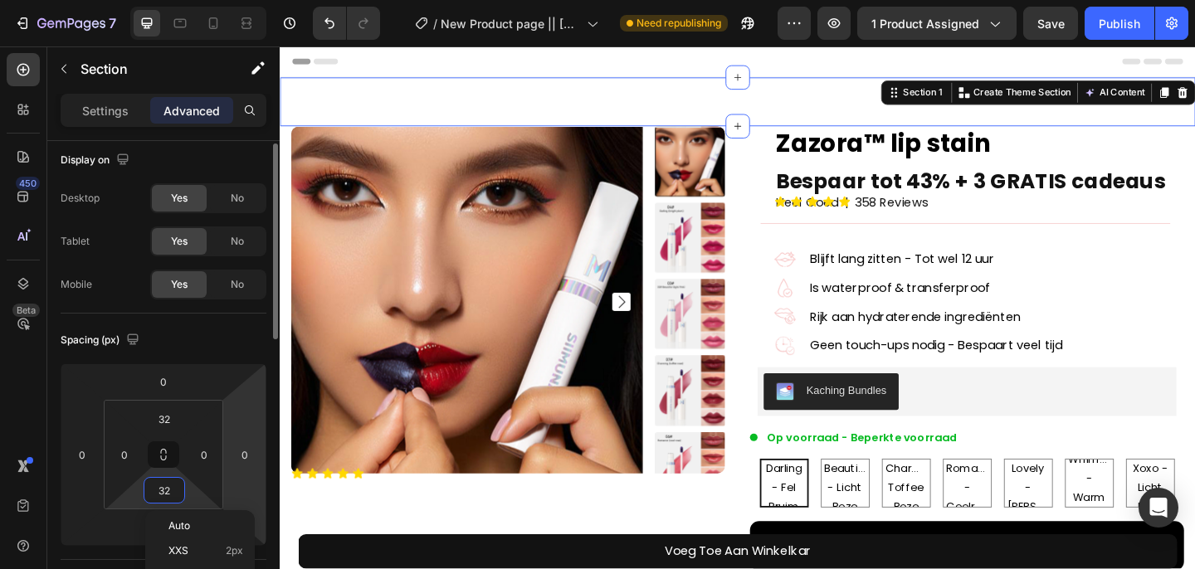
scroll to position [38, 0]
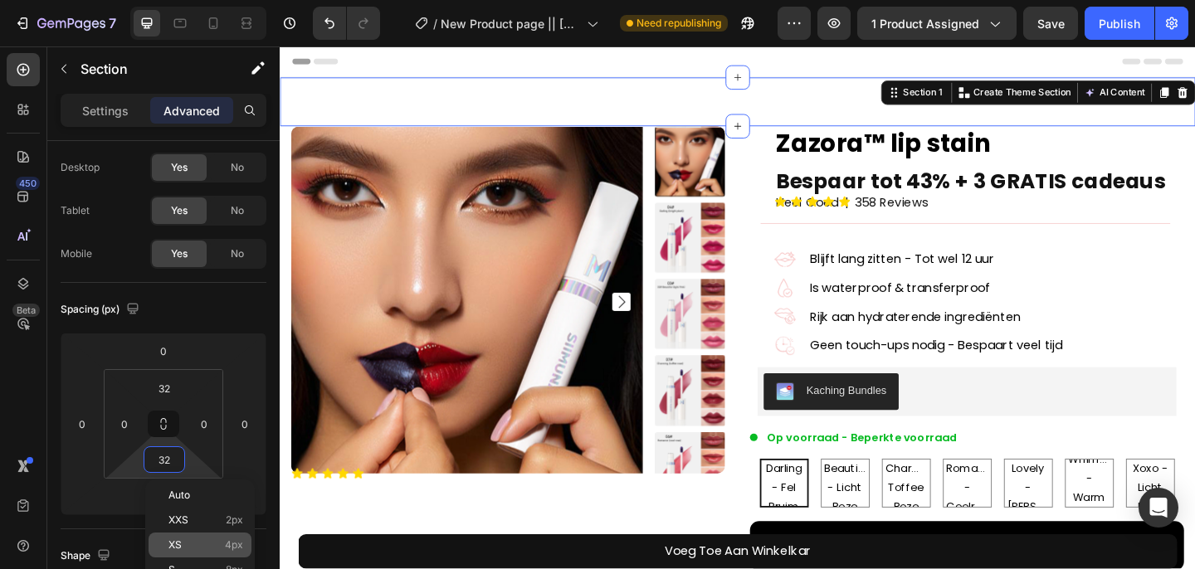
click at [223, 533] on div "XS 4px" at bounding box center [200, 545] width 103 height 25
type input "4"
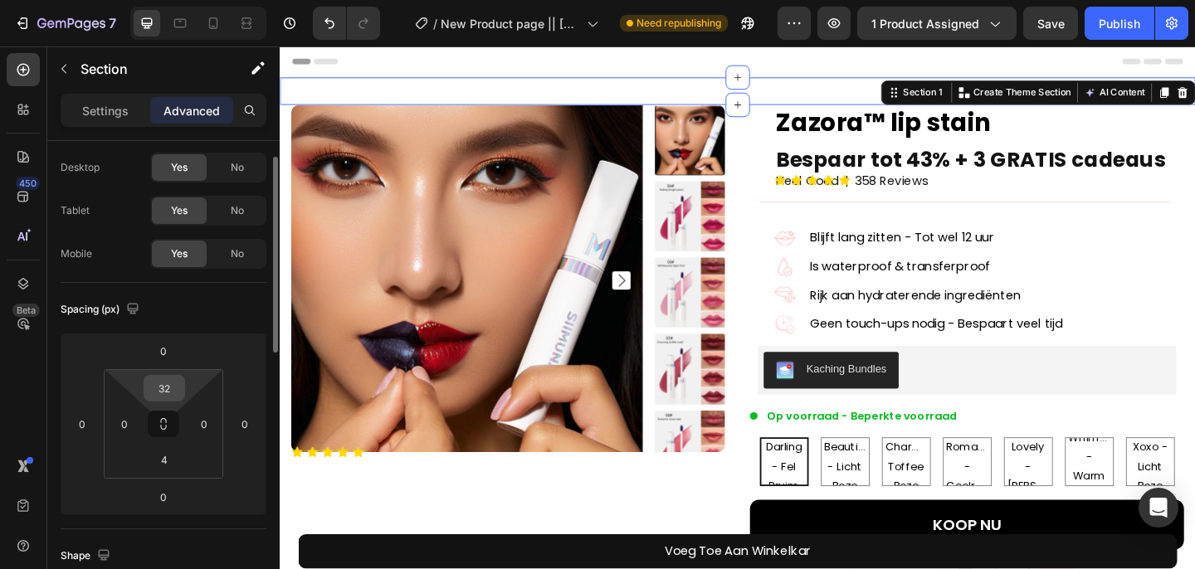
click at [173, 389] on input "32" at bounding box center [164, 388] width 33 height 25
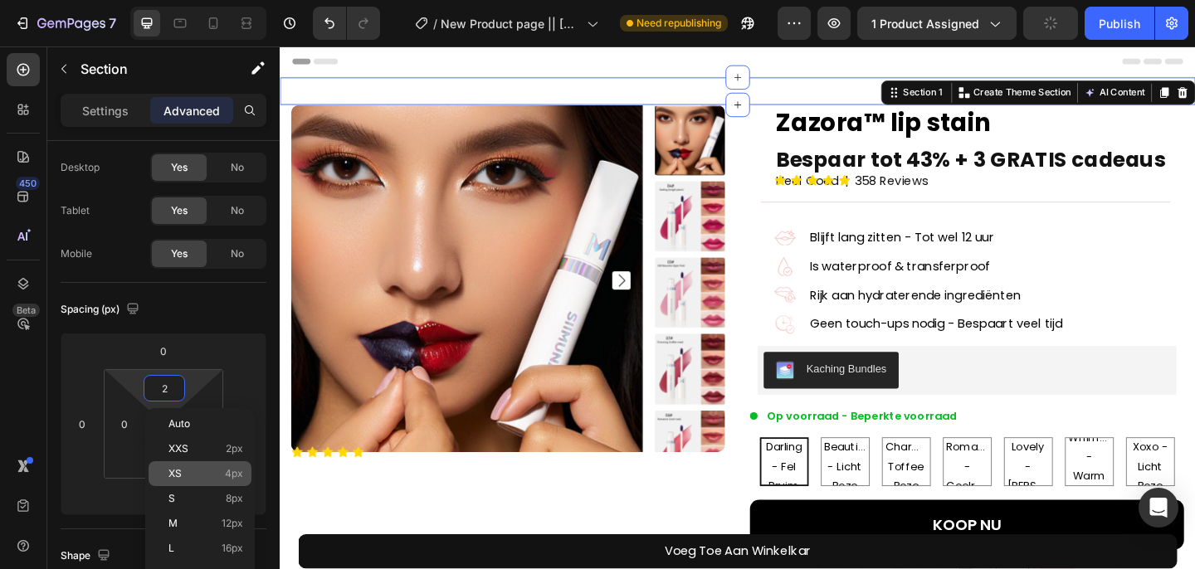
click at [195, 474] on p "XS 4px" at bounding box center [205, 474] width 75 height 12
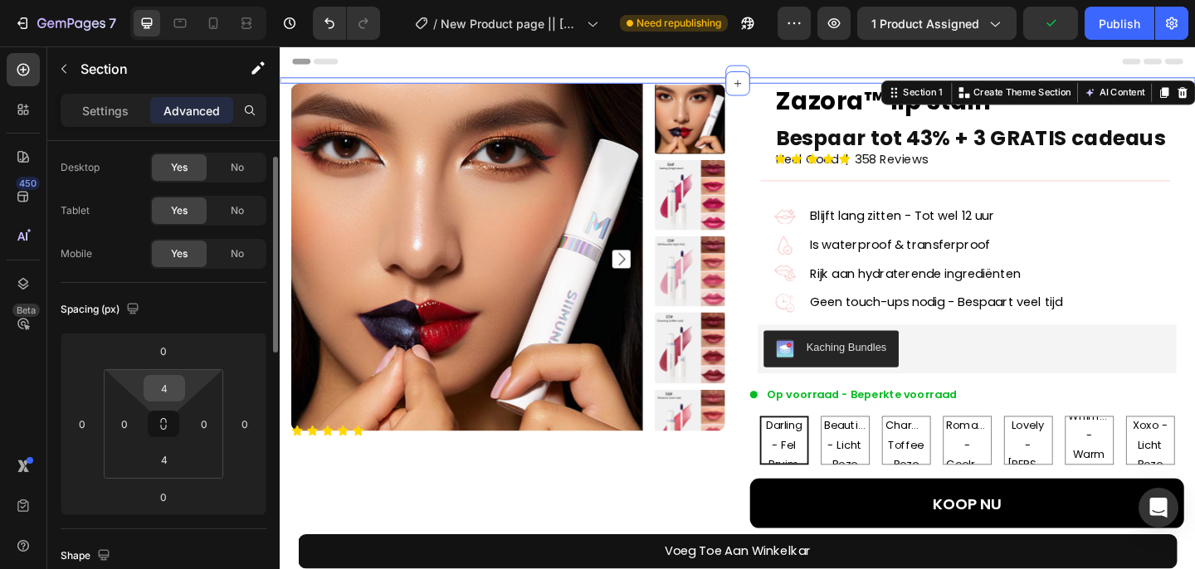
click at [164, 385] on input "4" at bounding box center [164, 388] width 33 height 25
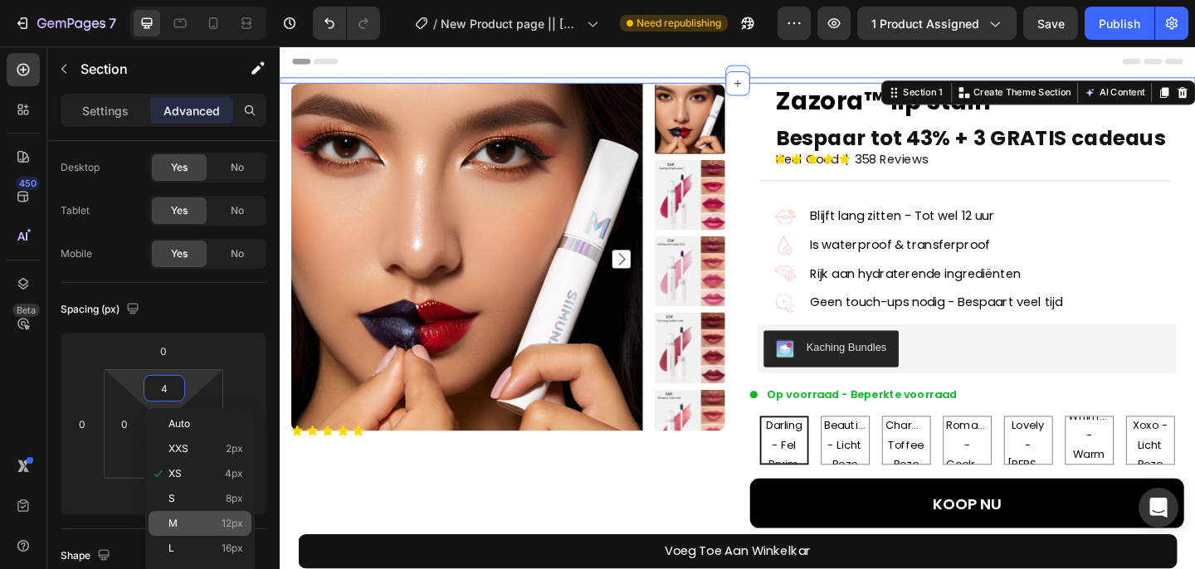
click at [232, 525] on span "12px" at bounding box center [233, 524] width 22 height 12
type input "12"
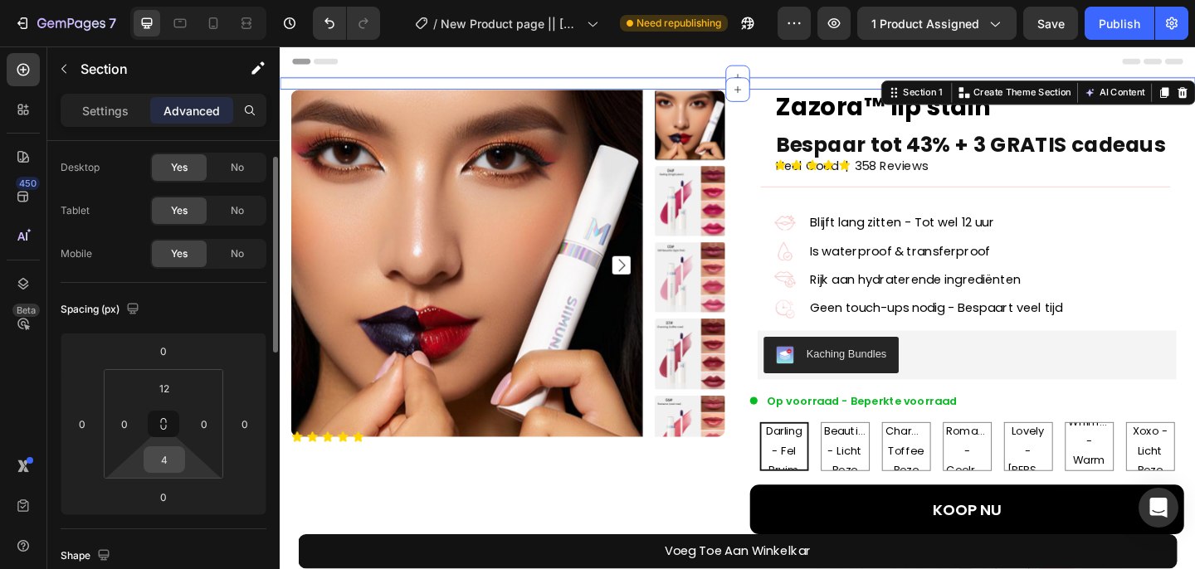
click at [173, 471] on input "4" at bounding box center [164, 459] width 33 height 25
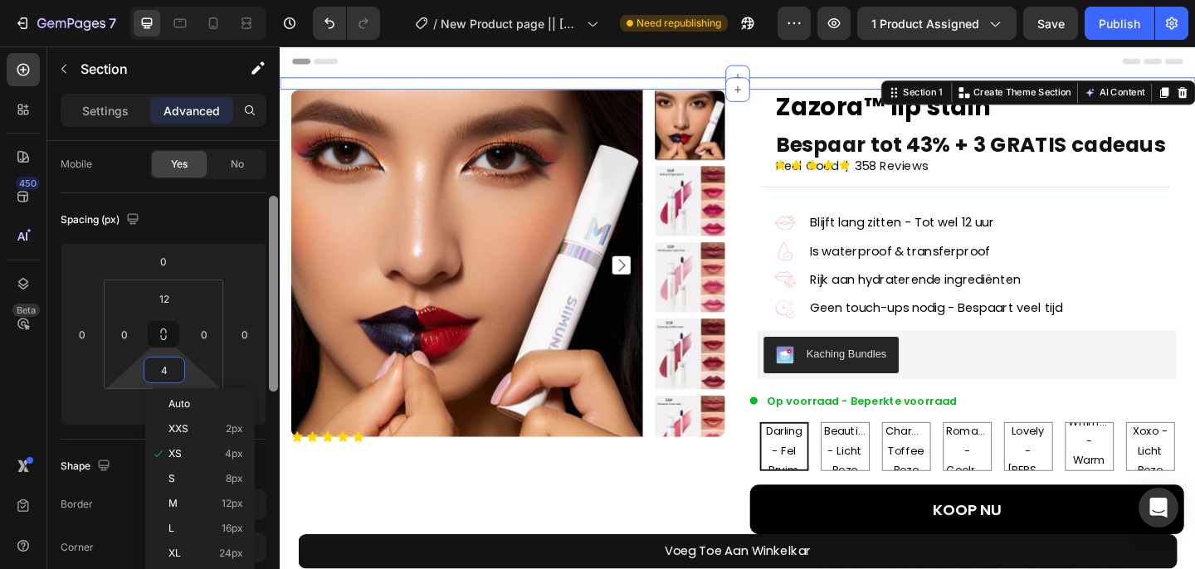
scroll to position [129, 0]
click at [183, 501] on p "M 12px" at bounding box center [205, 504] width 75 height 12
type input "12"
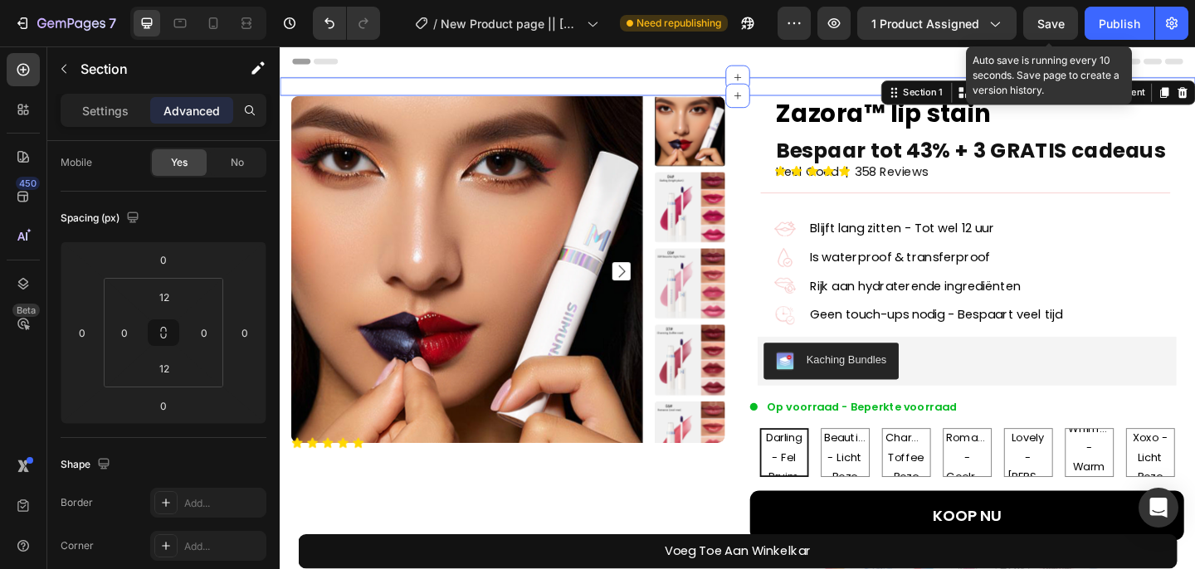
click at [1042, 27] on span "Save" at bounding box center [1050, 24] width 27 height 14
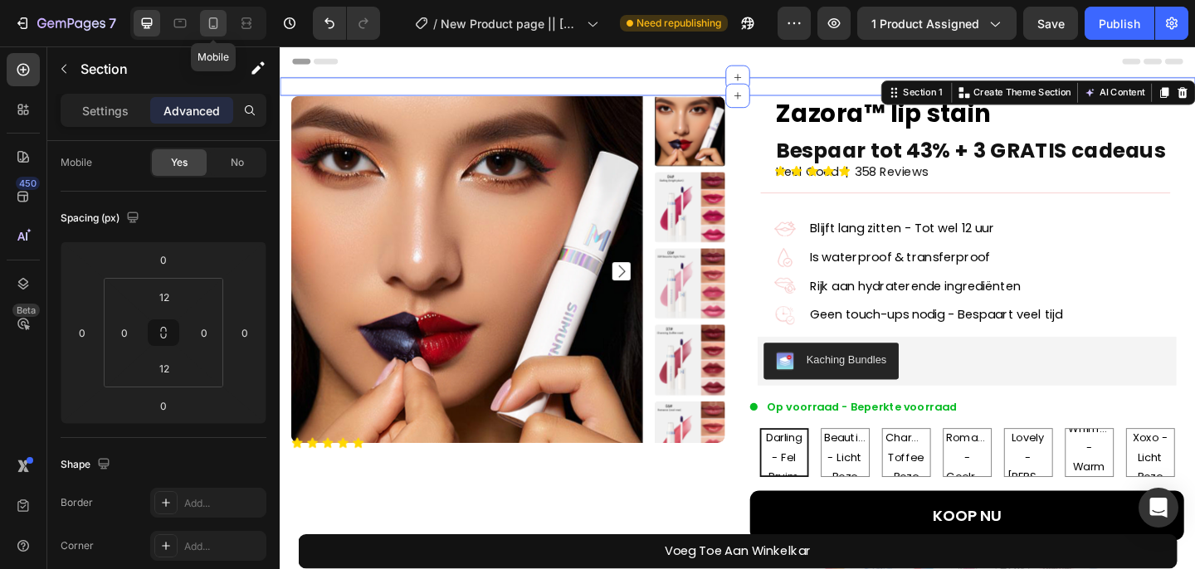
click at [218, 32] on div at bounding box center [213, 23] width 27 height 27
type input "5"
type input "32"
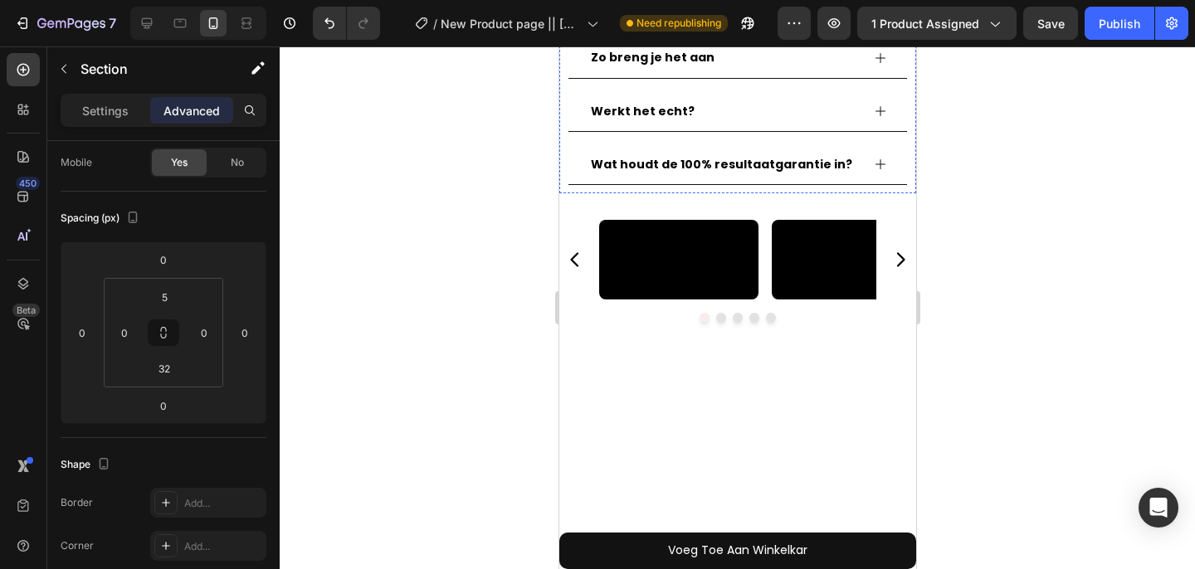
scroll to position [1315, 0]
